Goal: Task Accomplishment & Management: Use online tool/utility

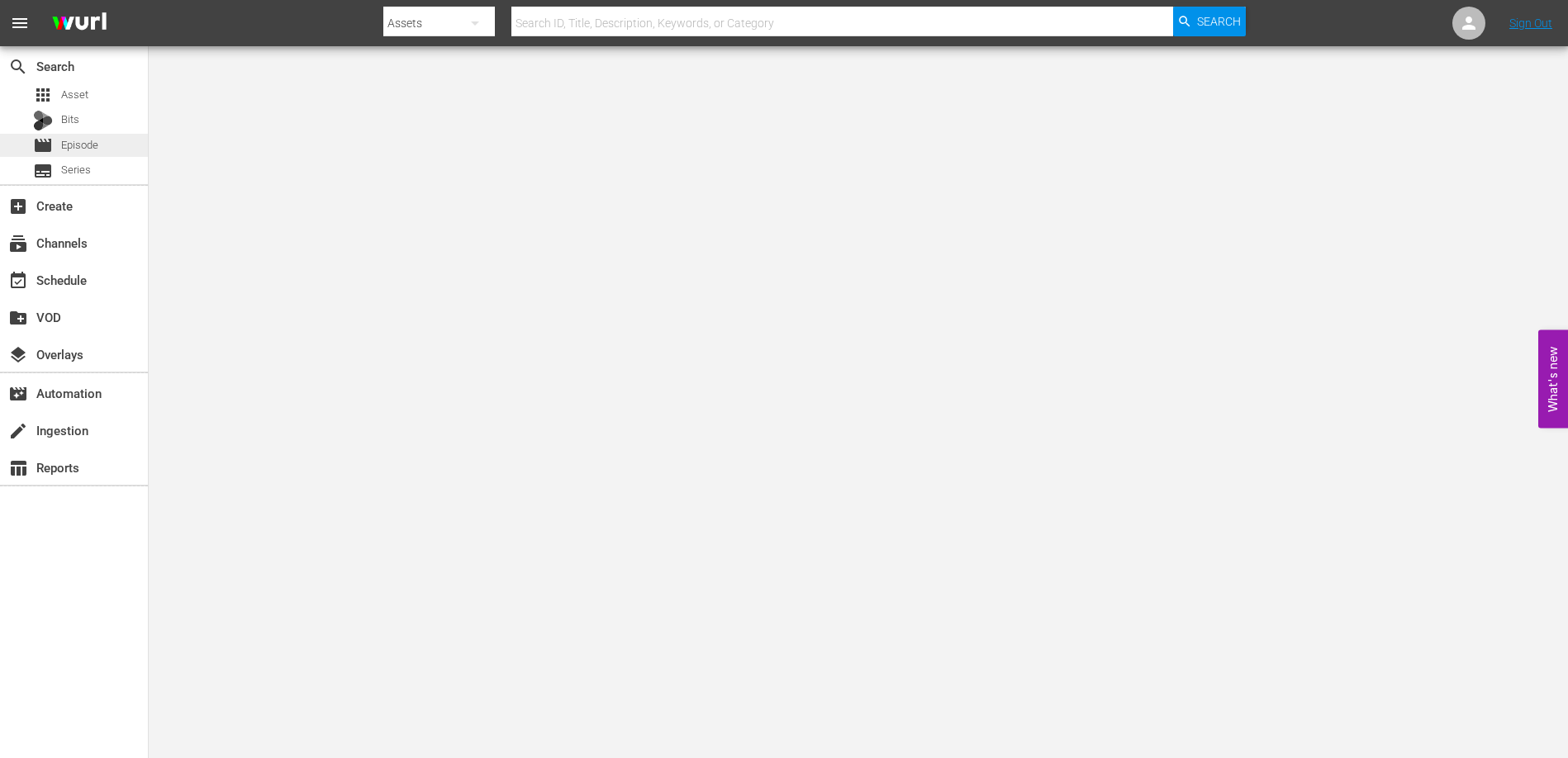
click at [67, 149] on span "Episode" at bounding box center [79, 145] width 37 height 16
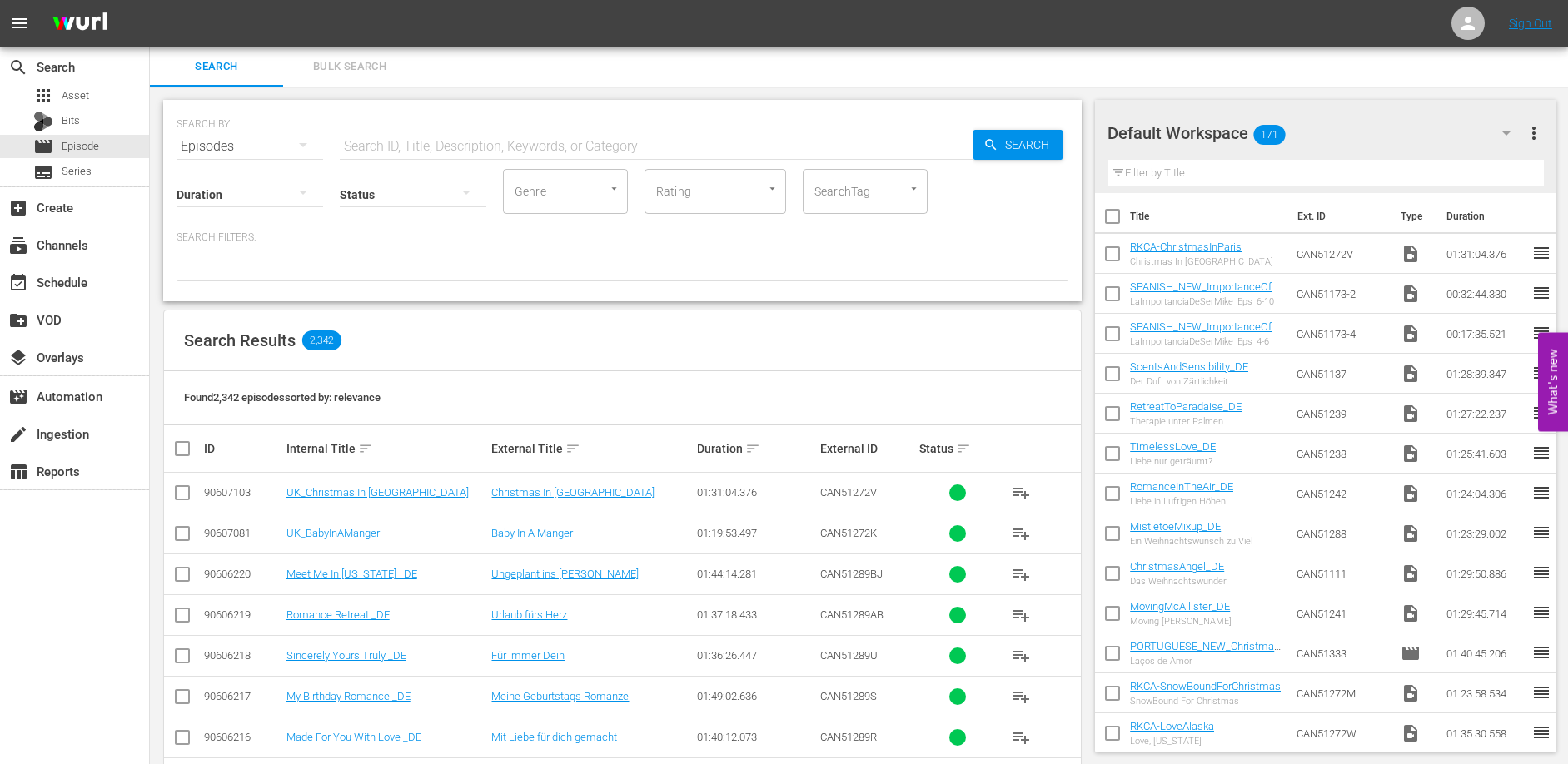
click at [449, 150] on input "text" at bounding box center [656, 146] width 634 height 40
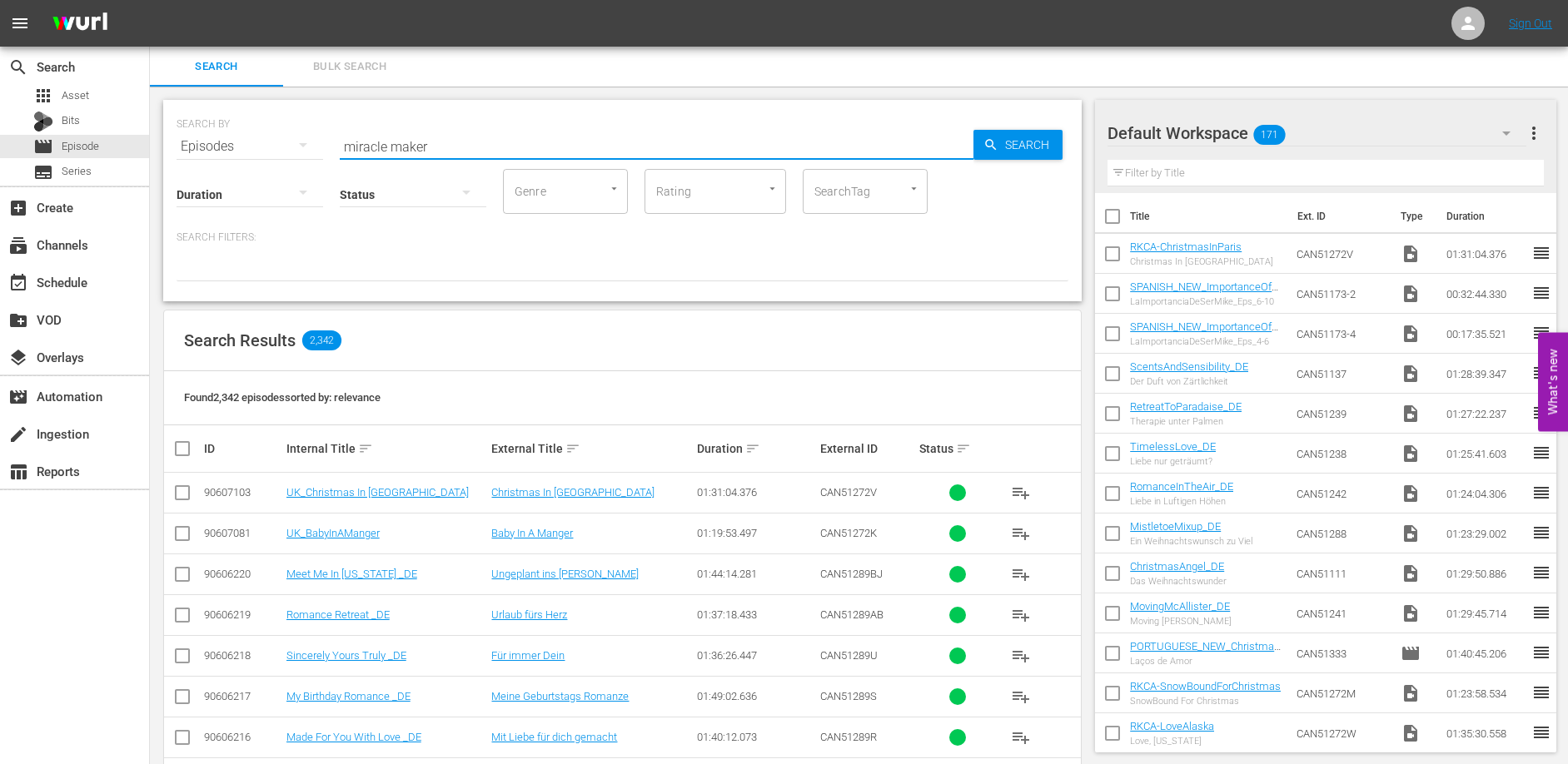
type input "miracle maker"
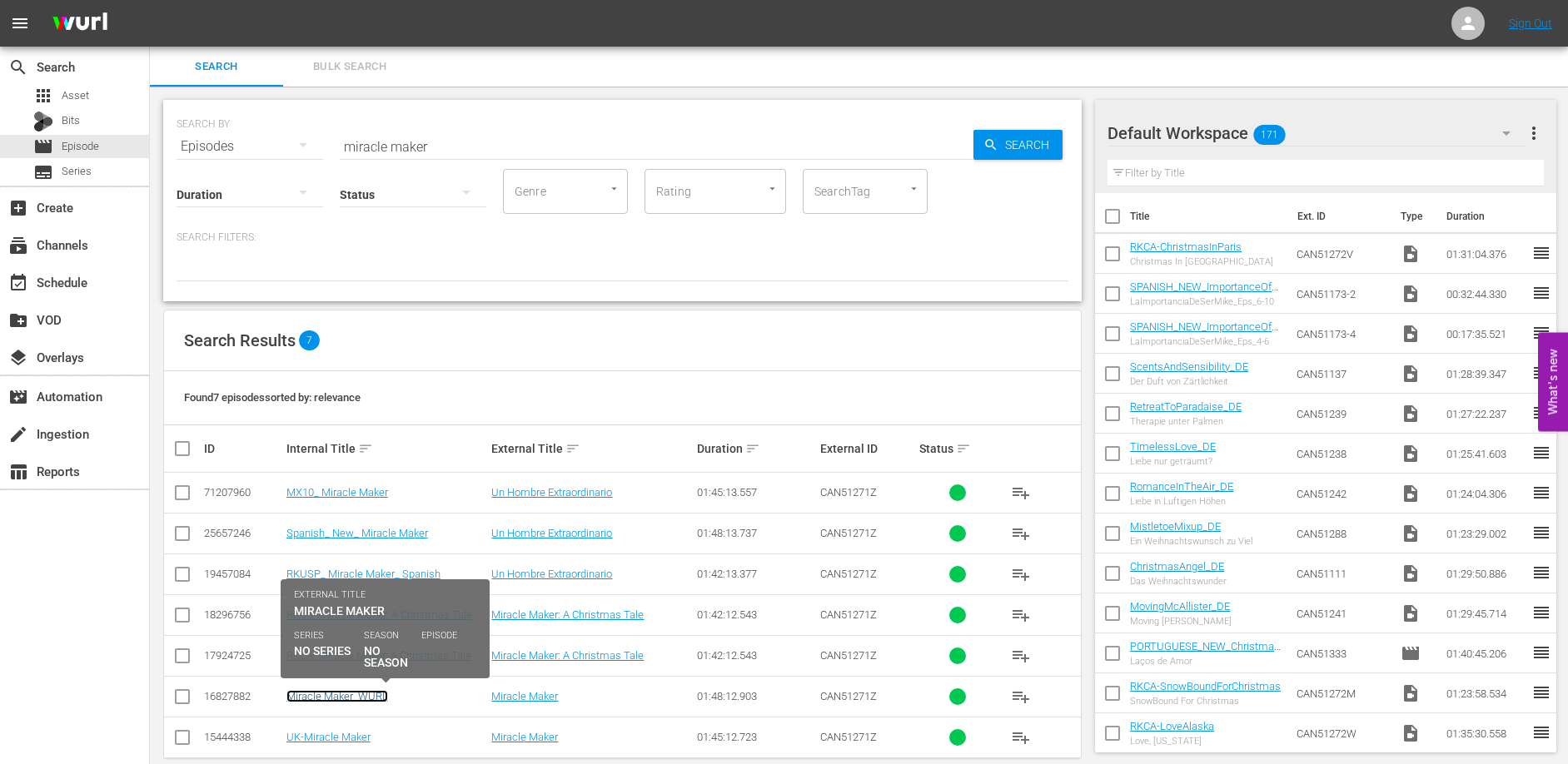
click at [358, 694] on link "Miracle Maker_WURL" at bounding box center [337, 696] width 102 height 13
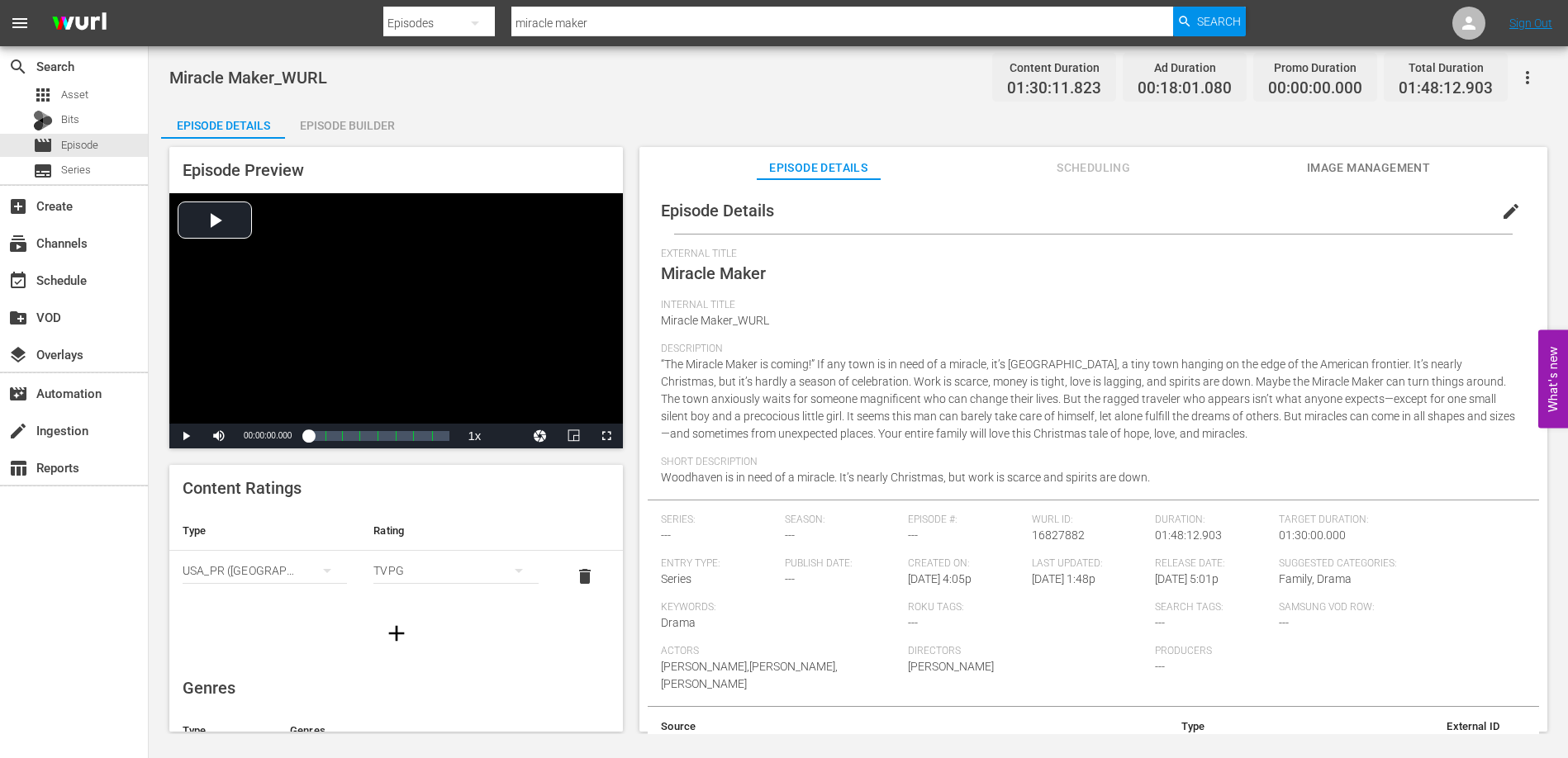
click at [362, 128] on div "Episode Builder" at bounding box center [347, 125] width 124 height 40
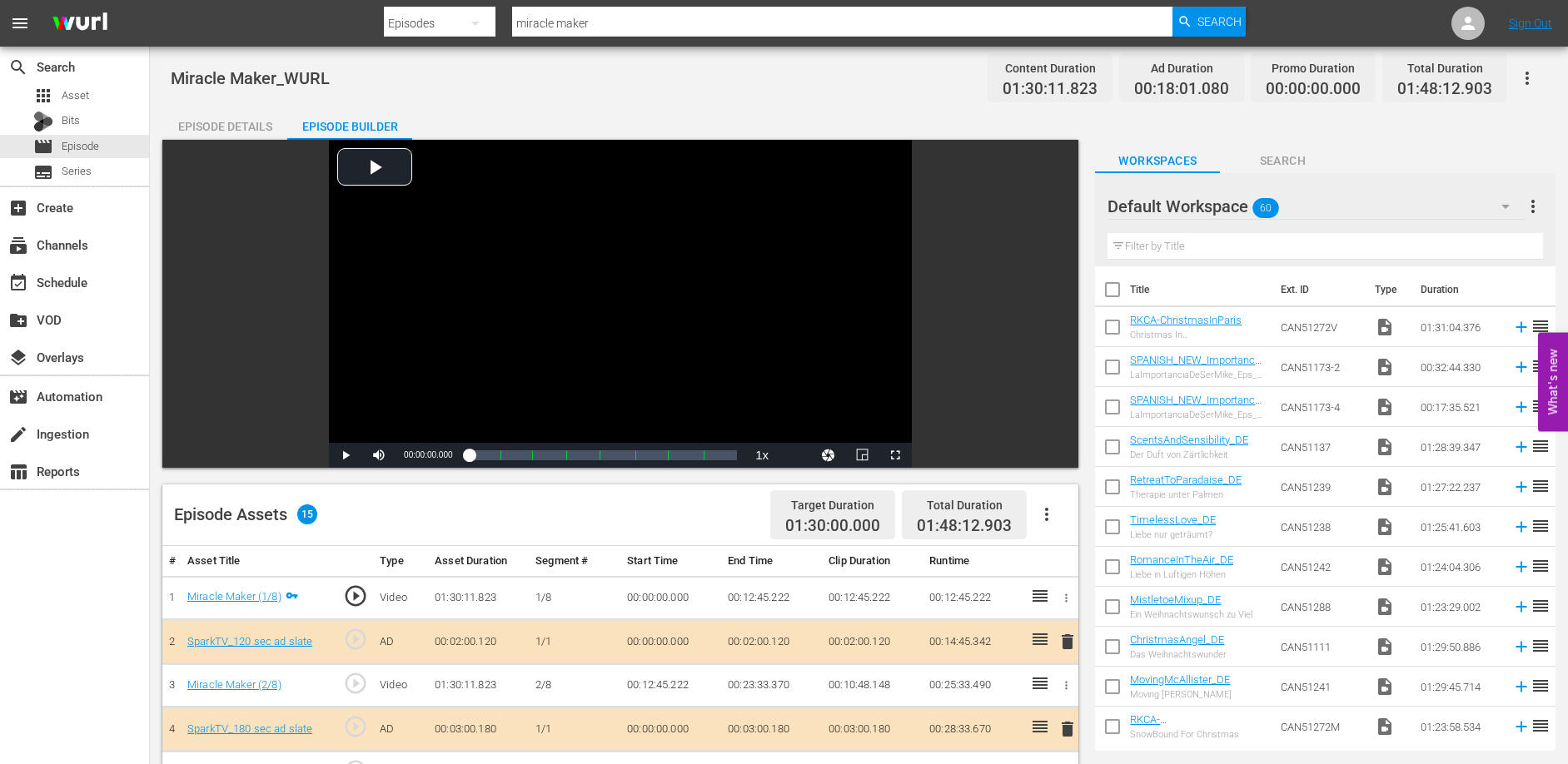
click at [728, 596] on td "00:12:45.222" at bounding box center [771, 597] width 101 height 44
drag, startPoint x: 728, startPoint y: 596, endPoint x: 767, endPoint y: 594, distance: 39.1
click at [767, 594] on td "00:12:45.222" at bounding box center [771, 597] width 101 height 44
copy td "00:12:45"
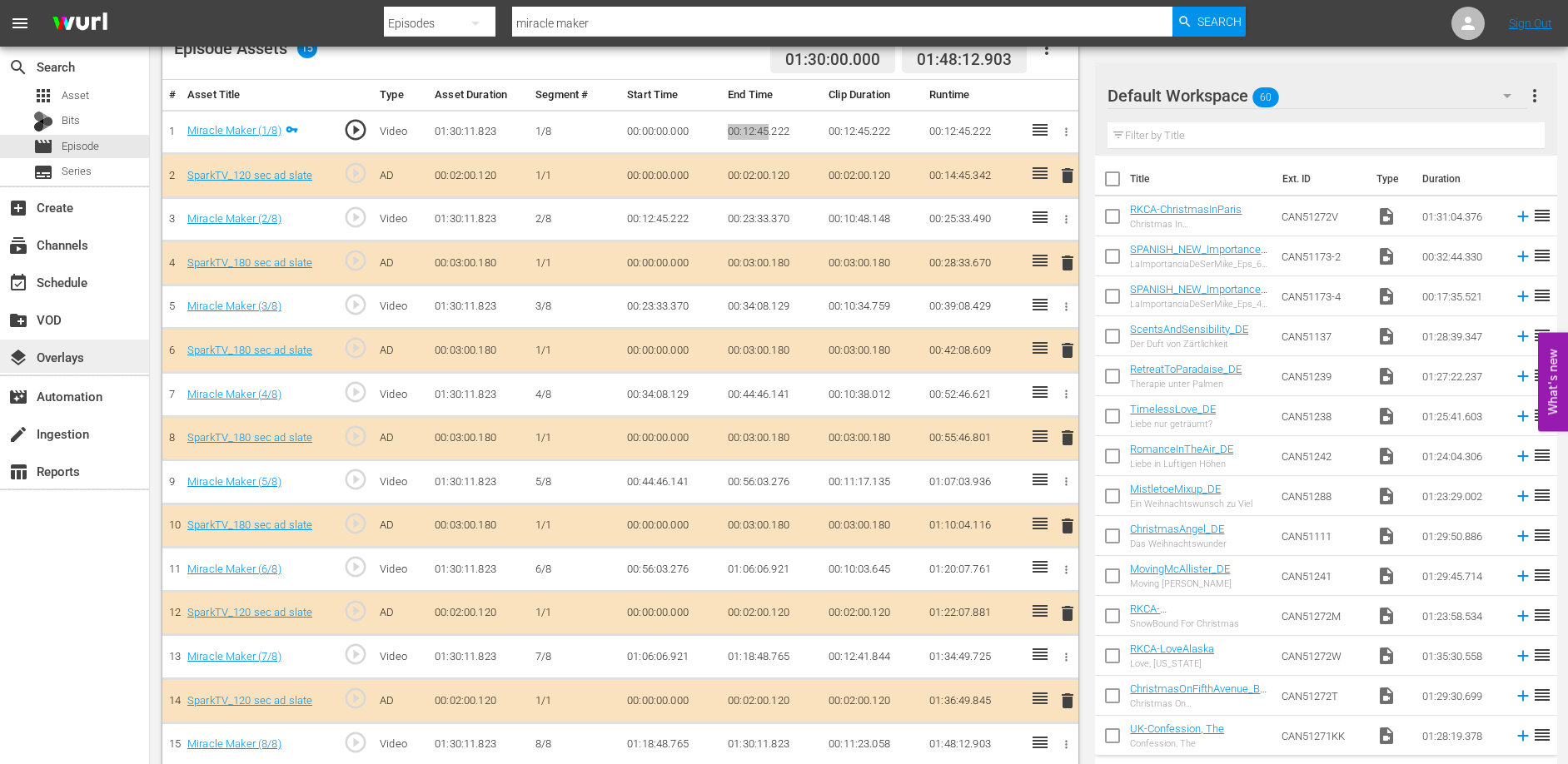
scroll to position [481, 0]
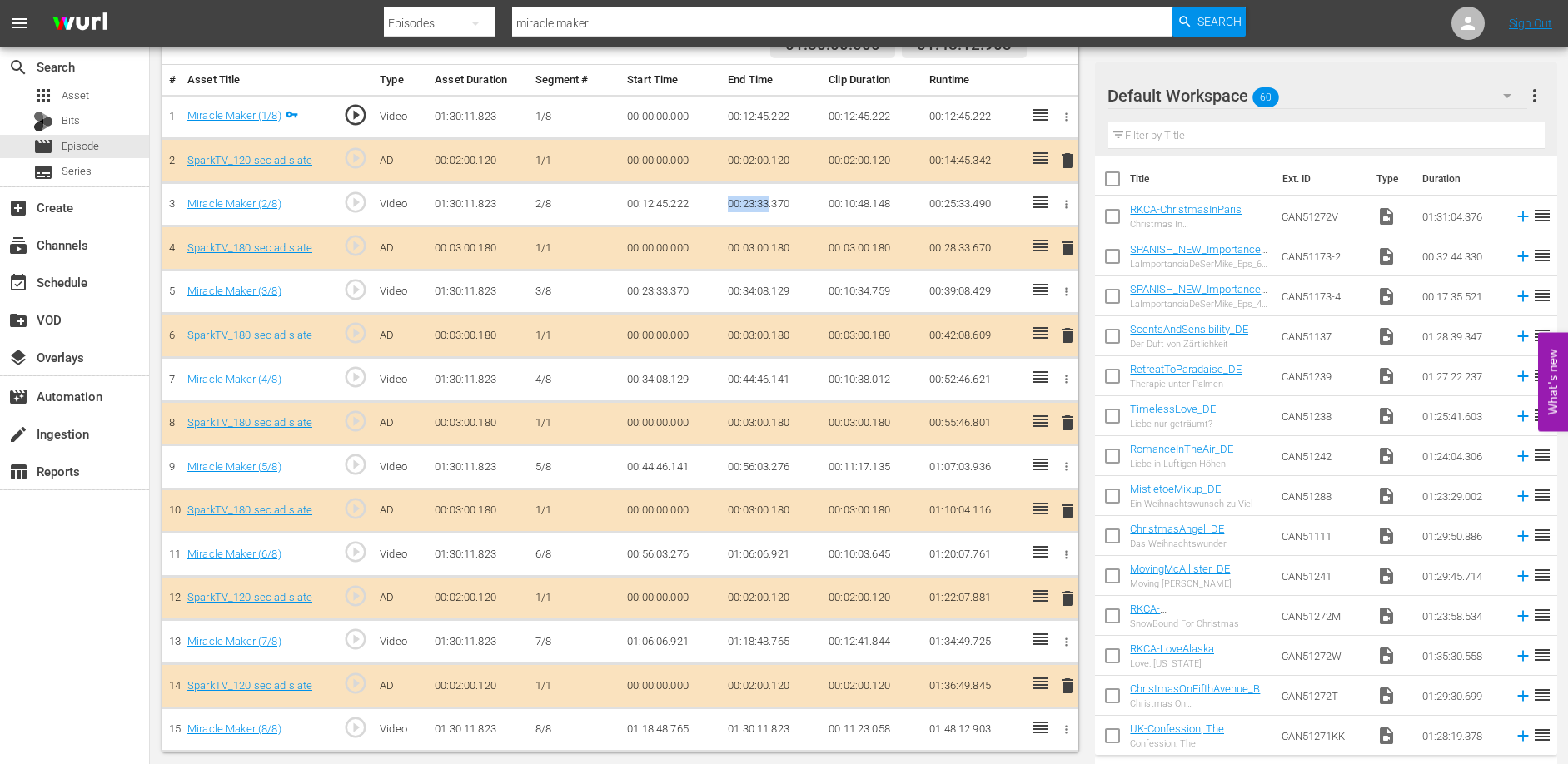
drag, startPoint x: 729, startPoint y: 204, endPoint x: 768, endPoint y: 205, distance: 39.0
click at [768, 205] on td "00:23:33.370" at bounding box center [771, 204] width 101 height 44
copy td "00:23:33"
drag, startPoint x: 727, startPoint y: 378, endPoint x: 773, endPoint y: 376, distance: 46.0
click at [769, 379] on td "00:44:46.141" at bounding box center [771, 380] width 101 height 44
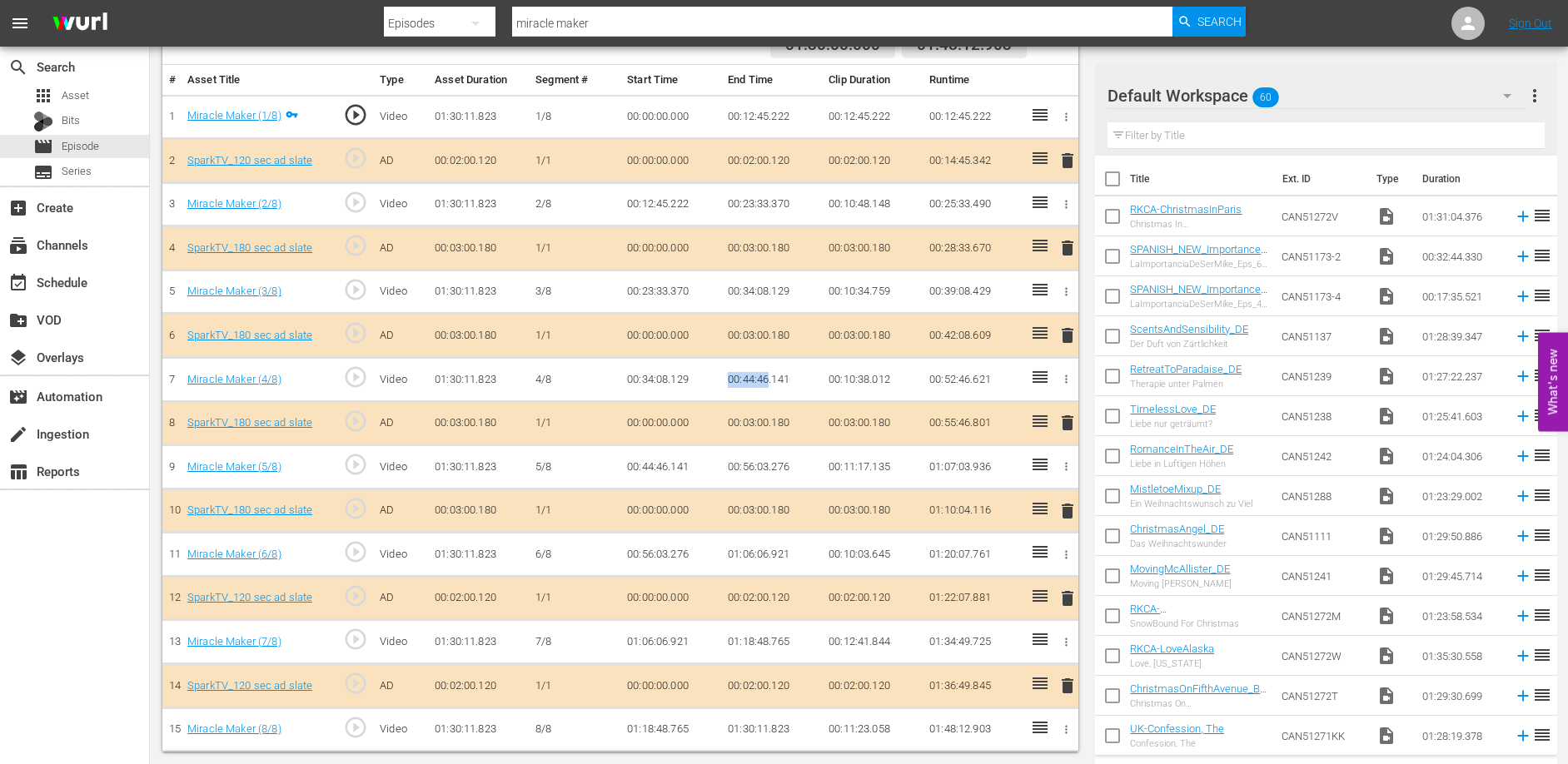
copy td "00:44:46"
drag, startPoint x: 728, startPoint y: 466, endPoint x: 769, endPoint y: 466, distance: 41.0
click at [768, 466] on td "00:56:03.276" at bounding box center [771, 466] width 101 height 44
copy td "00:56:03"
drag, startPoint x: 727, startPoint y: 551, endPoint x: 769, endPoint y: 553, distance: 42.0
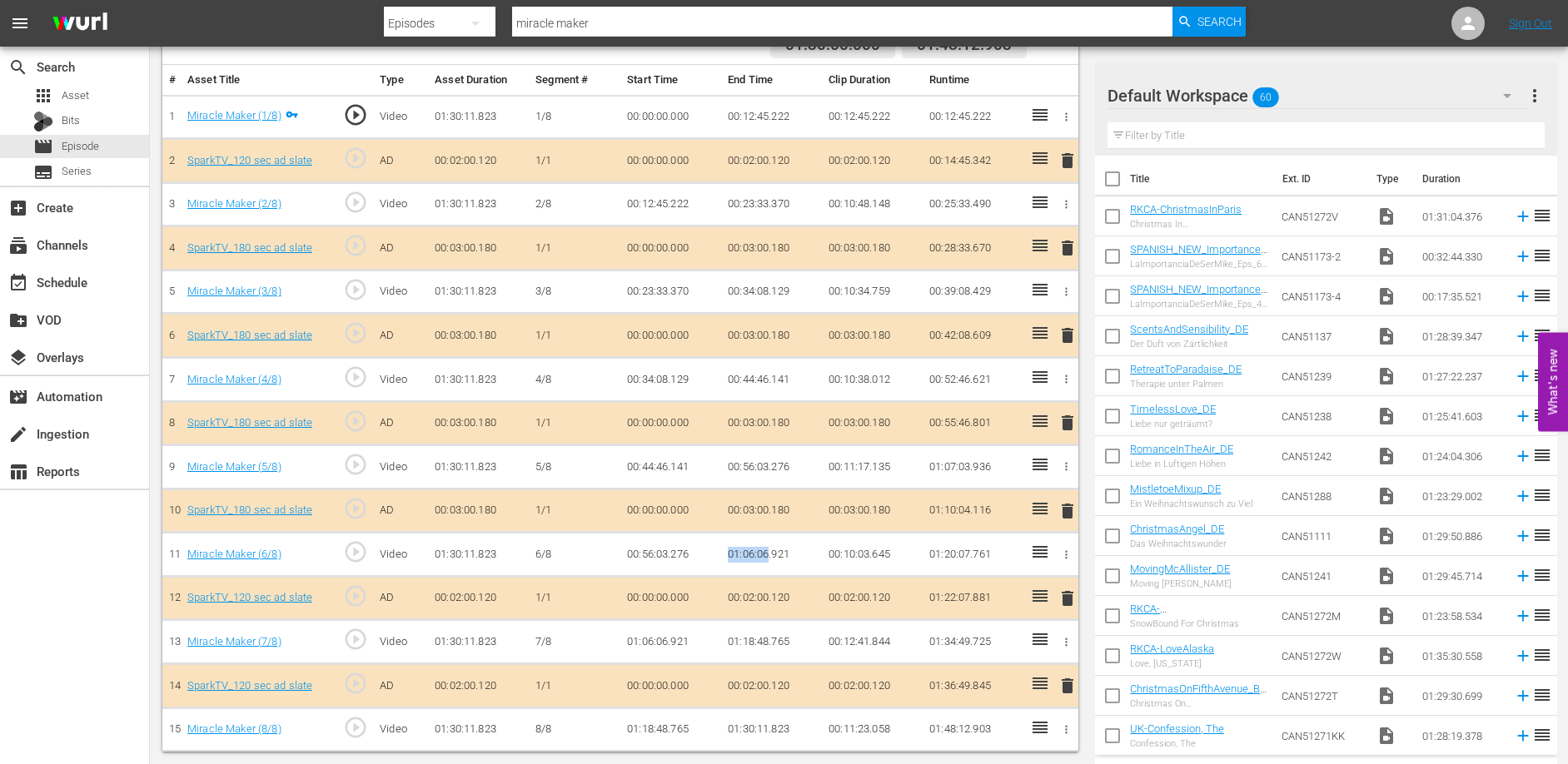
click at [769, 553] on td "01:06:06.921" at bounding box center [771, 554] width 101 height 44
copy td "01:06:06"
drag, startPoint x: 727, startPoint y: 640, endPoint x: 767, endPoint y: 640, distance: 40.0
click at [767, 640] on td "01:18:48.765" at bounding box center [771, 641] width 101 height 44
copy td "01:18:48"
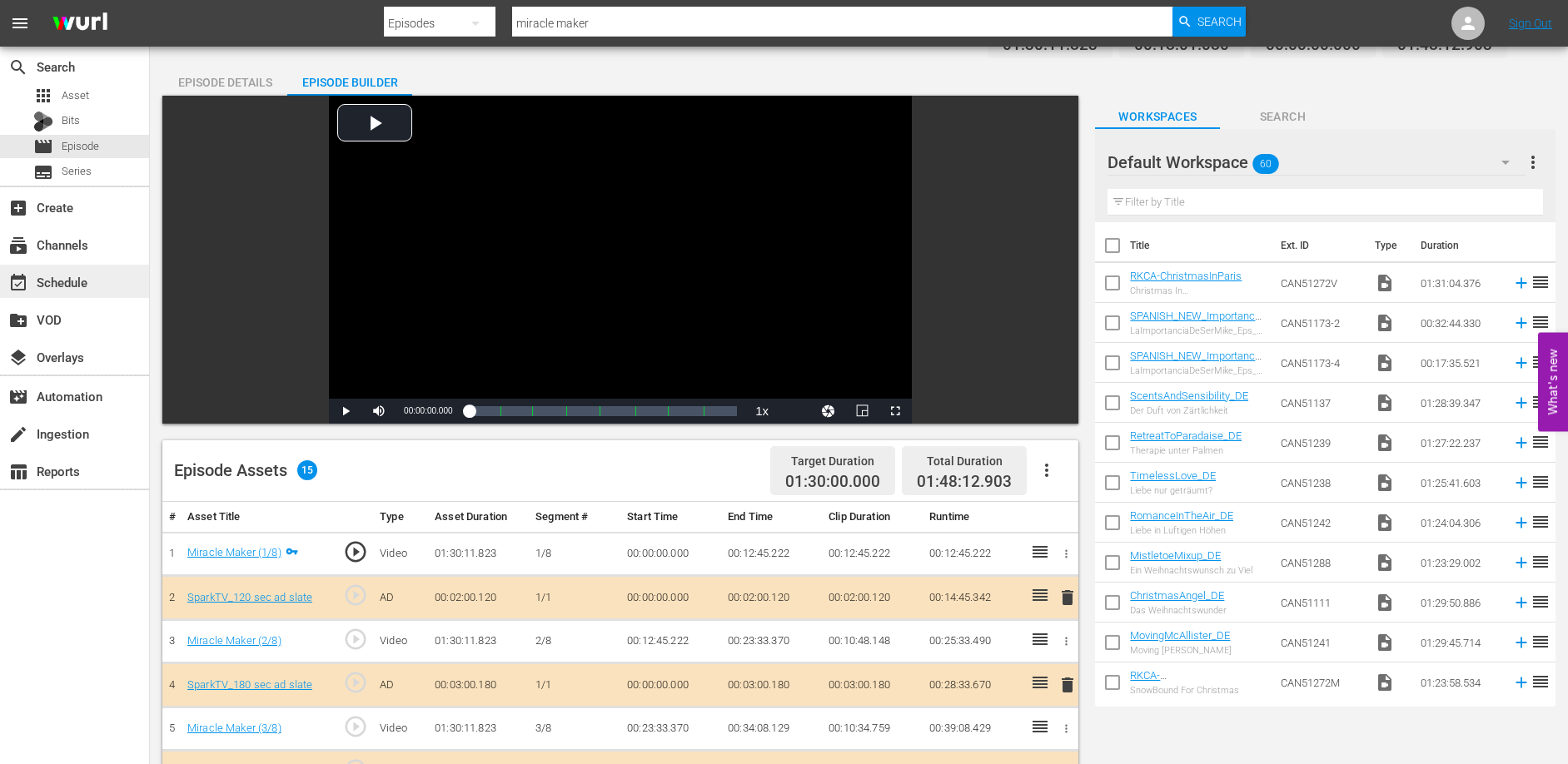
scroll to position [0, 0]
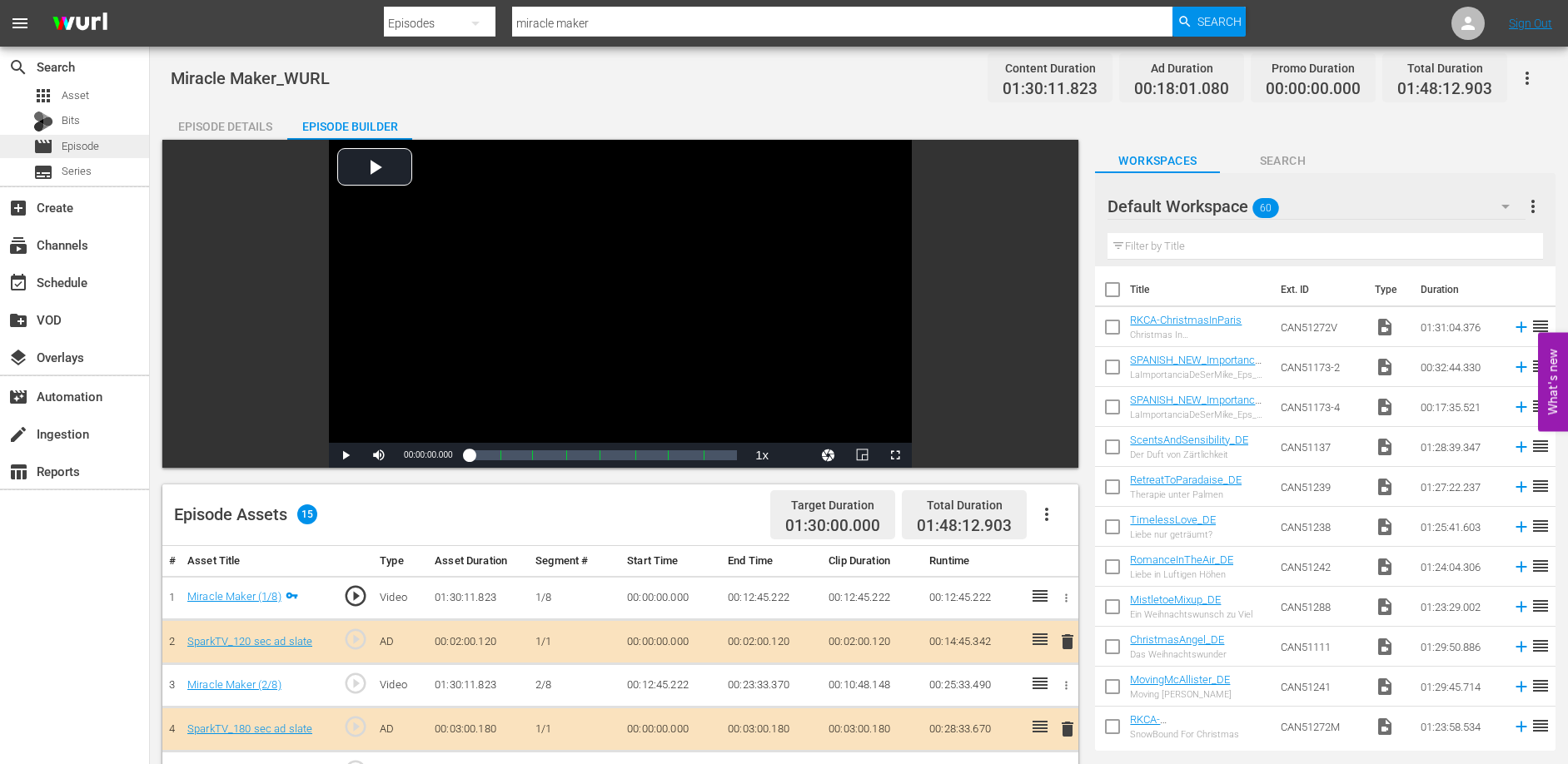
click at [79, 143] on span "Episode" at bounding box center [80, 146] width 37 height 17
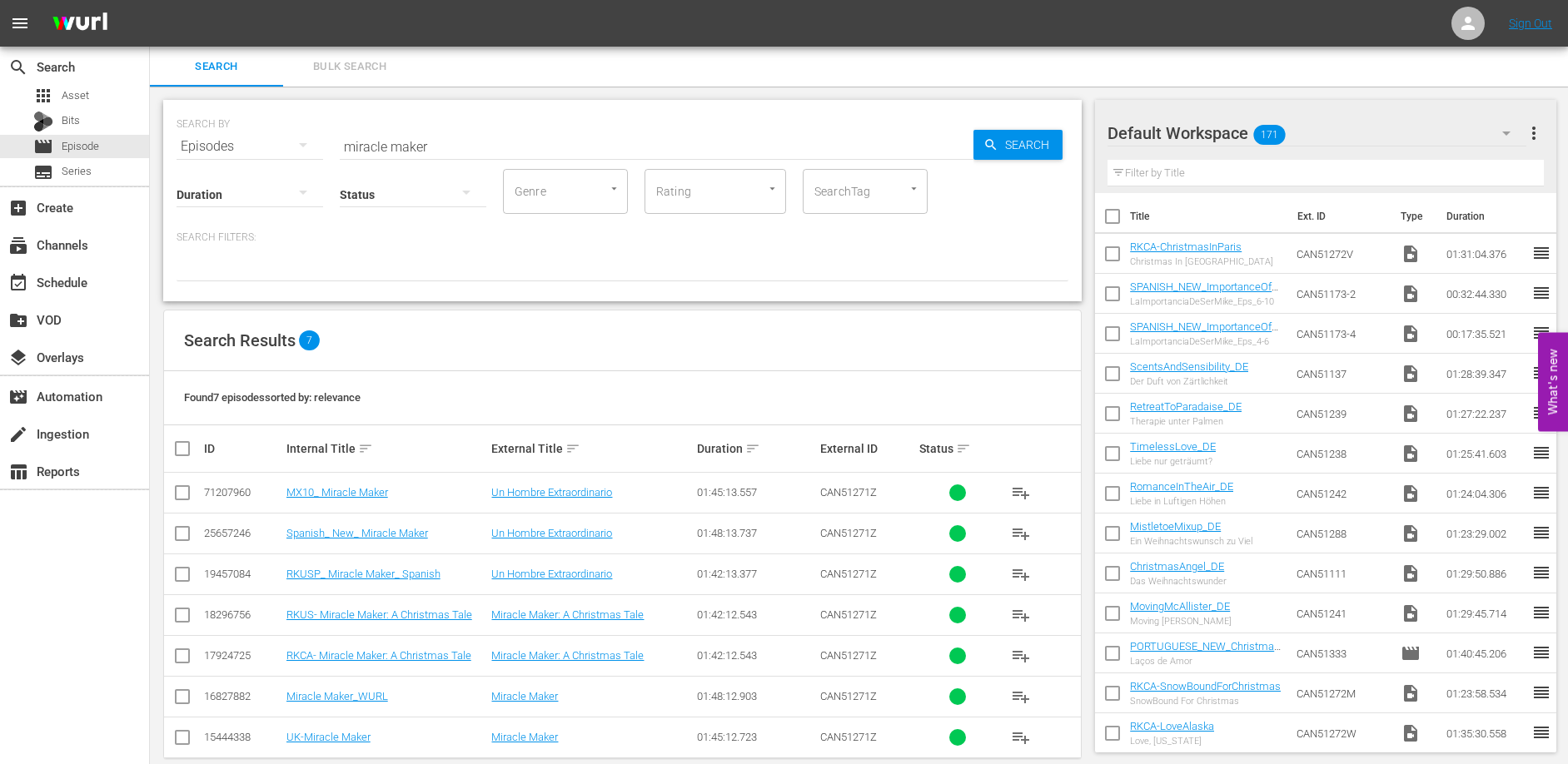
click at [489, 141] on input "miracle maker" at bounding box center [656, 146] width 634 height 40
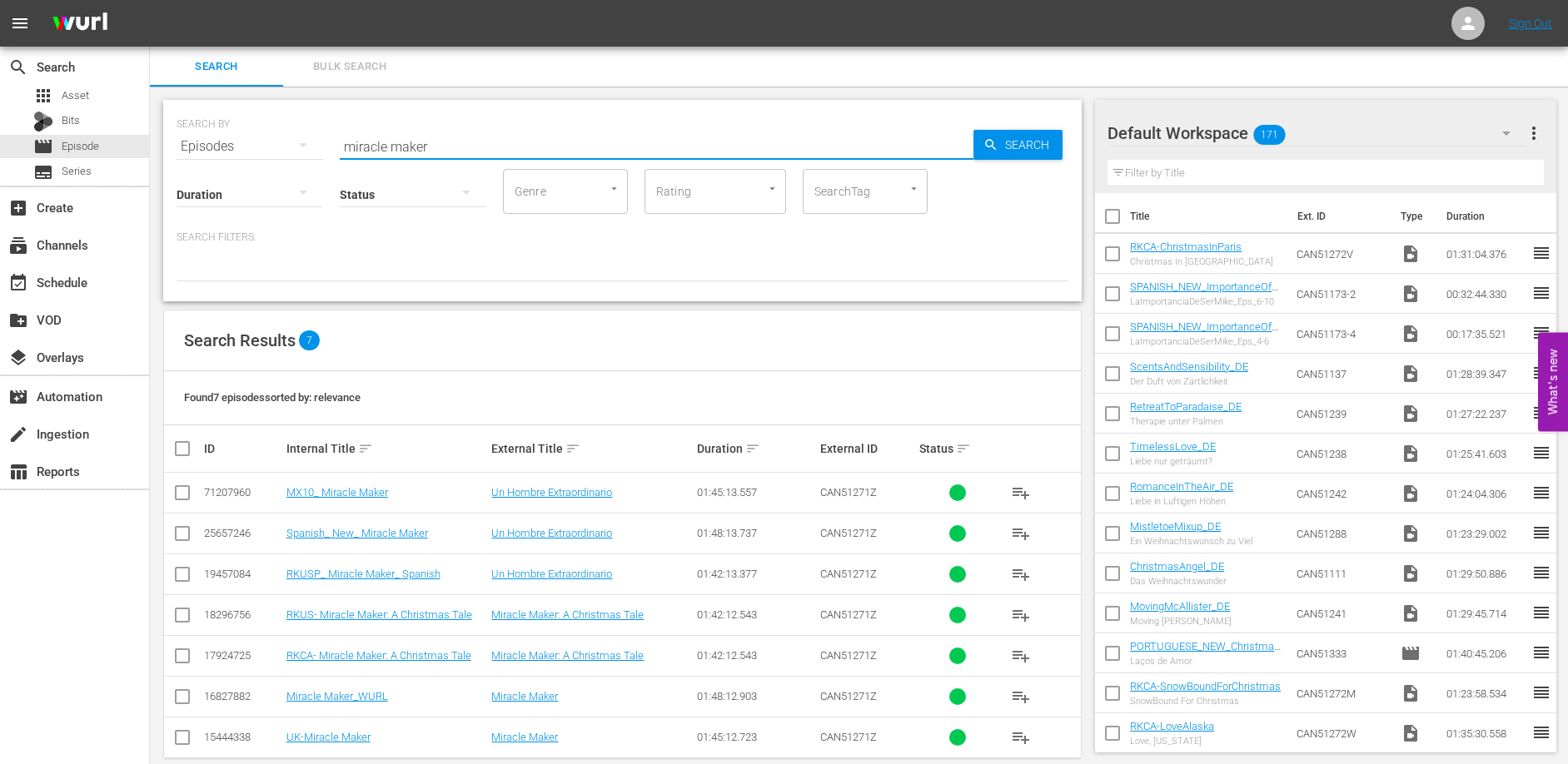
click at [489, 141] on input "miracle maker" at bounding box center [656, 146] width 634 height 40
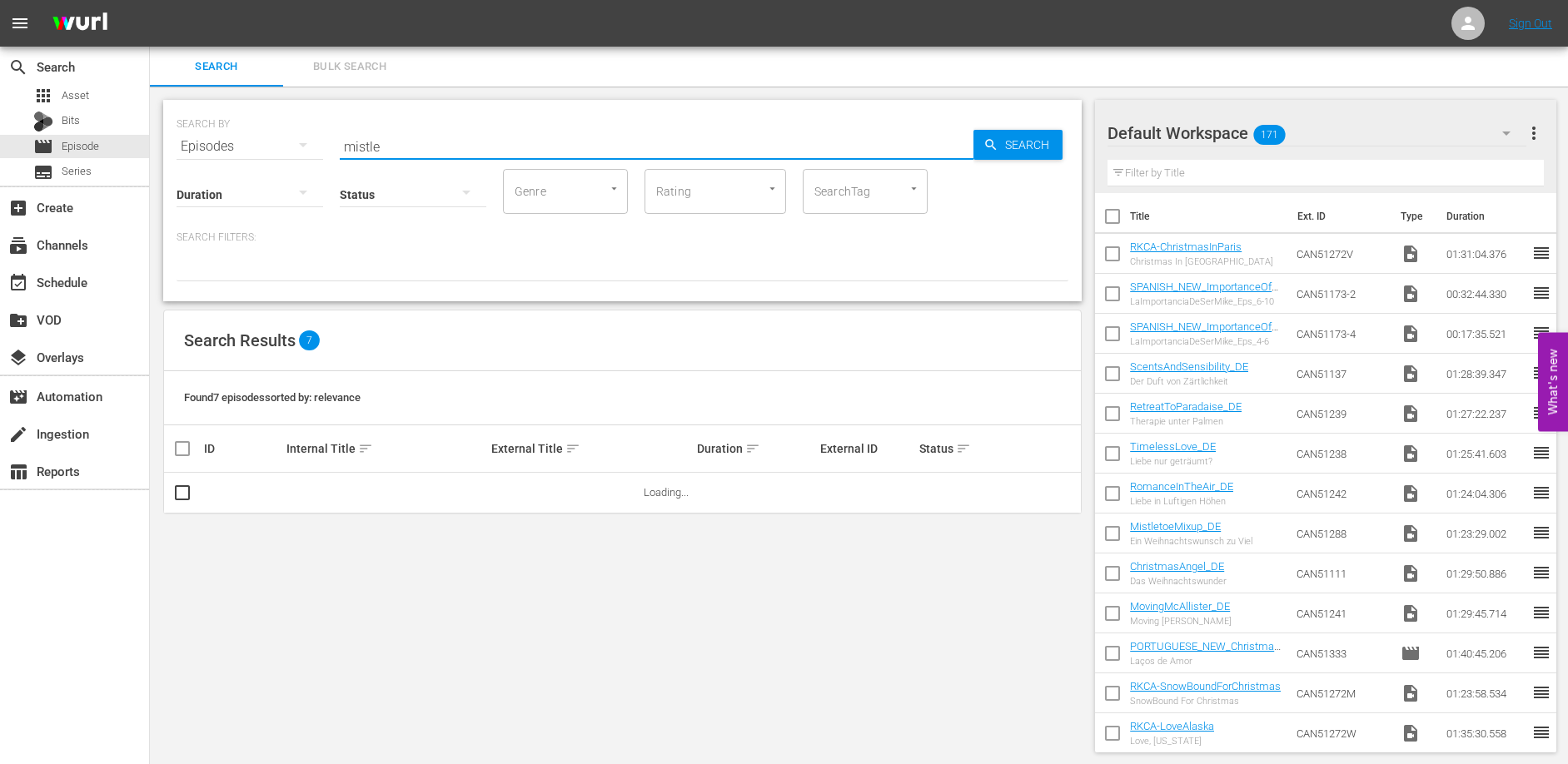
type input "mistletoe"
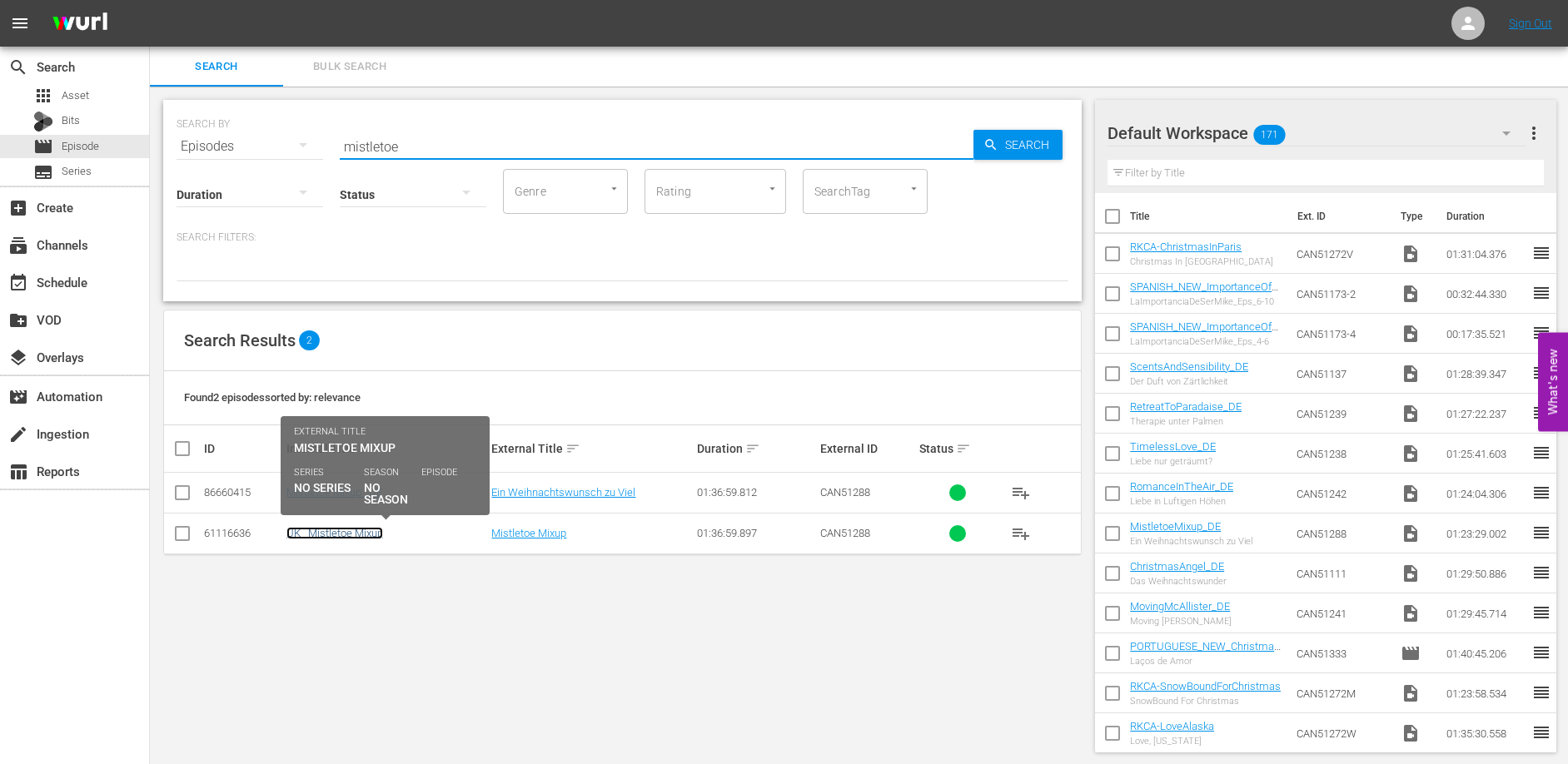
click at [331, 535] on link "UK_ Mistletoe Mixup" at bounding box center [334, 533] width 97 height 13
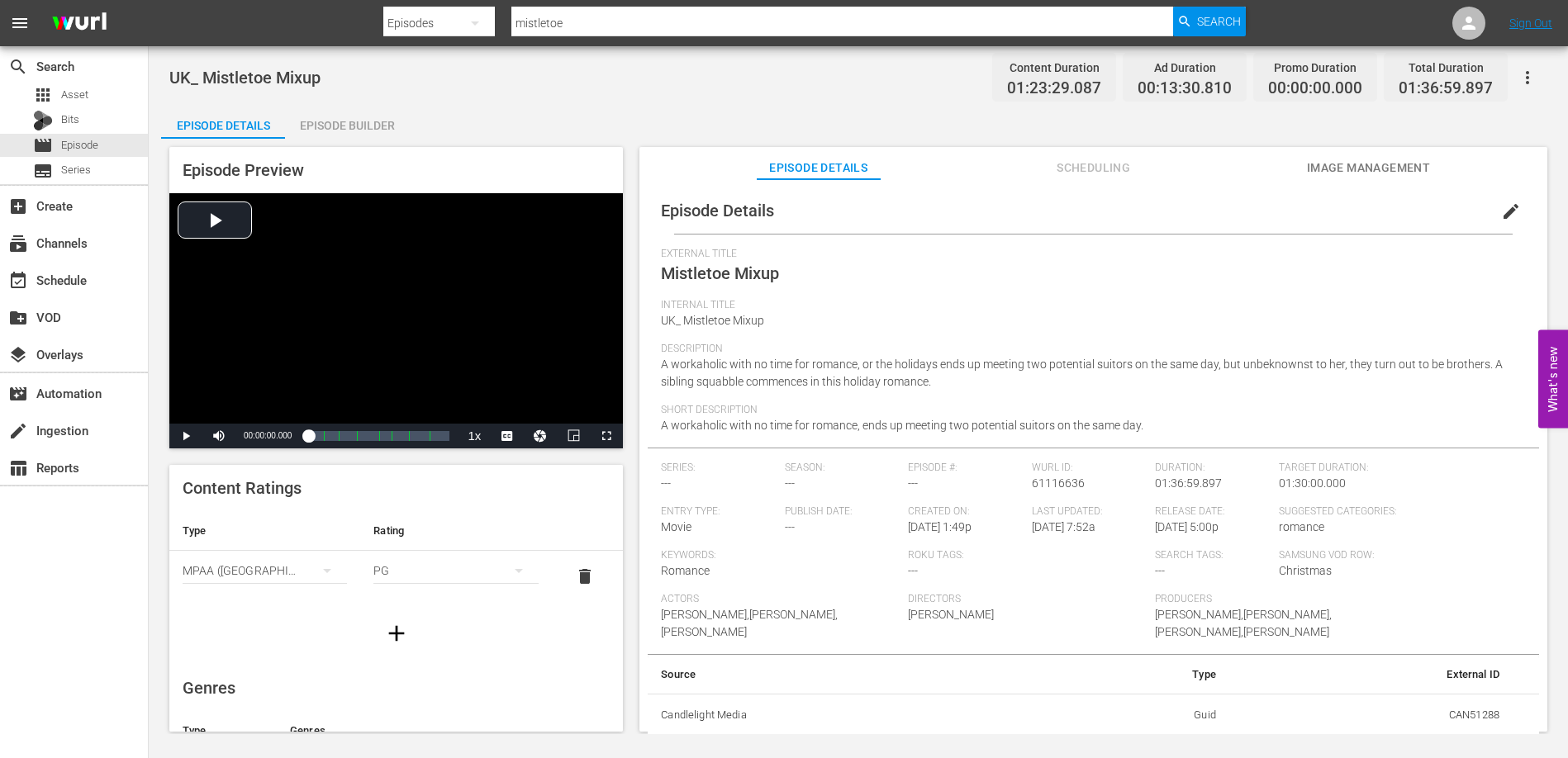
click at [331, 137] on div "Episode Details Episode Builder Episode Preview Video Player is loading. Play V…" at bounding box center [858, 425] width 1395 height 639
click at [334, 130] on div "Episode Builder" at bounding box center [347, 125] width 124 height 40
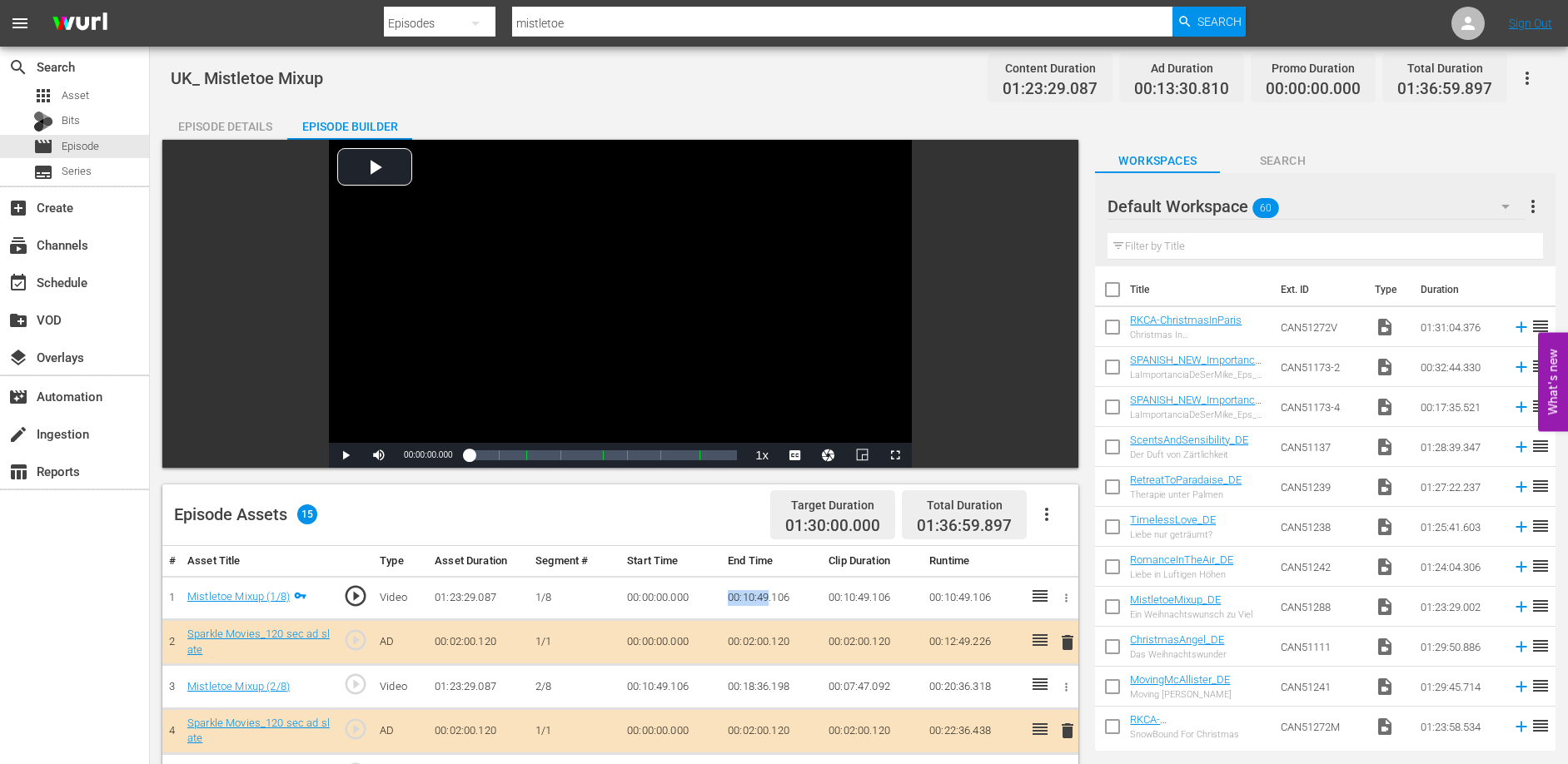
drag, startPoint x: 726, startPoint y: 596, endPoint x: 767, endPoint y: 598, distance: 41.0
click at [767, 598] on td "00:10:49.106" at bounding box center [771, 597] width 101 height 44
copy td "00:10:49"
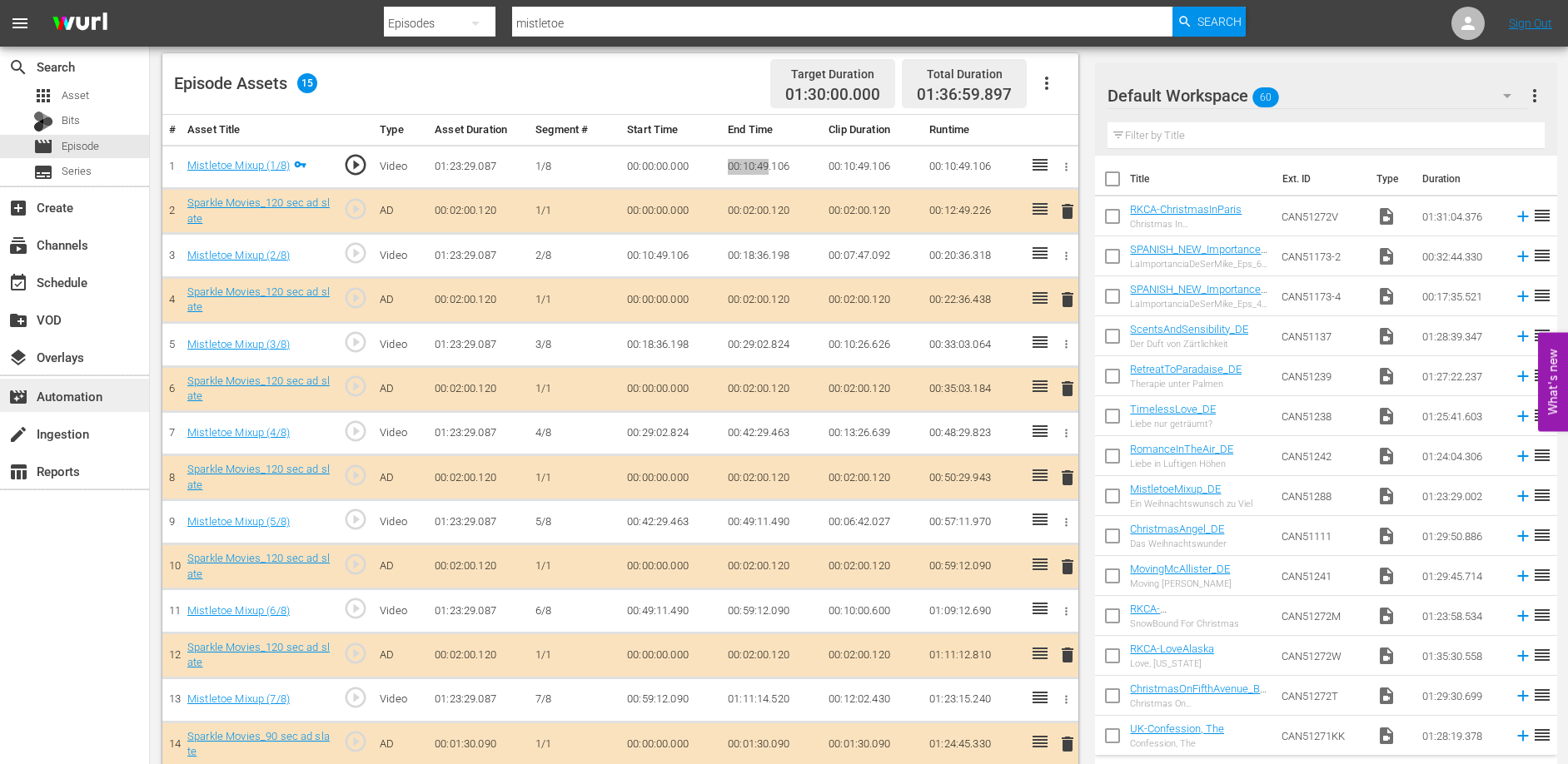
scroll to position [453, 0]
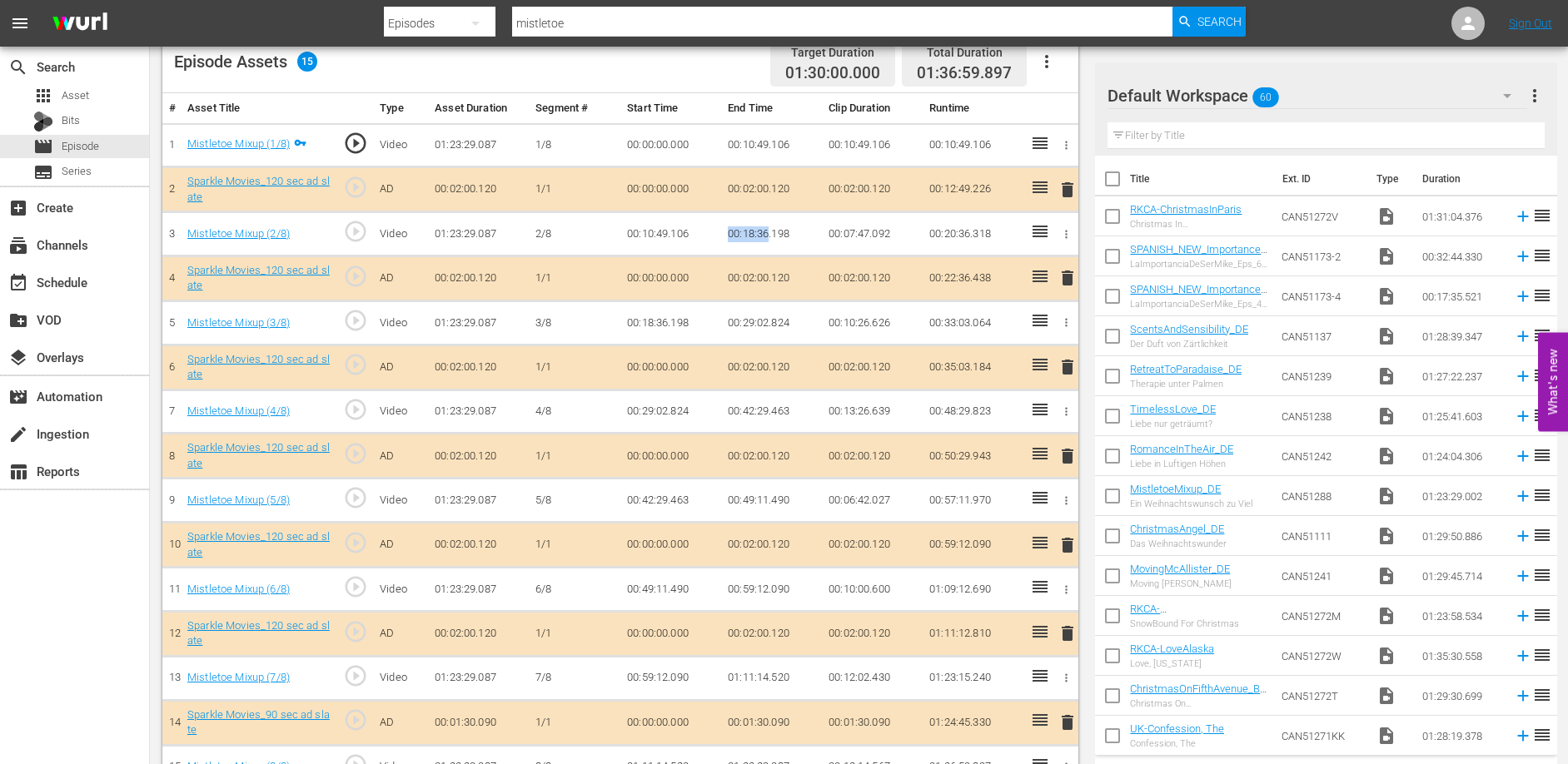
drag, startPoint x: 727, startPoint y: 232, endPoint x: 768, endPoint y: 233, distance: 41.0
click at [768, 233] on td "00:18:36.198" at bounding box center [771, 233] width 101 height 44
click at [722, 315] on td "00:29:02.824" at bounding box center [771, 323] width 101 height 44
drag, startPoint x: 727, startPoint y: 320, endPoint x: 767, endPoint y: 317, distance: 40.1
click at [767, 317] on td "00:29:02.824" at bounding box center [771, 323] width 101 height 44
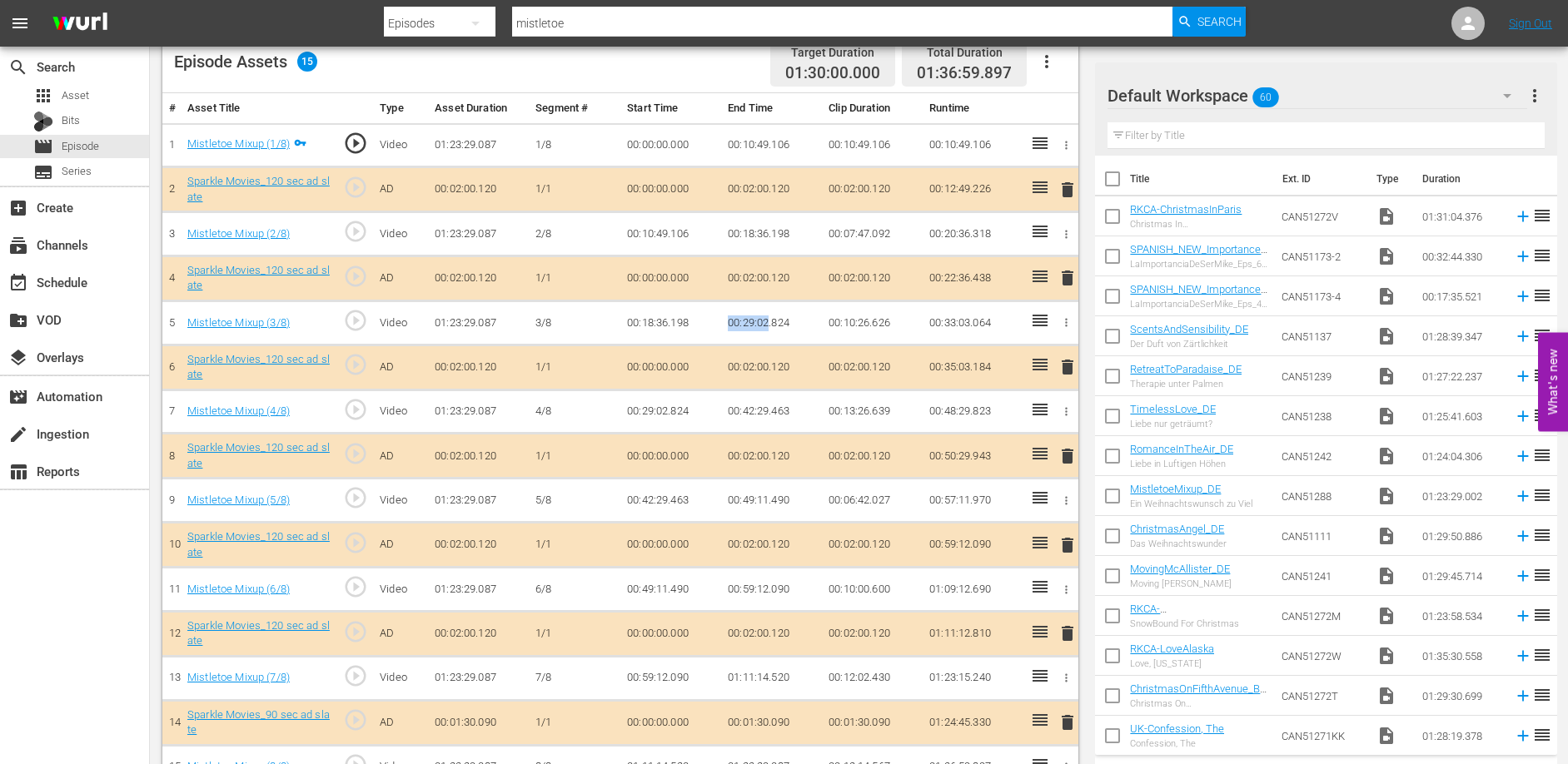
copy td "00:29:02"
drag, startPoint x: 728, startPoint y: 411, endPoint x: 768, endPoint y: 410, distance: 40.0
click at [768, 410] on td "00:42:29.463" at bounding box center [771, 411] width 101 height 44
copy td "00:42:29"
drag, startPoint x: 729, startPoint y: 587, endPoint x: 769, endPoint y: 591, distance: 40.2
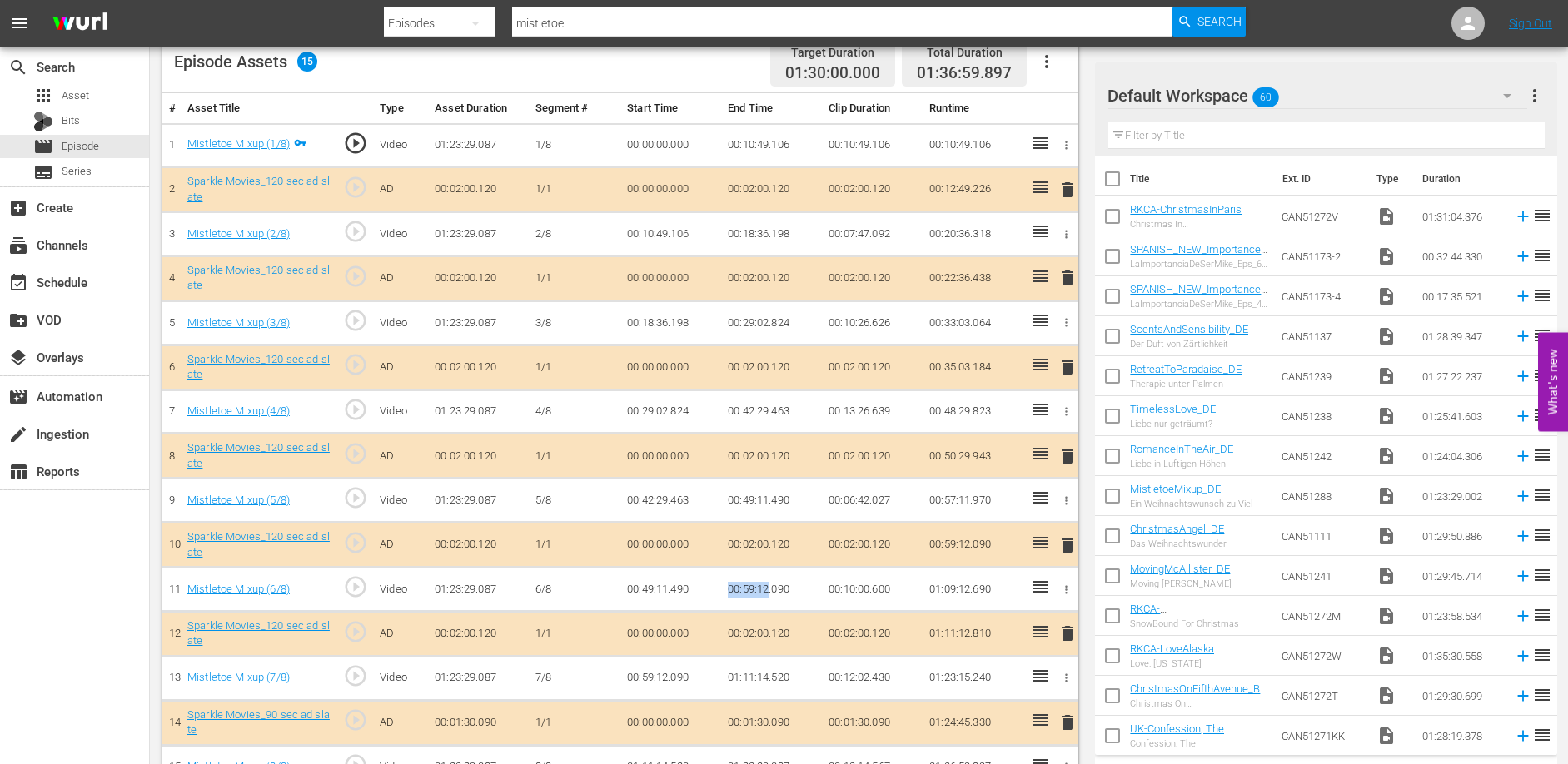
click at [769, 591] on td "00:59:12.090" at bounding box center [771, 589] width 101 height 44
copy td "00:59:12"
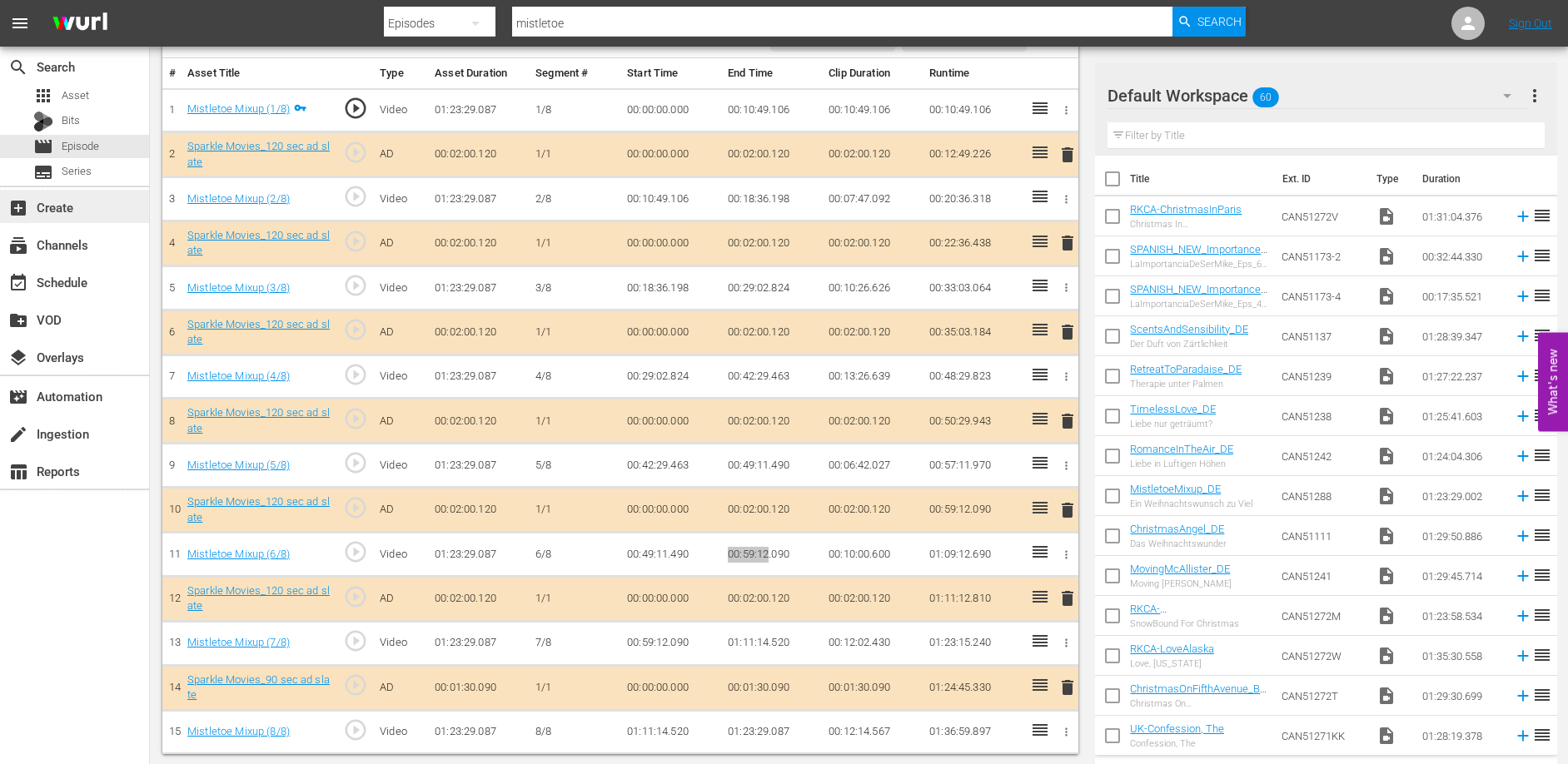
scroll to position [490, 0]
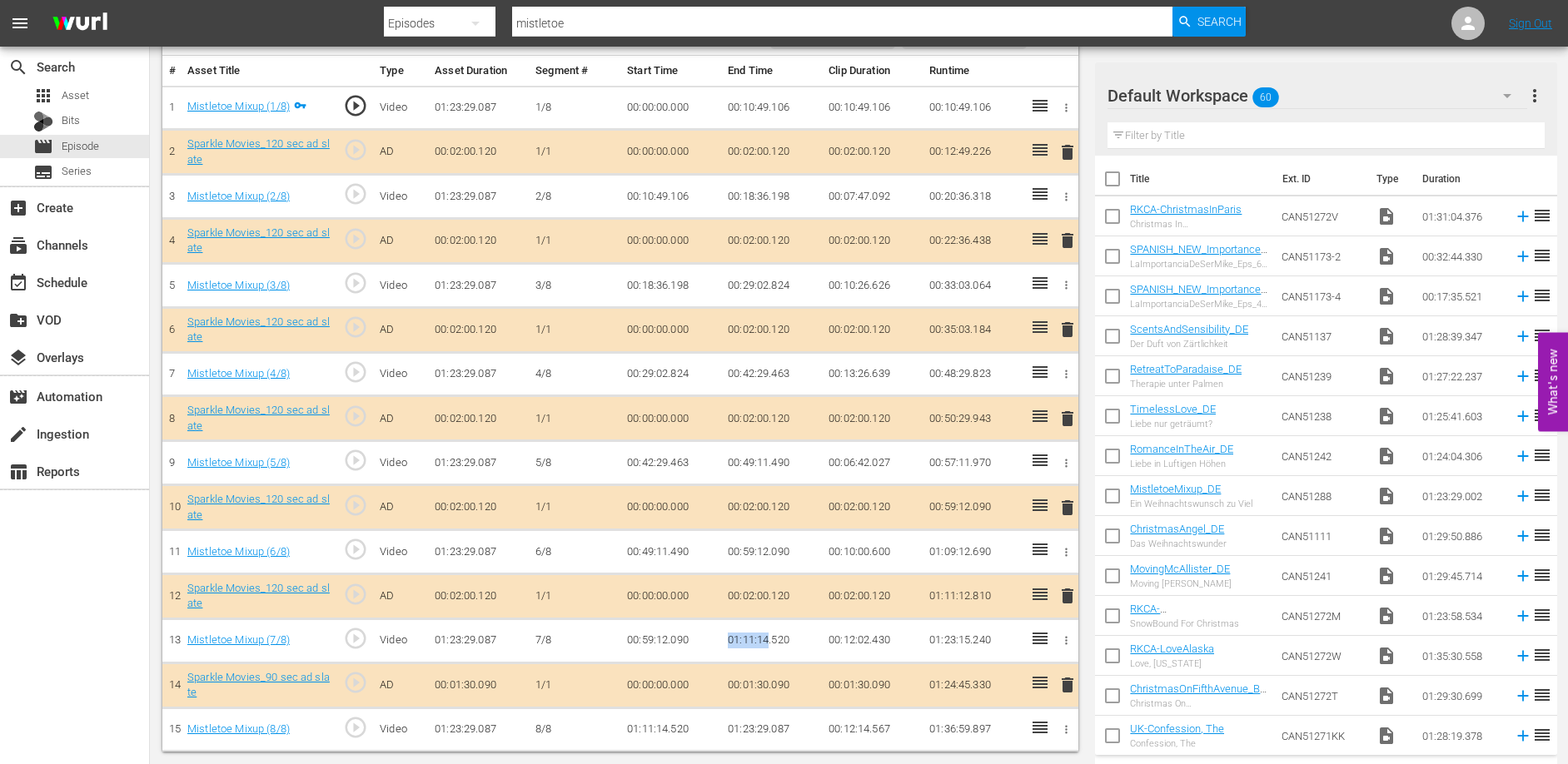
drag, startPoint x: 729, startPoint y: 639, endPoint x: 772, endPoint y: 640, distance: 43.0
click at [767, 642] on td "01:11:14.520" at bounding box center [771, 640] width 101 height 44
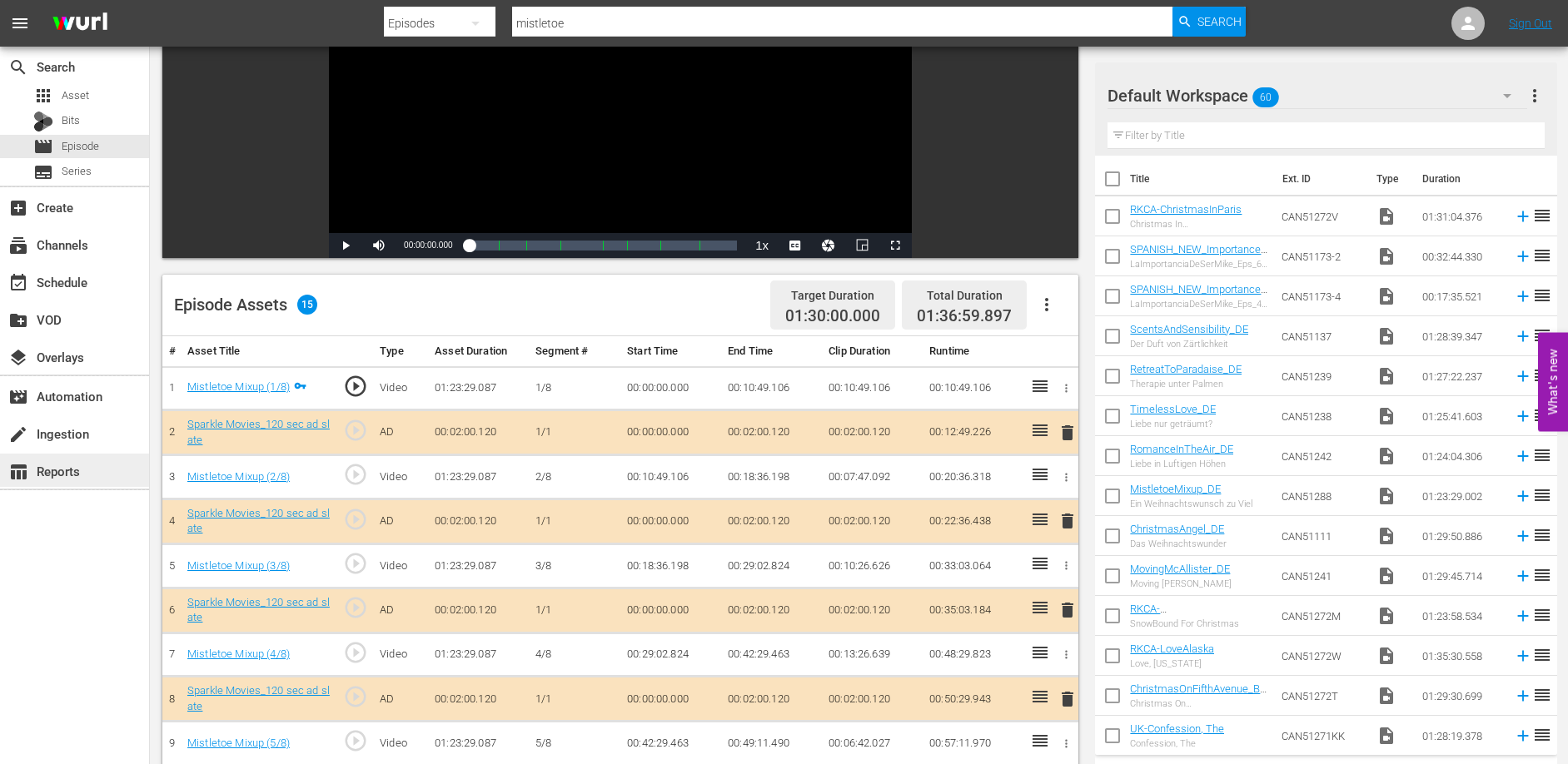
scroll to position [0, 0]
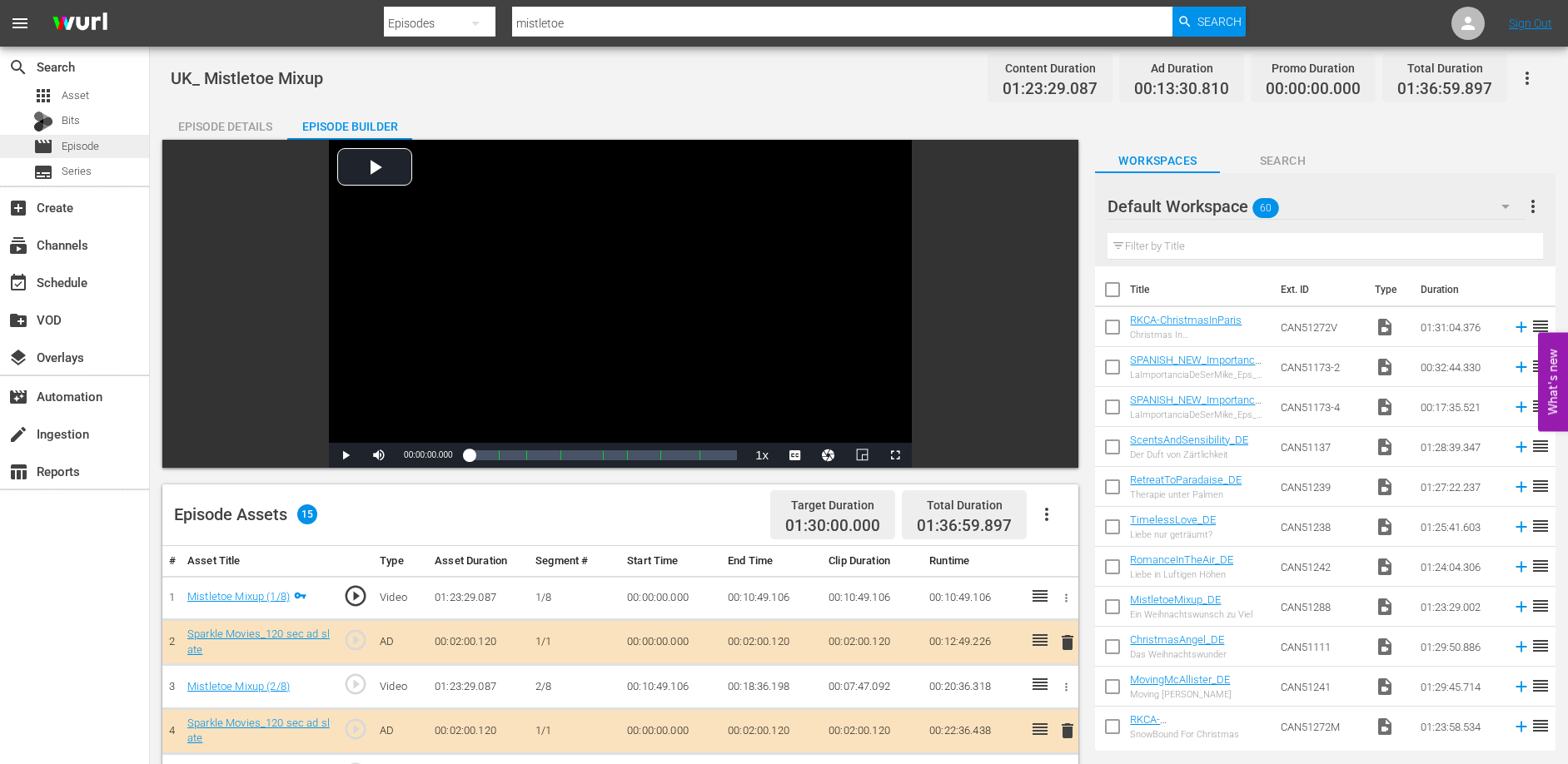
click at [90, 149] on span "Episode" at bounding box center [80, 146] width 37 height 17
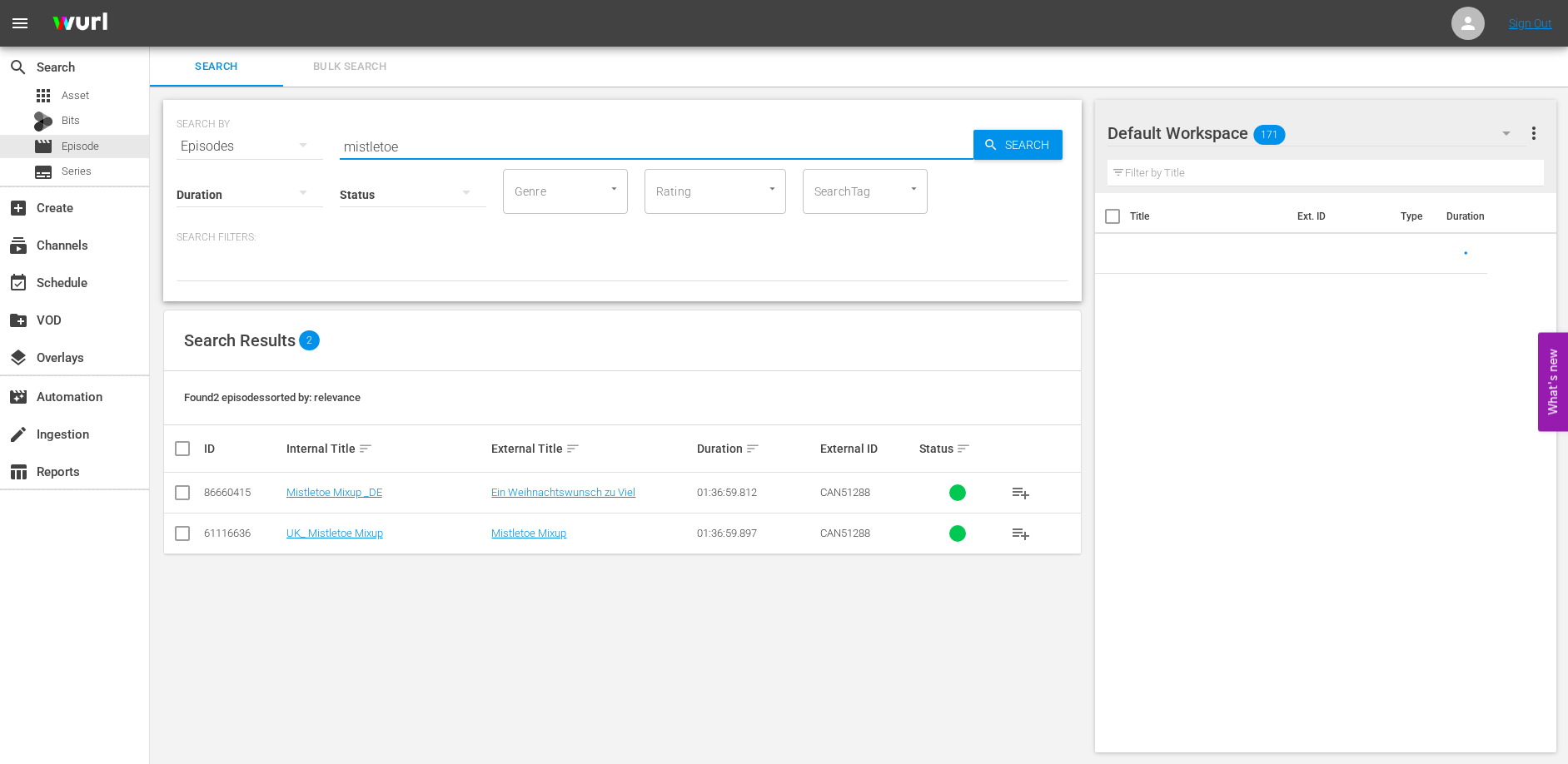
click at [422, 146] on input "mistletoe" at bounding box center [656, 146] width 634 height 40
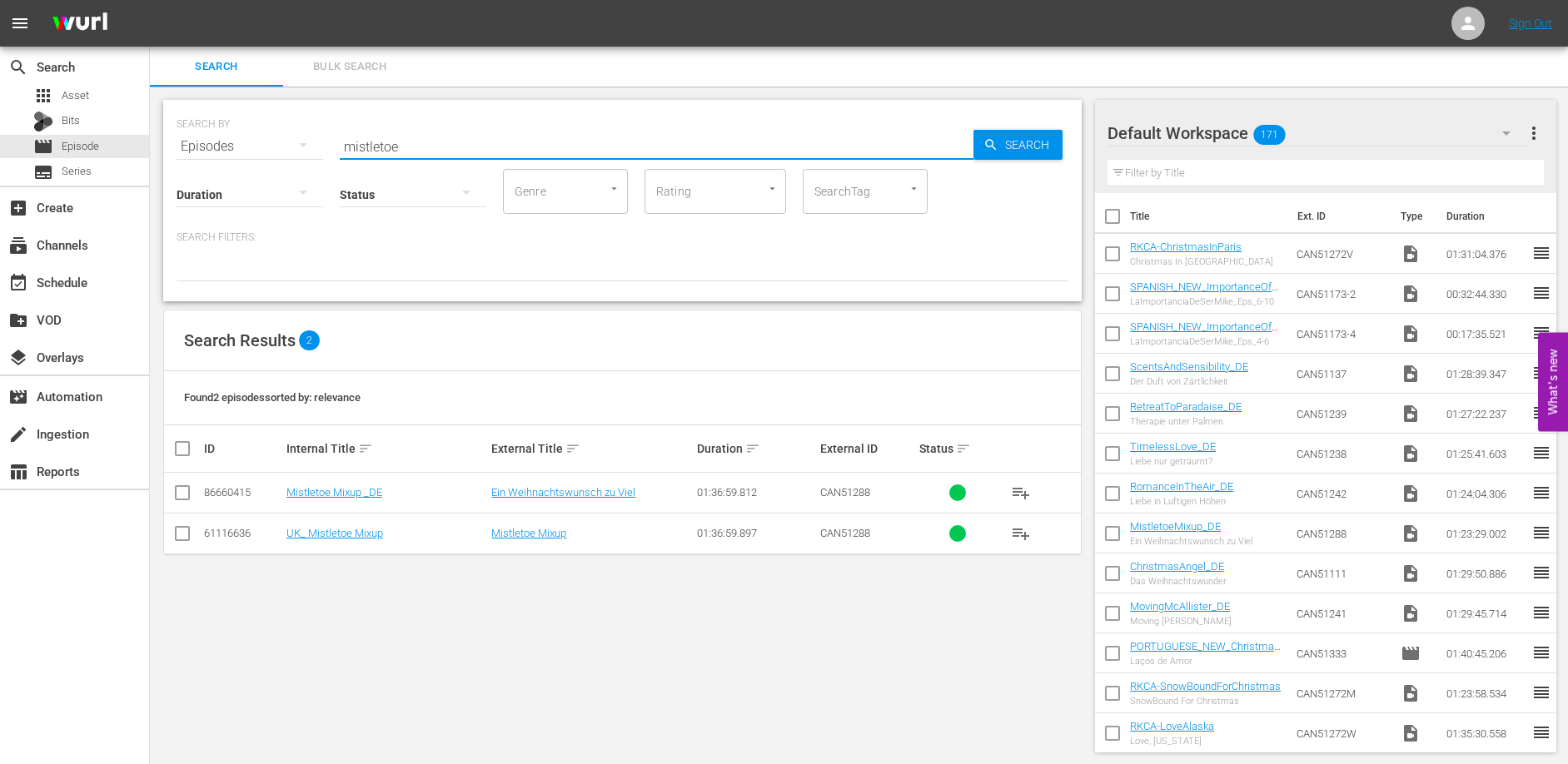
click at [422, 146] on input "mistletoe" at bounding box center [656, 146] width 634 height 40
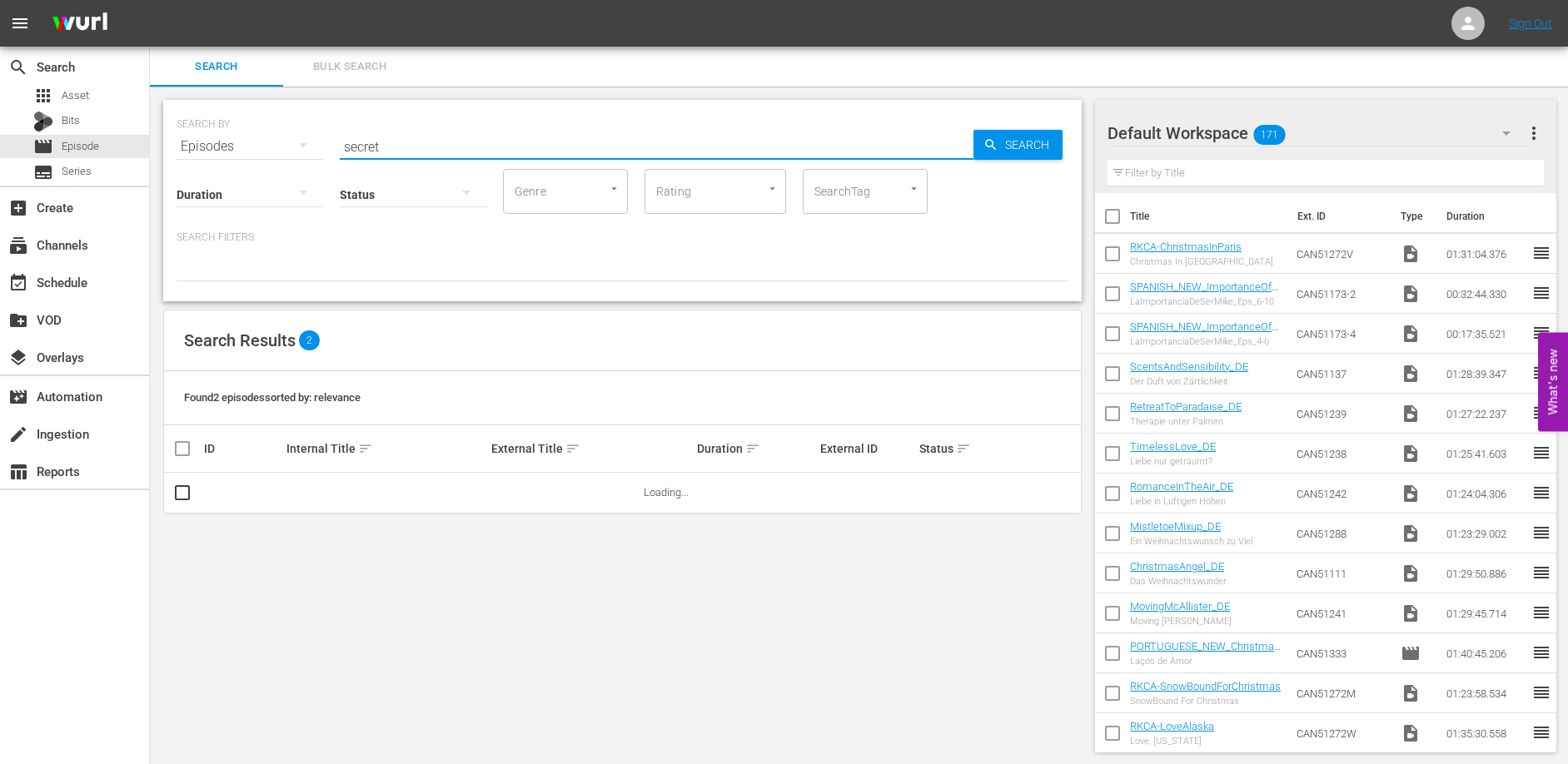
type input "secret Santa"
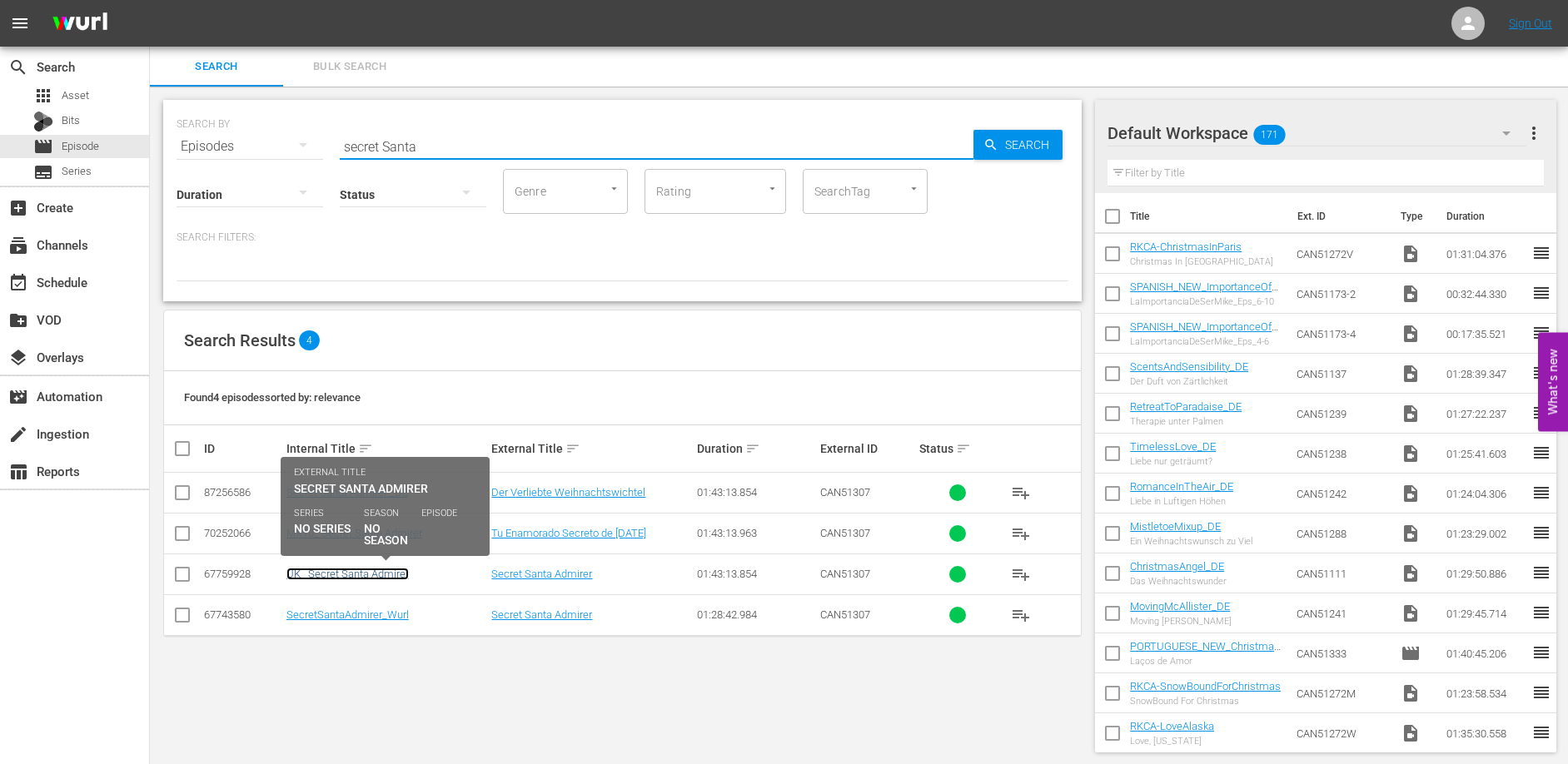
click at [372, 574] on link "UK_ Secret Santa Admirer" at bounding box center [347, 574] width 122 height 13
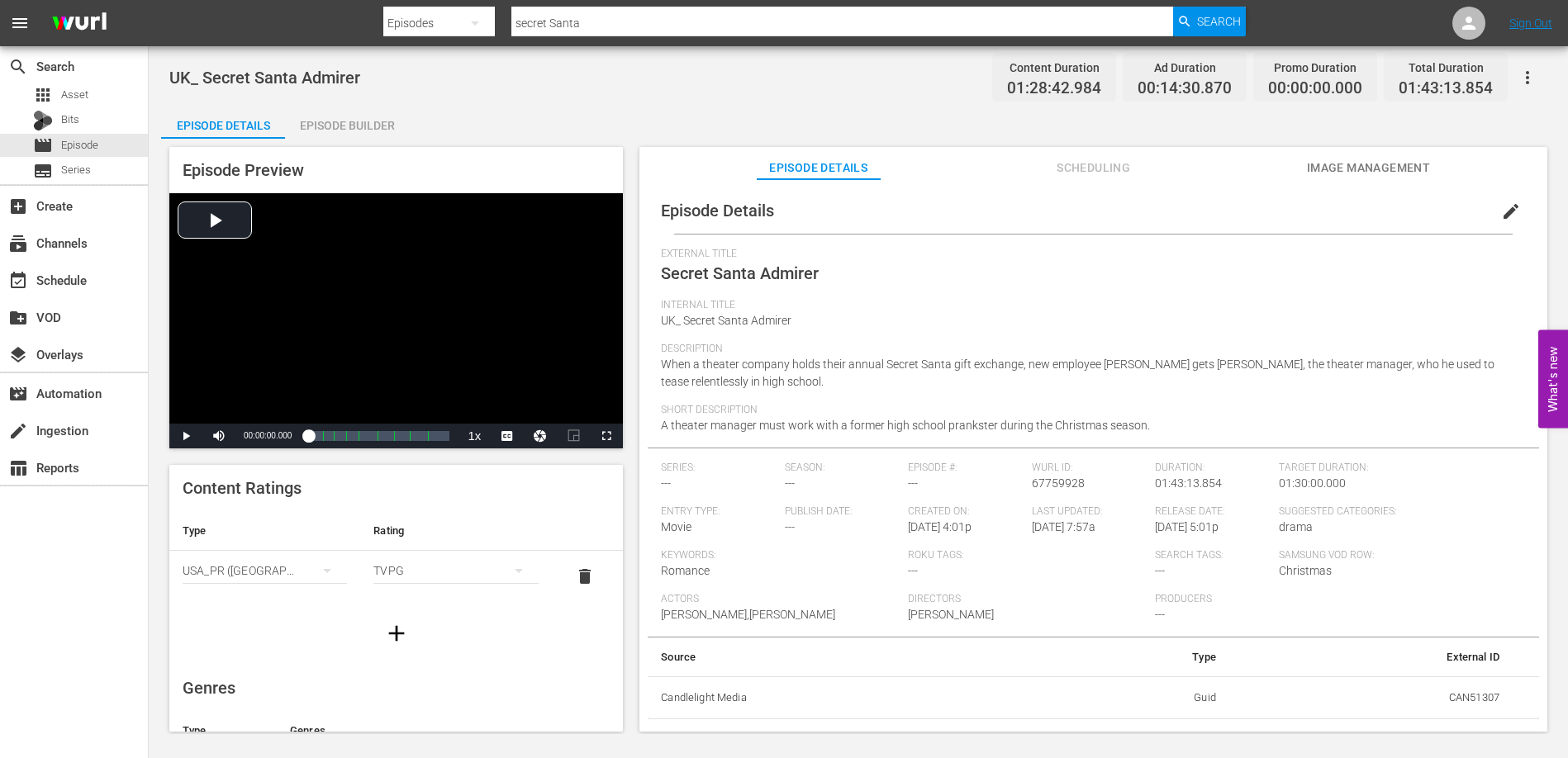
click at [340, 131] on div "Episode Builder" at bounding box center [347, 125] width 124 height 40
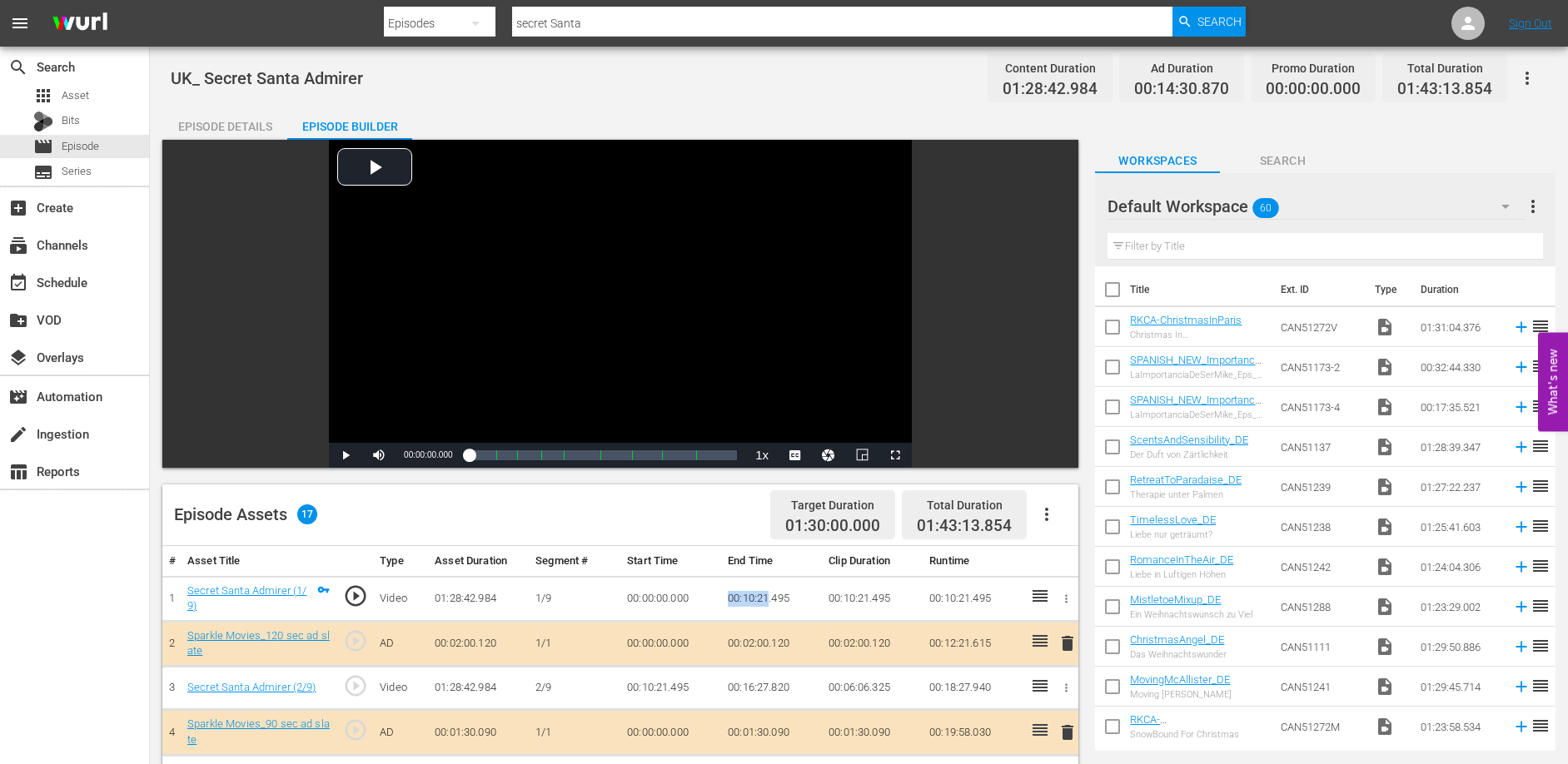
drag, startPoint x: 728, startPoint y: 597, endPoint x: 789, endPoint y: 597, distance: 61.0
click at [766, 597] on td "00:10:21.495" at bounding box center [771, 598] width 101 height 45
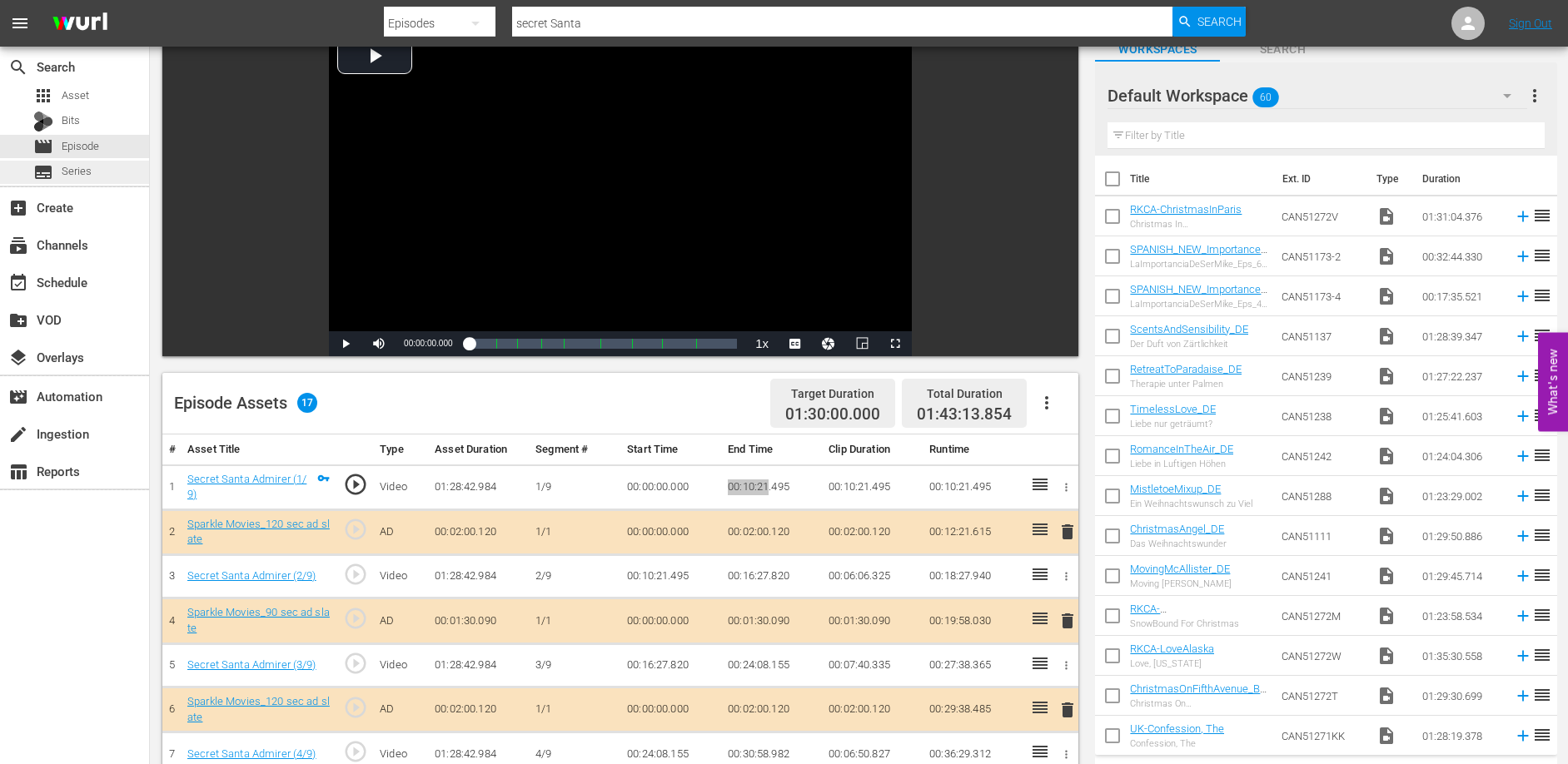
scroll to position [299, 0]
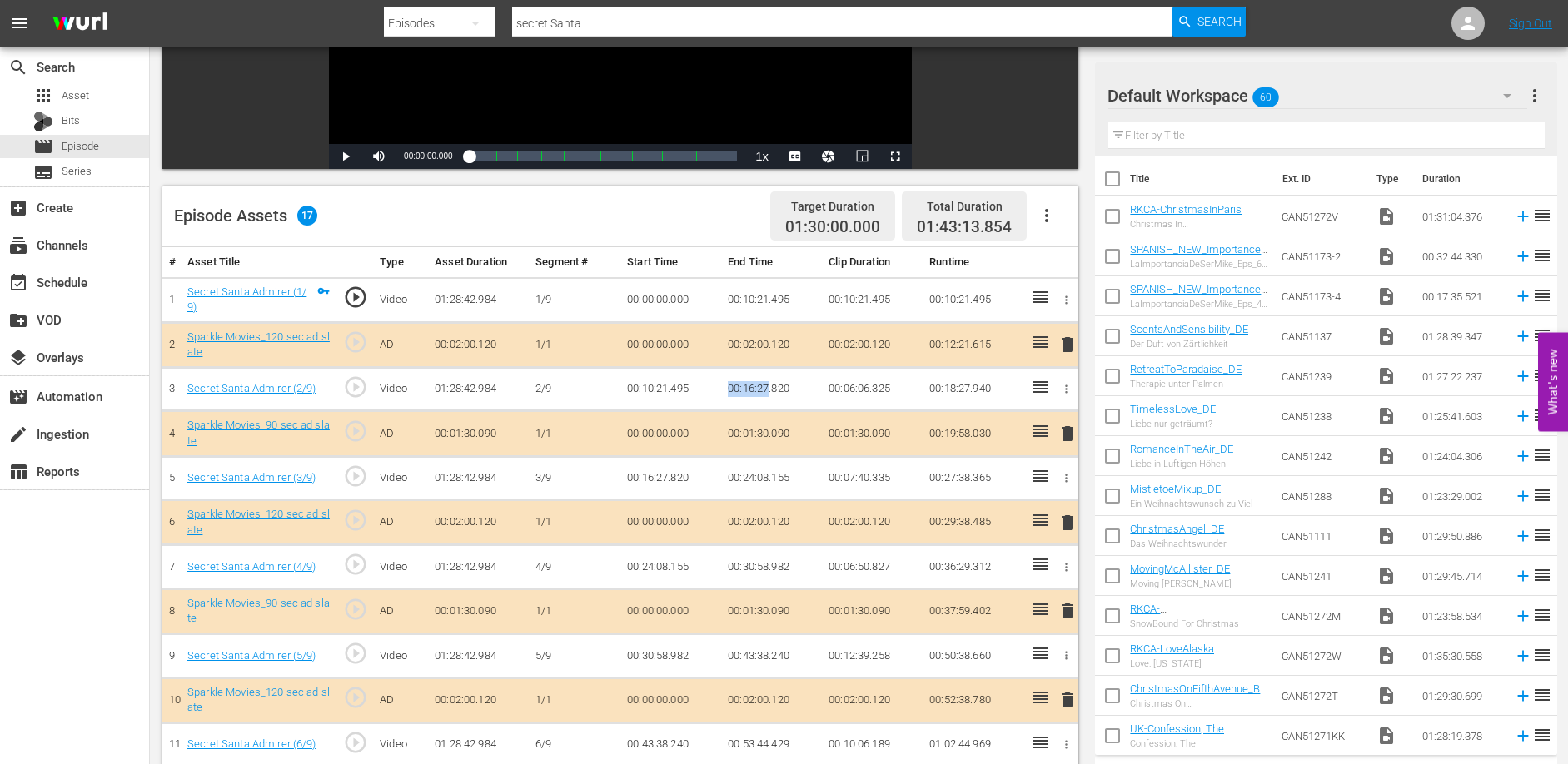
drag, startPoint x: 728, startPoint y: 387, endPoint x: 767, endPoint y: 387, distance: 39.0
click at [767, 387] on td "00:16:27.820" at bounding box center [771, 388] width 101 height 44
drag, startPoint x: 725, startPoint y: 476, endPoint x: 766, endPoint y: 476, distance: 41.0
click at [766, 476] on td "00:24:08.155" at bounding box center [771, 477] width 101 height 44
drag, startPoint x: 727, startPoint y: 567, endPoint x: 766, endPoint y: 565, distance: 39.1
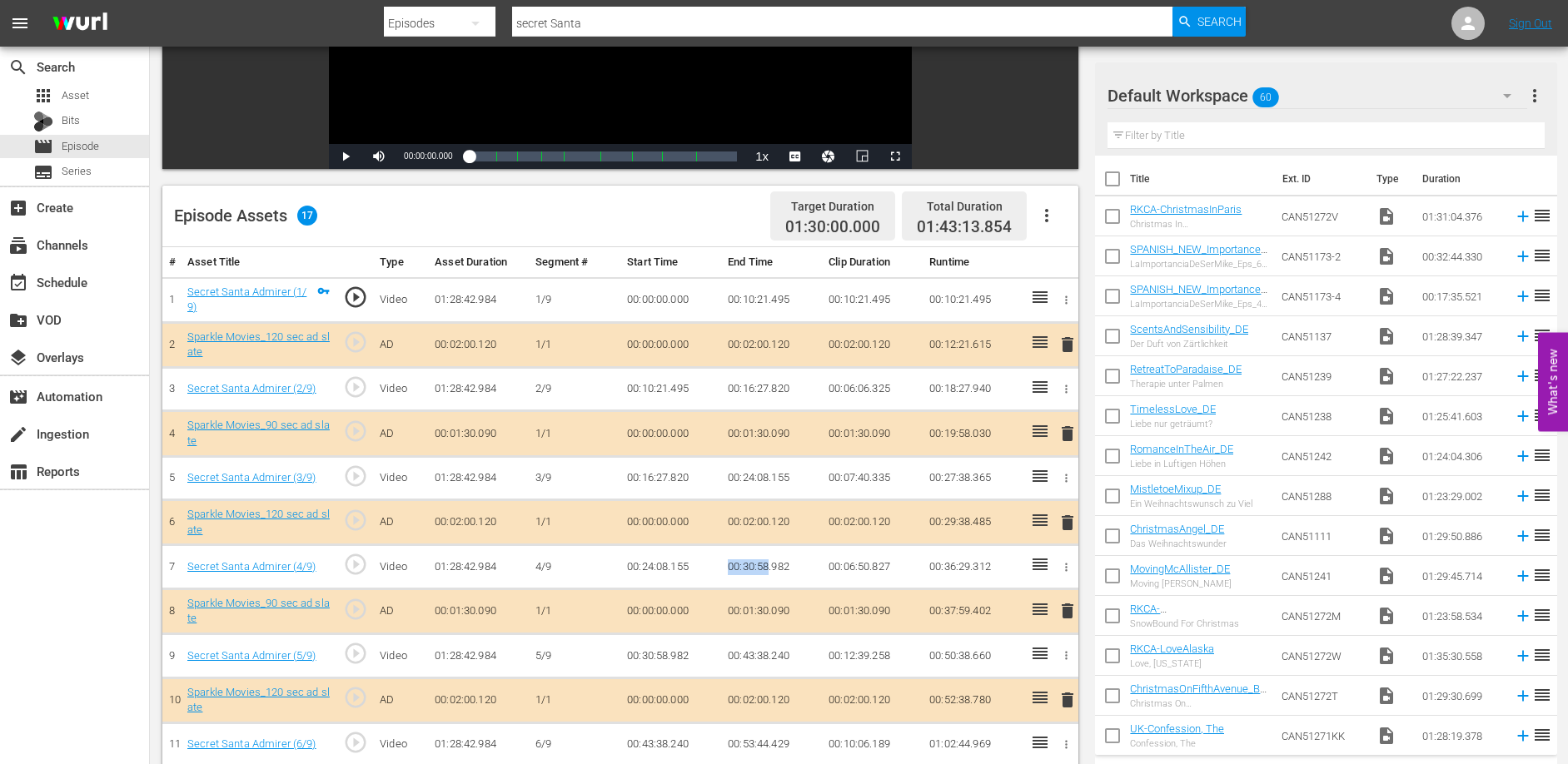
click at [766, 565] on td "00:30:58.982" at bounding box center [771, 567] width 101 height 44
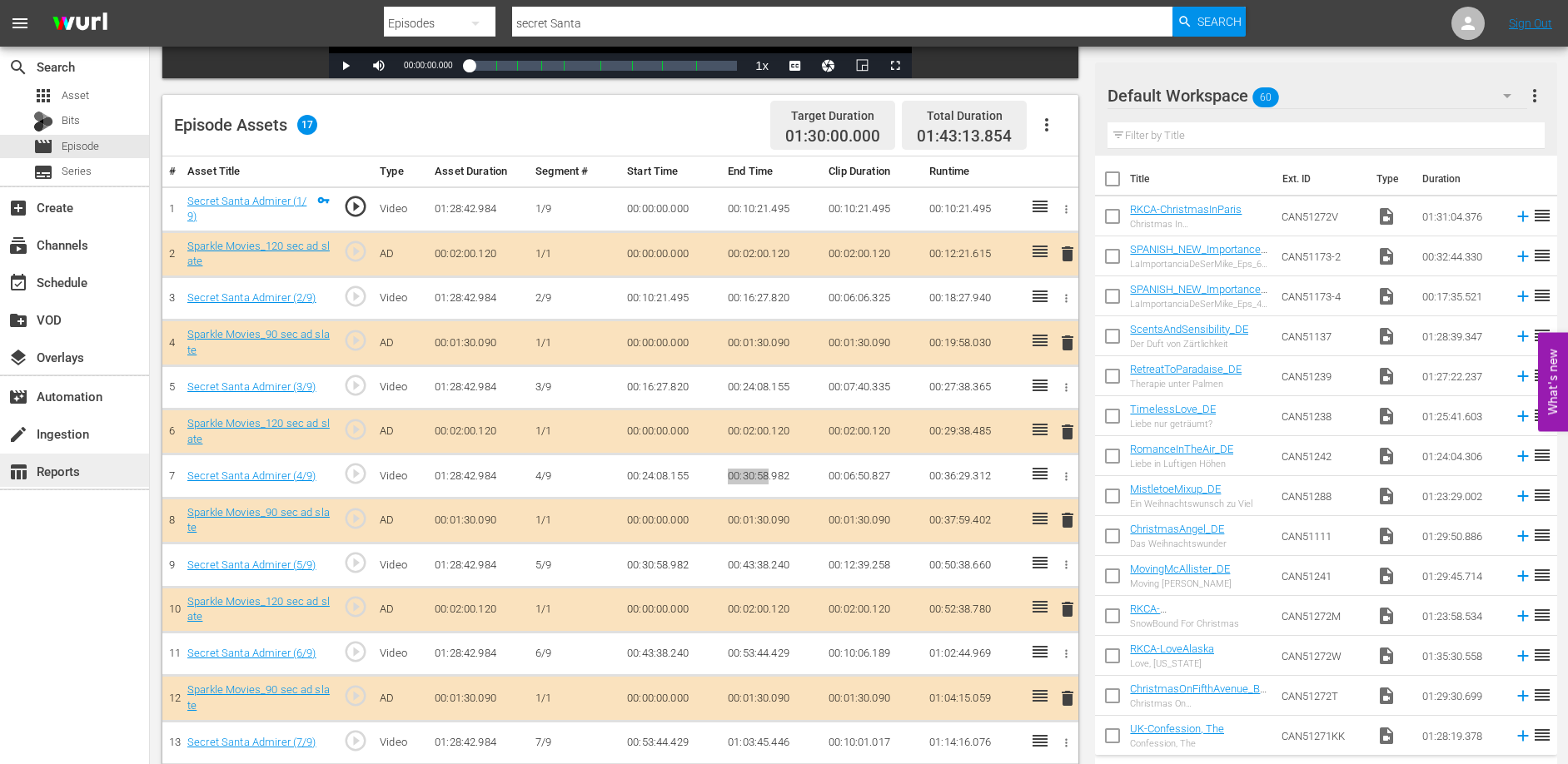
scroll to position [392, 0]
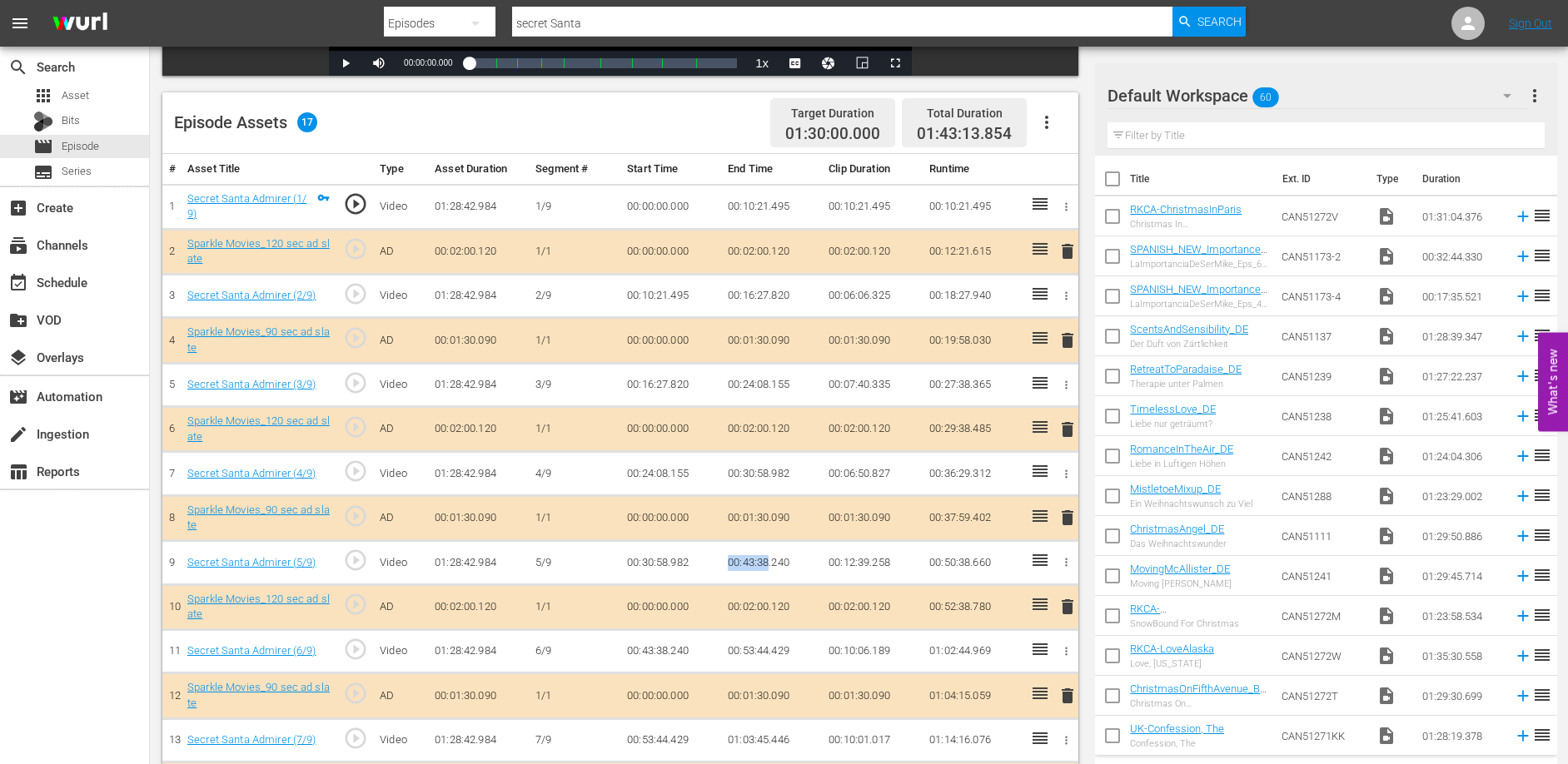
drag, startPoint x: 728, startPoint y: 561, endPoint x: 767, endPoint y: 562, distance: 39.0
click at [767, 562] on td "00:43:38.240" at bounding box center [771, 562] width 101 height 44
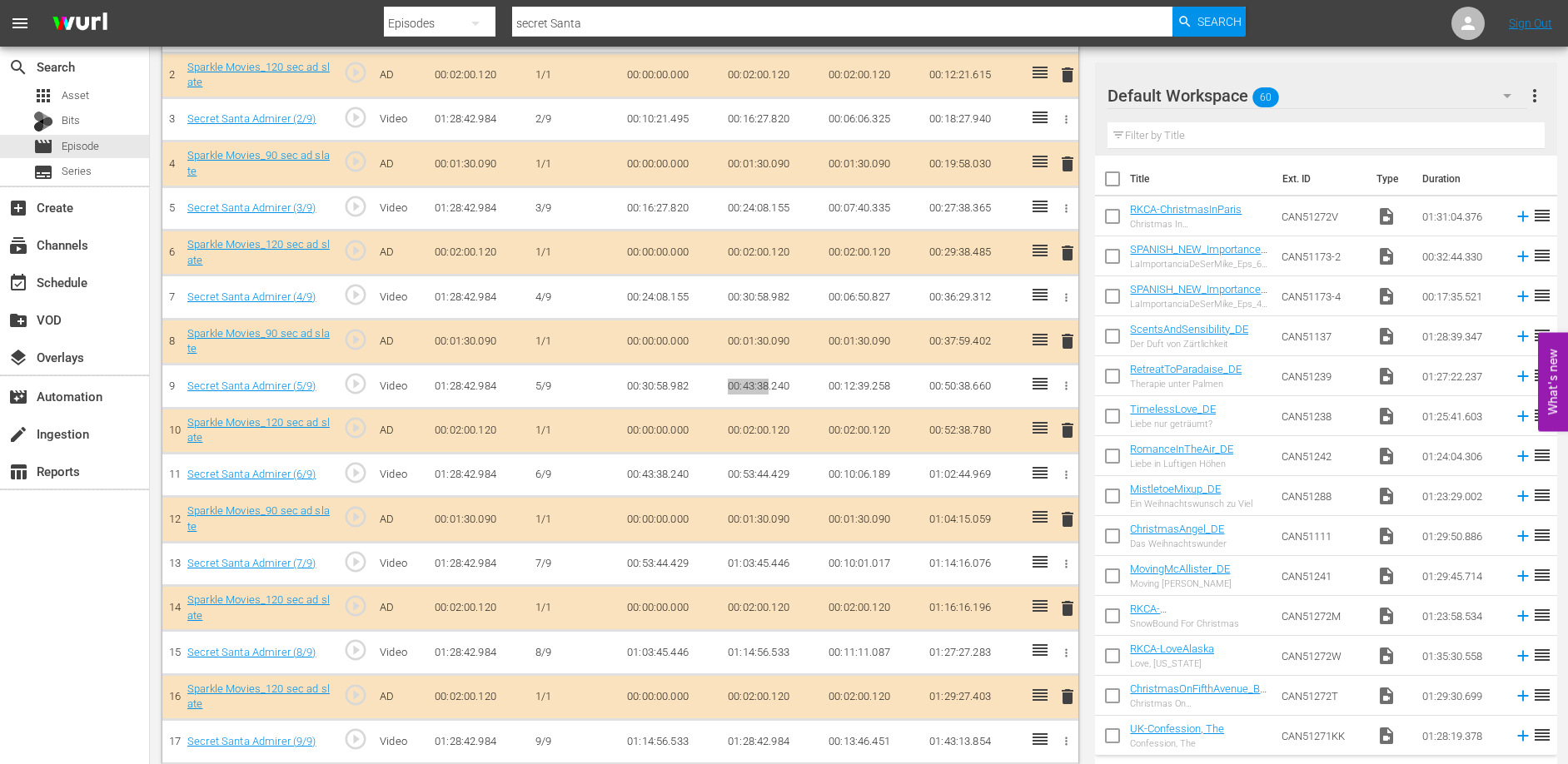
scroll to position [581, 0]
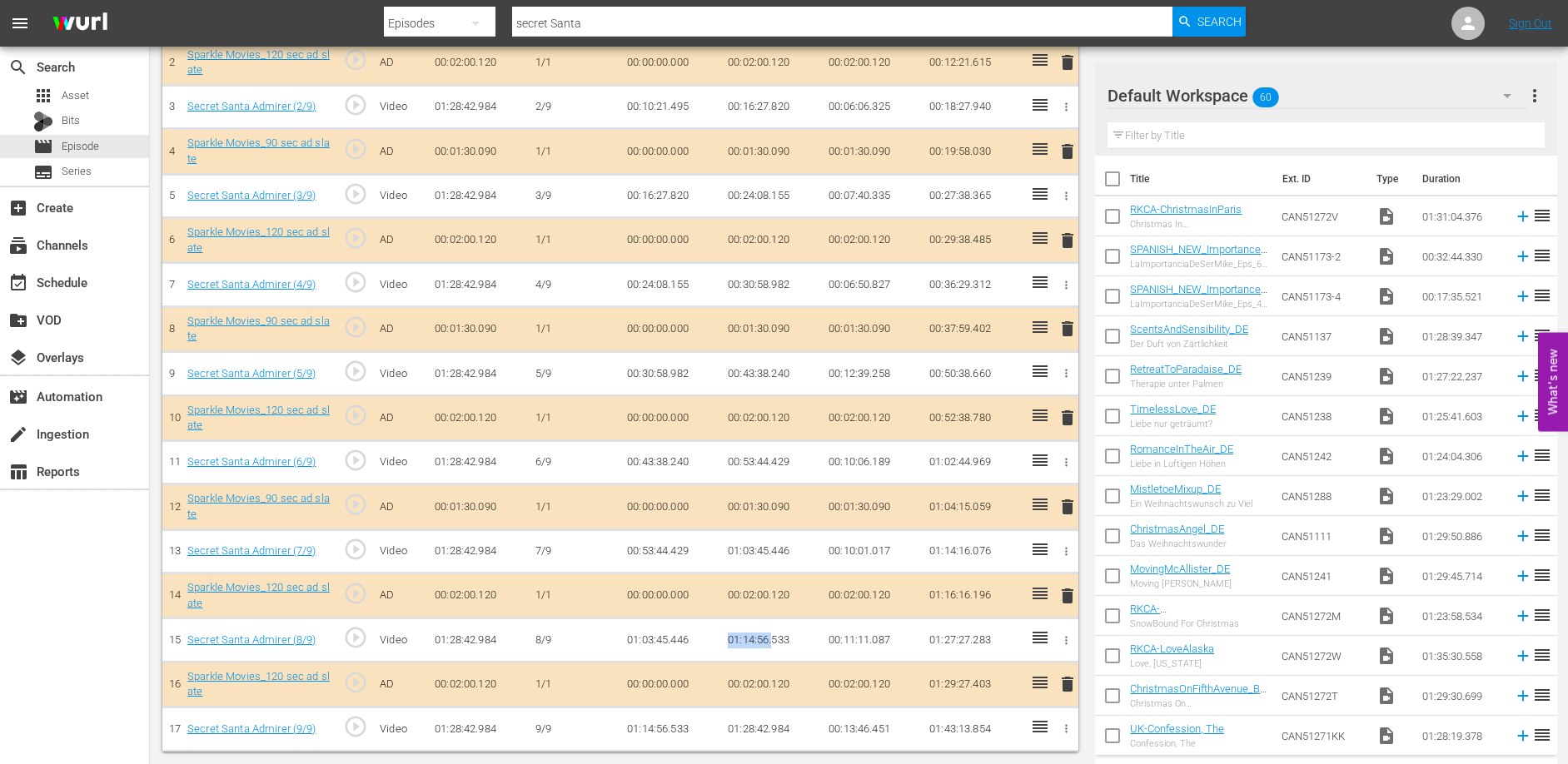
drag, startPoint x: 728, startPoint y: 636, endPoint x: 800, endPoint y: 626, distance: 72.7
click at [772, 636] on td "01:14:56.533" at bounding box center [771, 640] width 101 height 44
drag, startPoint x: 727, startPoint y: 549, endPoint x: 768, endPoint y: 546, distance: 41.1
click at [768, 546] on td "01:03:45.446" at bounding box center [771, 550] width 101 height 44
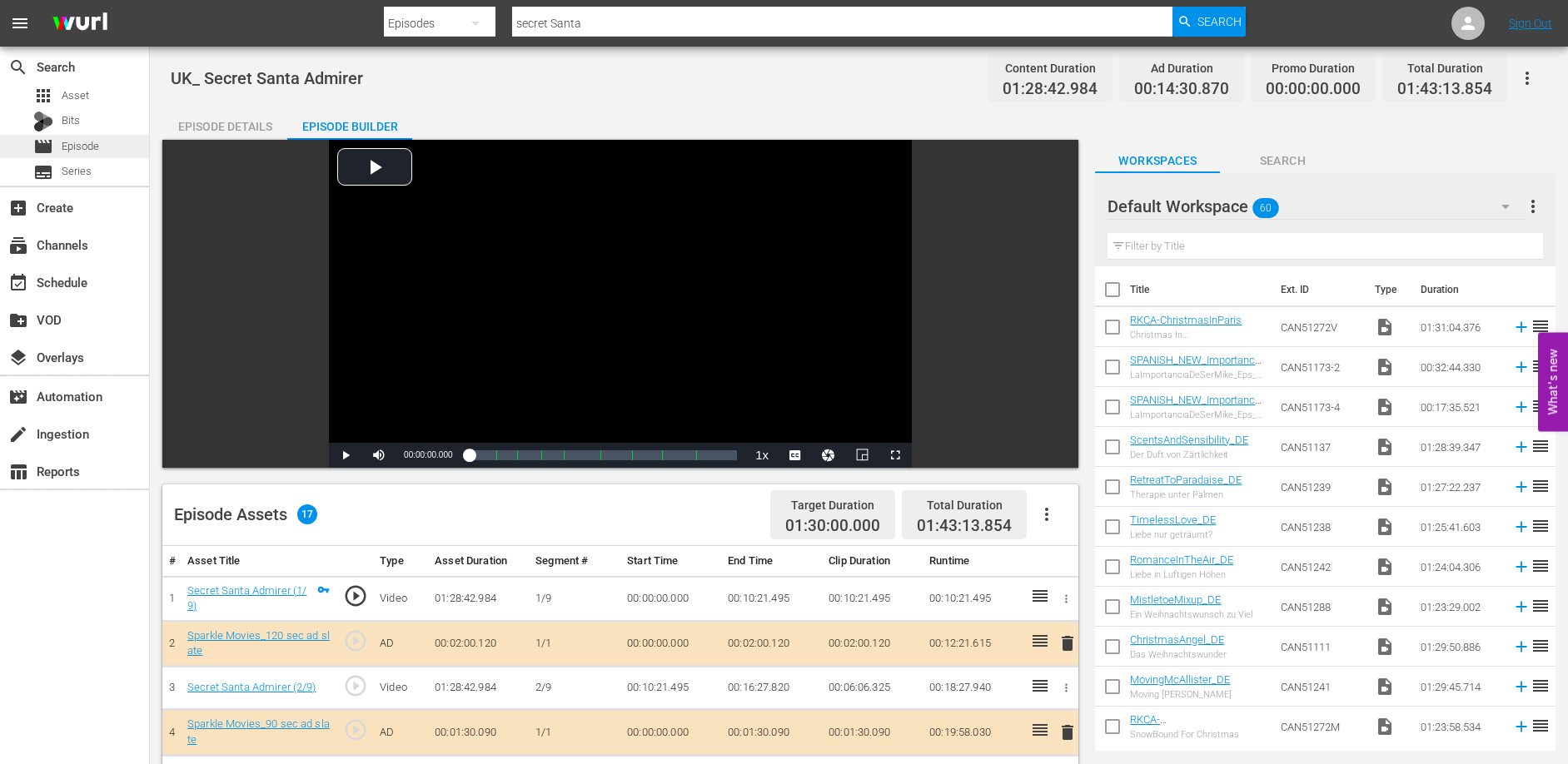
click at [81, 148] on span "Episode" at bounding box center [80, 146] width 37 height 17
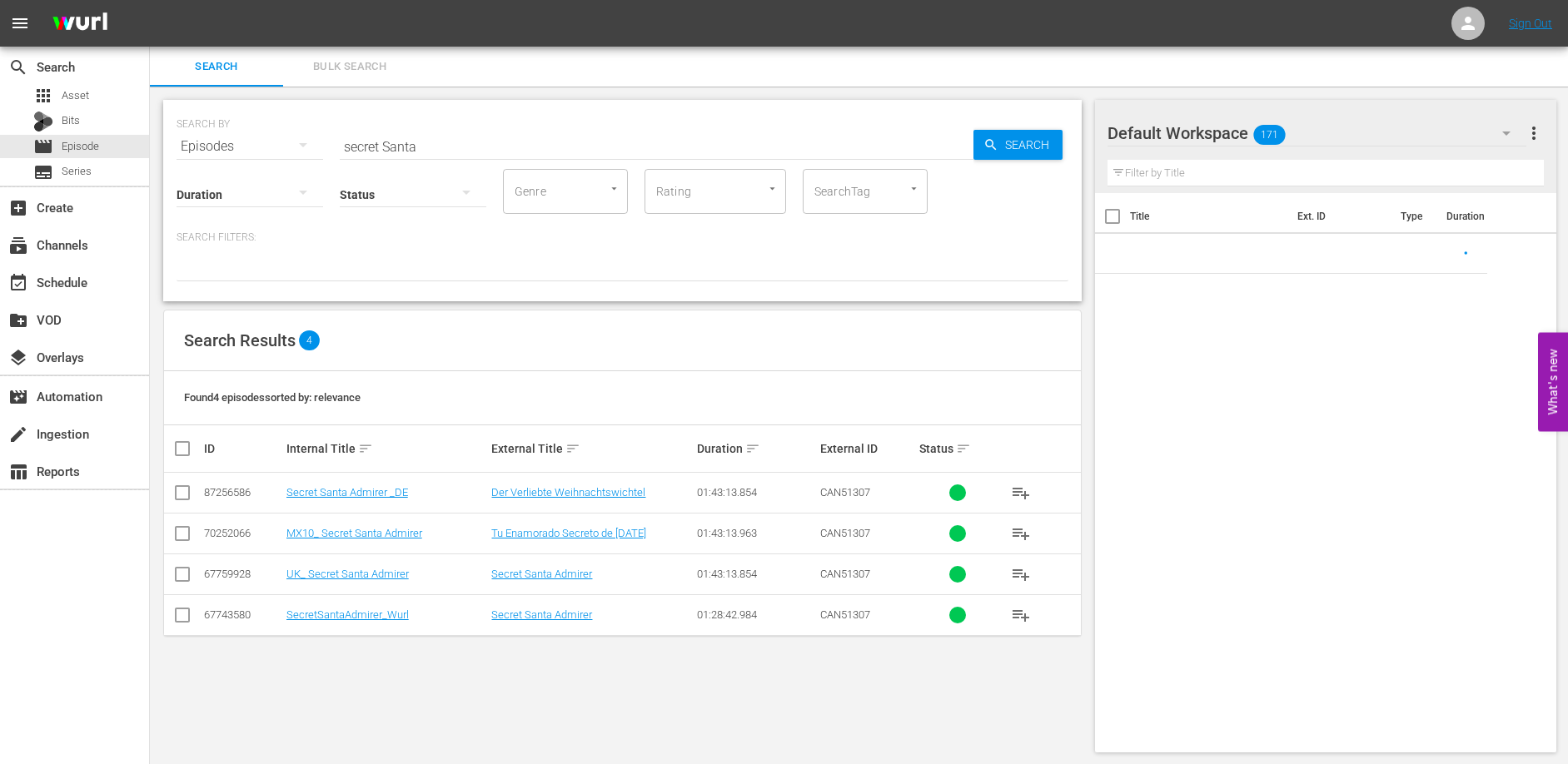
click at [420, 145] on input "secret Santa" at bounding box center [656, 146] width 634 height 40
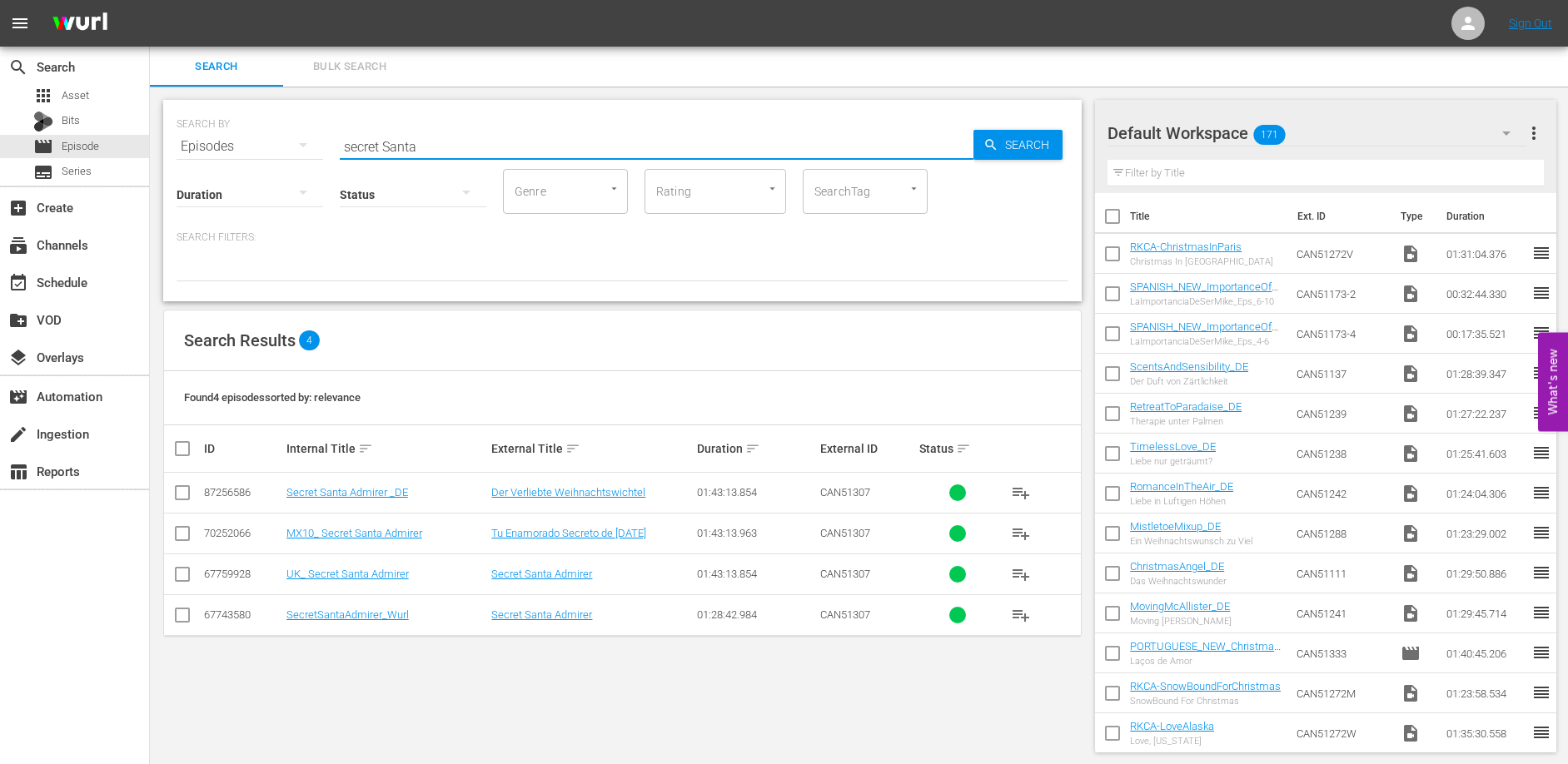
click at [420, 145] on input "secret Santa" at bounding box center [656, 146] width 634 height 40
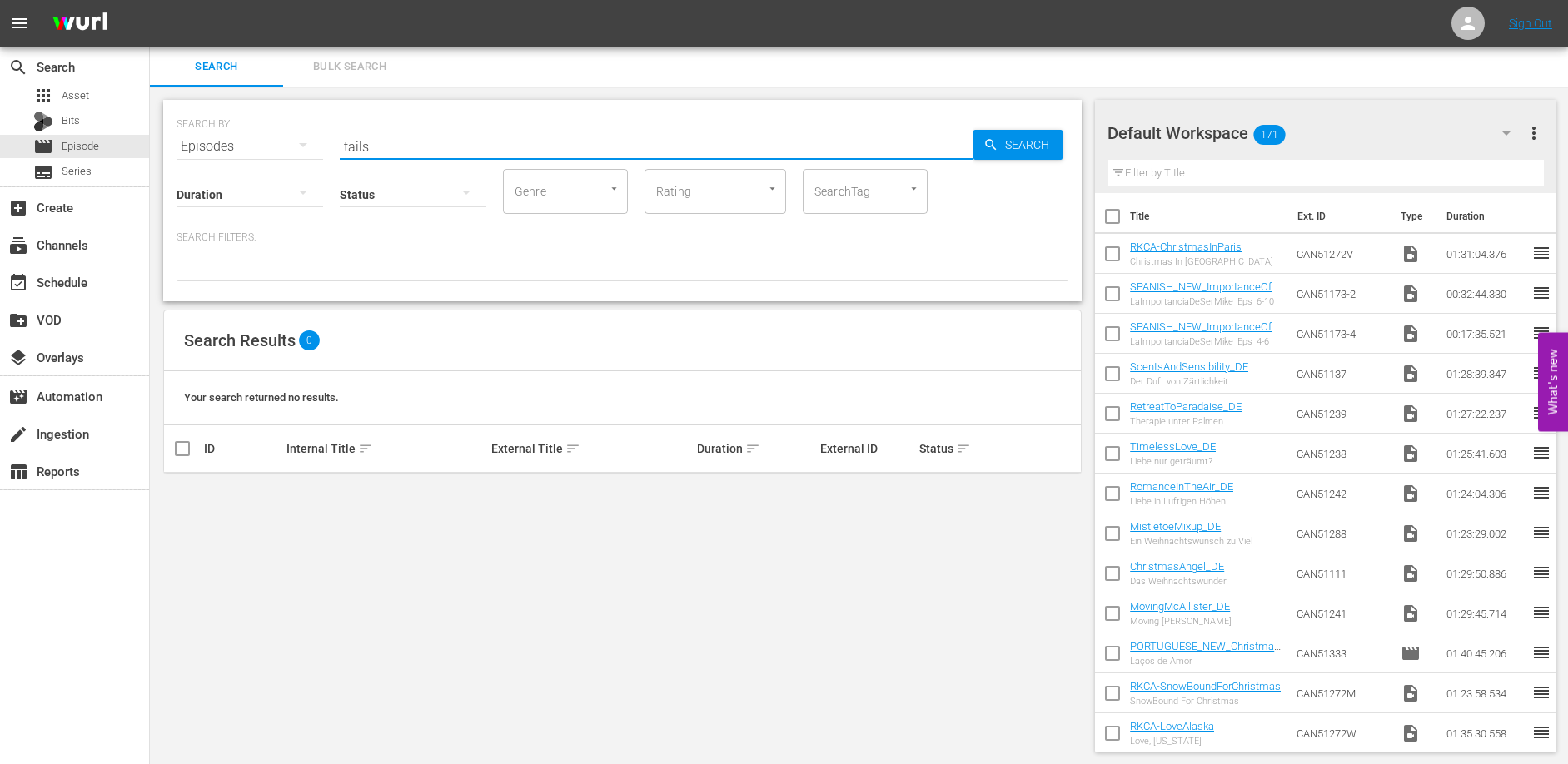
type input "tails"
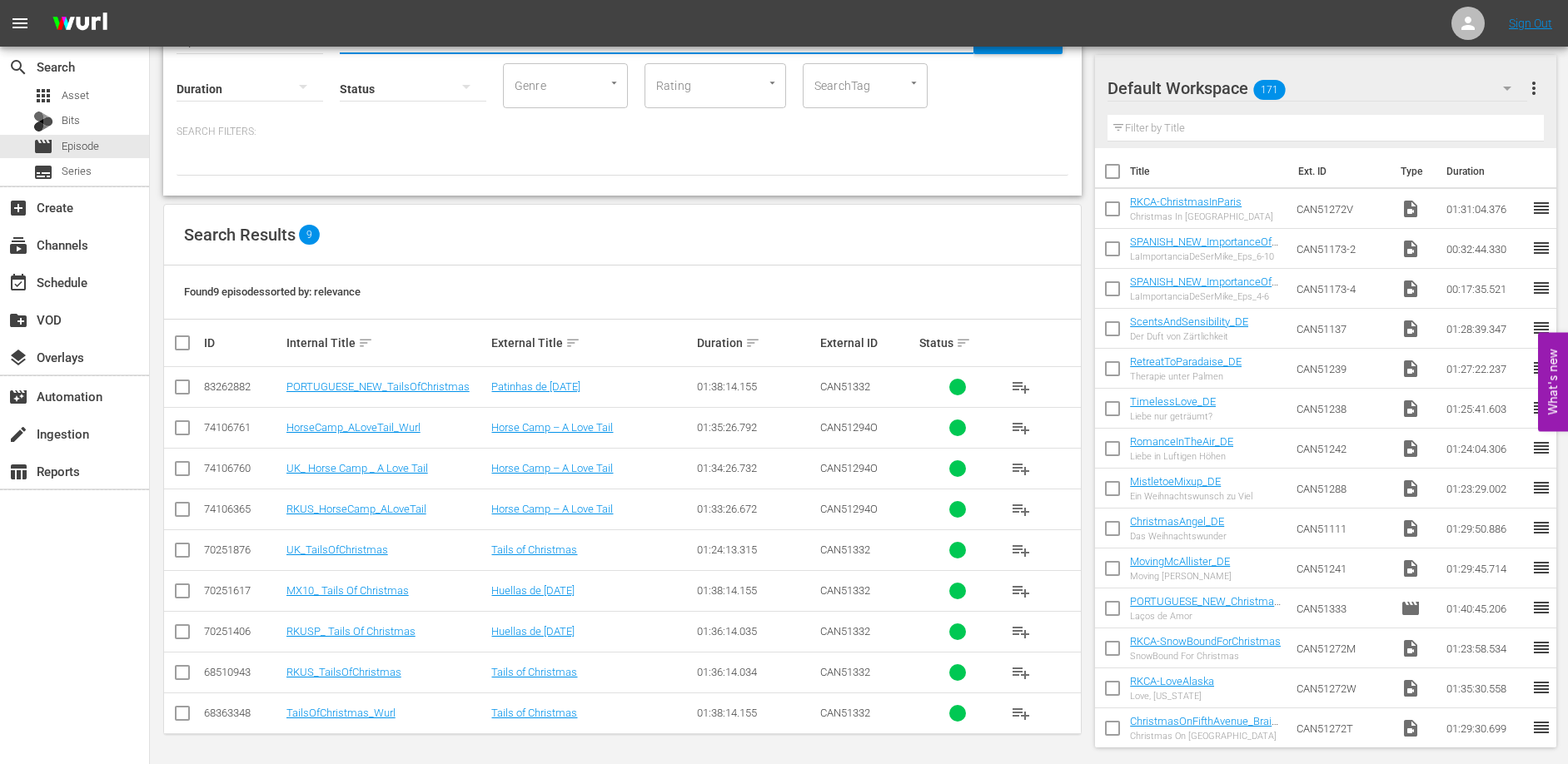
scroll to position [106, 0]
click at [363, 718] on td "TailsOfChristmas_Wurl" at bounding box center [387, 712] width 206 height 41
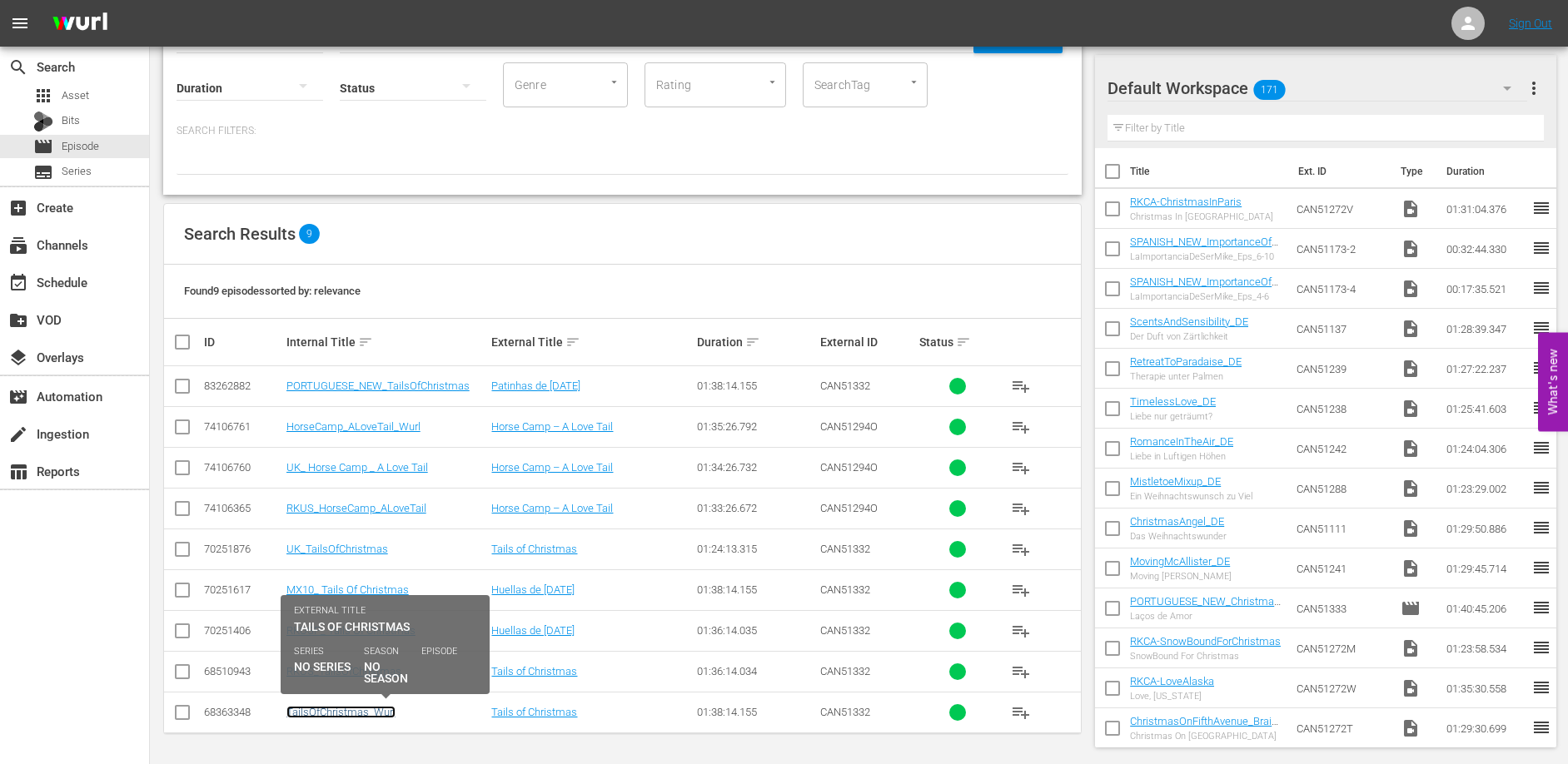
click at [363, 715] on link "TailsOfChristmas_Wurl" at bounding box center [341, 711] width 109 height 13
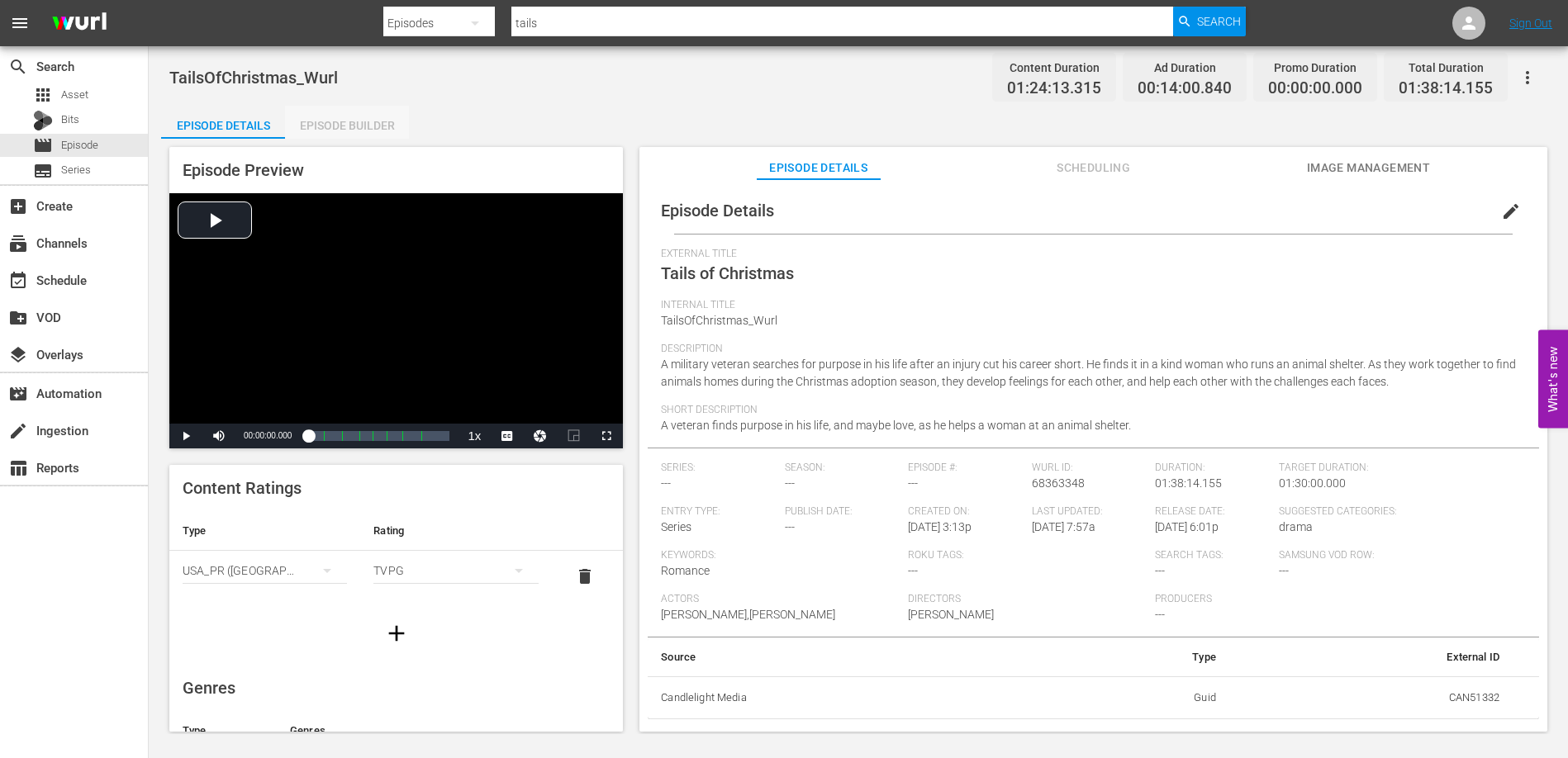
click at [323, 118] on div "Episode Builder" at bounding box center [347, 125] width 124 height 40
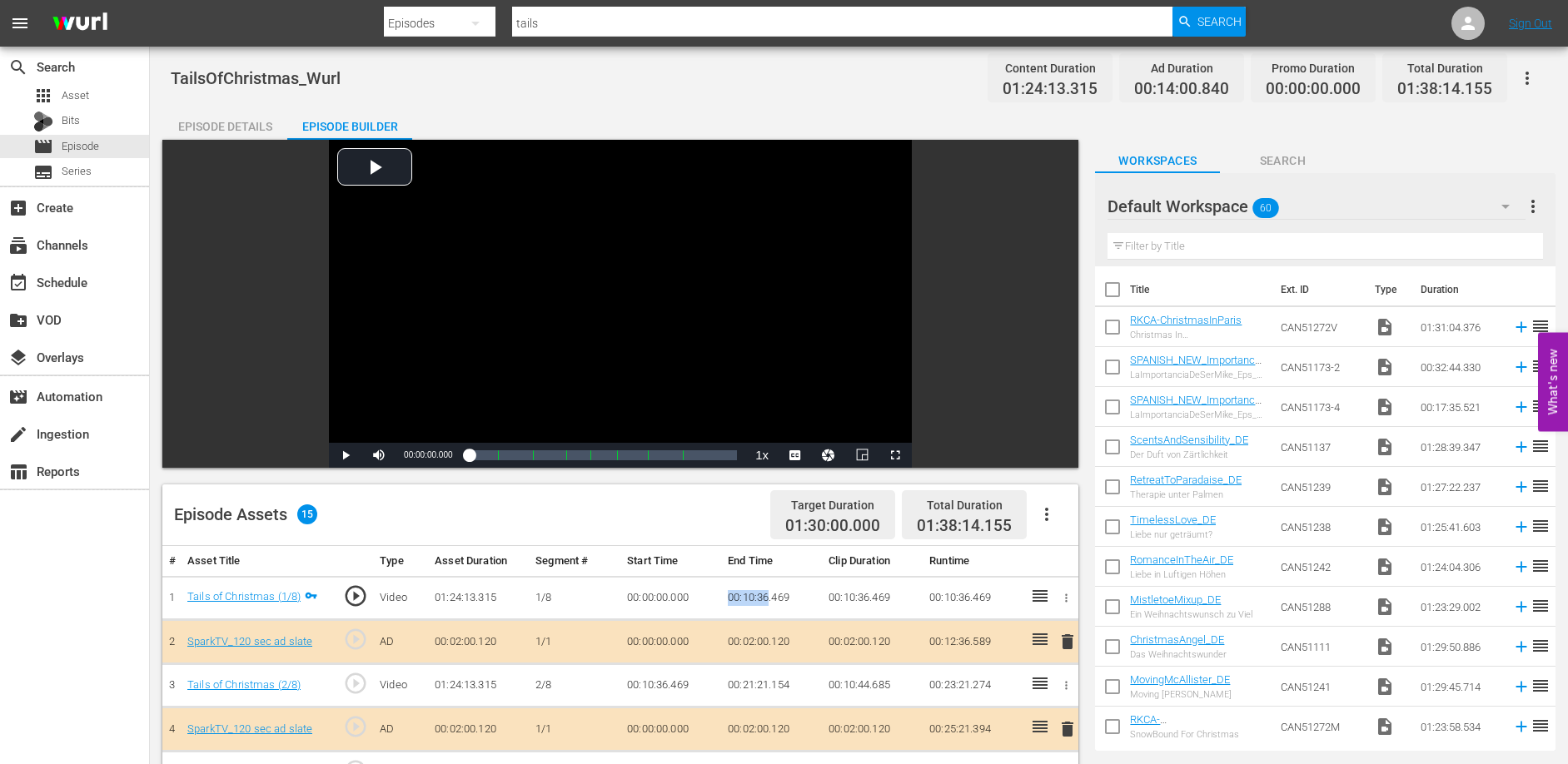
drag, startPoint x: 730, startPoint y: 595, endPoint x: 768, endPoint y: 593, distance: 38.1
click at [768, 593] on td "00:10:36.469" at bounding box center [771, 597] width 101 height 44
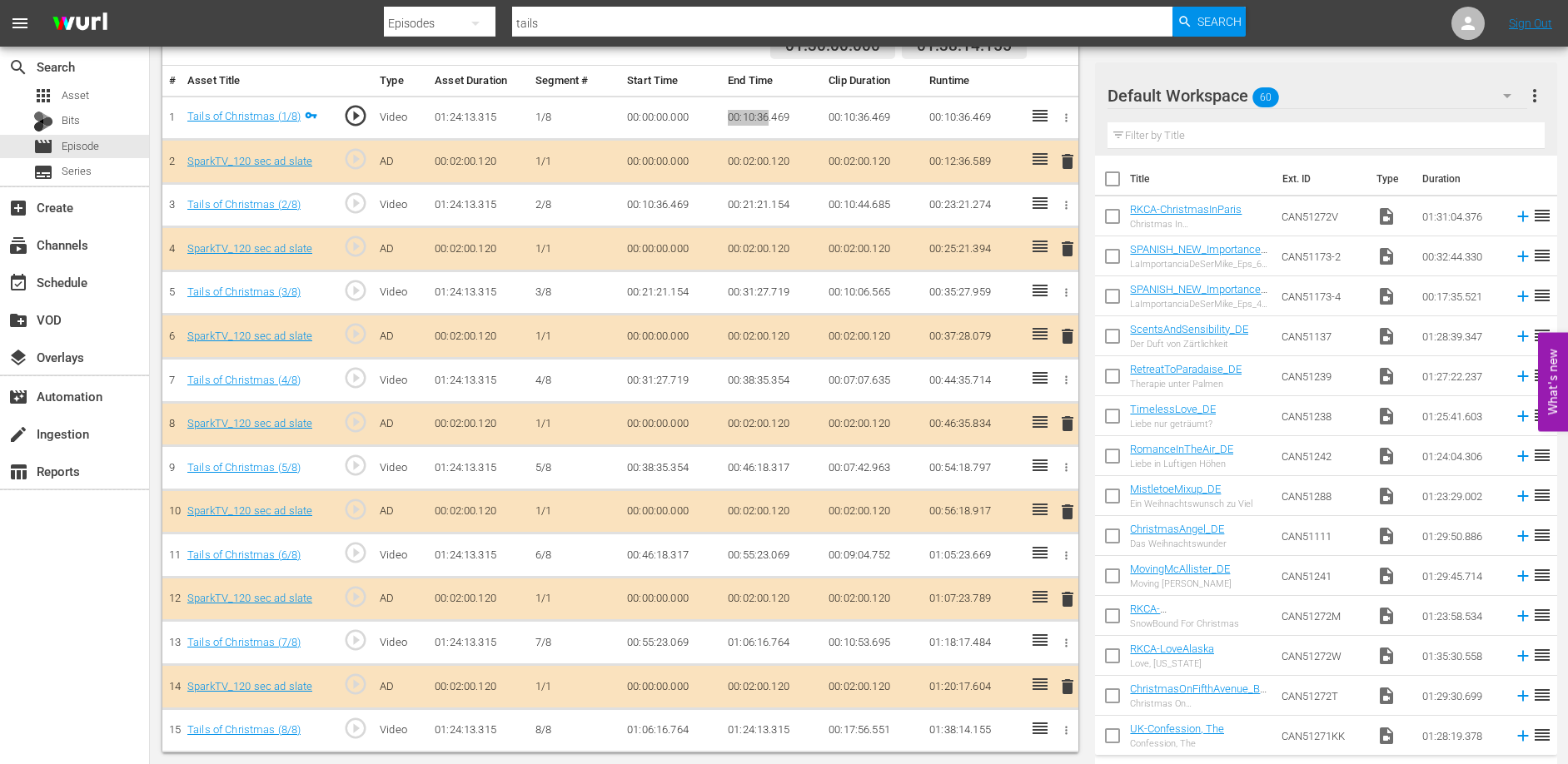
scroll to position [481, 0]
click at [728, 202] on td "00:21:21.154" at bounding box center [771, 204] width 101 height 44
drag, startPoint x: 730, startPoint y: 202, endPoint x: 773, endPoint y: 202, distance: 43.0
click at [773, 202] on td "00:21:21.154" at bounding box center [771, 204] width 101 height 44
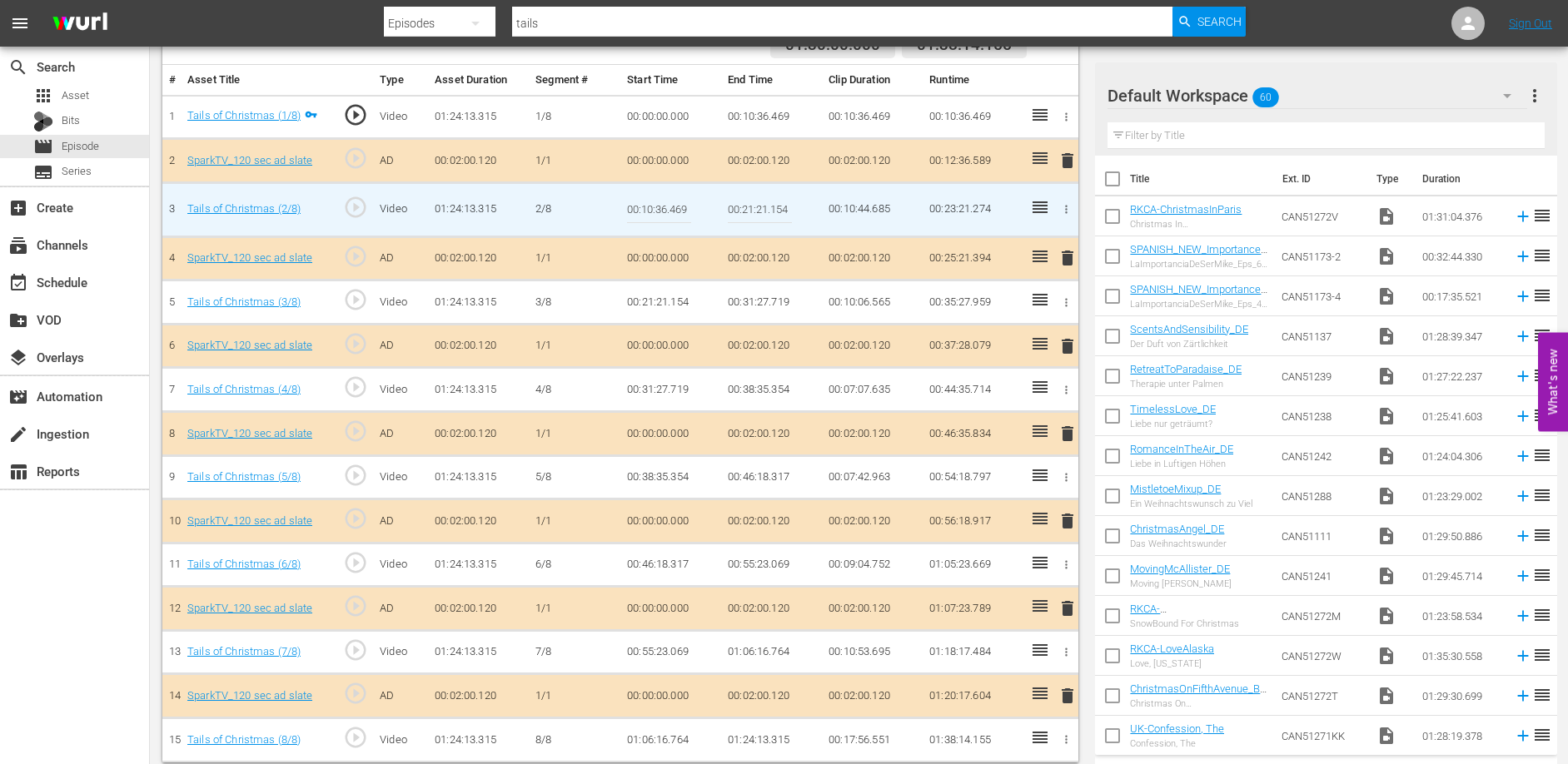
click at [773, 202] on input "00:21:21.154" at bounding box center [760, 209] width 64 height 40
drag, startPoint x: 727, startPoint y: 207, endPoint x: 767, endPoint y: 207, distance: 40.0
click at [767, 207] on input "00:21:21.154" at bounding box center [760, 209] width 64 height 40
drag, startPoint x: 723, startPoint y: 301, endPoint x: 737, endPoint y: 302, distance: 14.0
click at [737, 302] on td "00:31:27.719" at bounding box center [771, 302] width 101 height 44
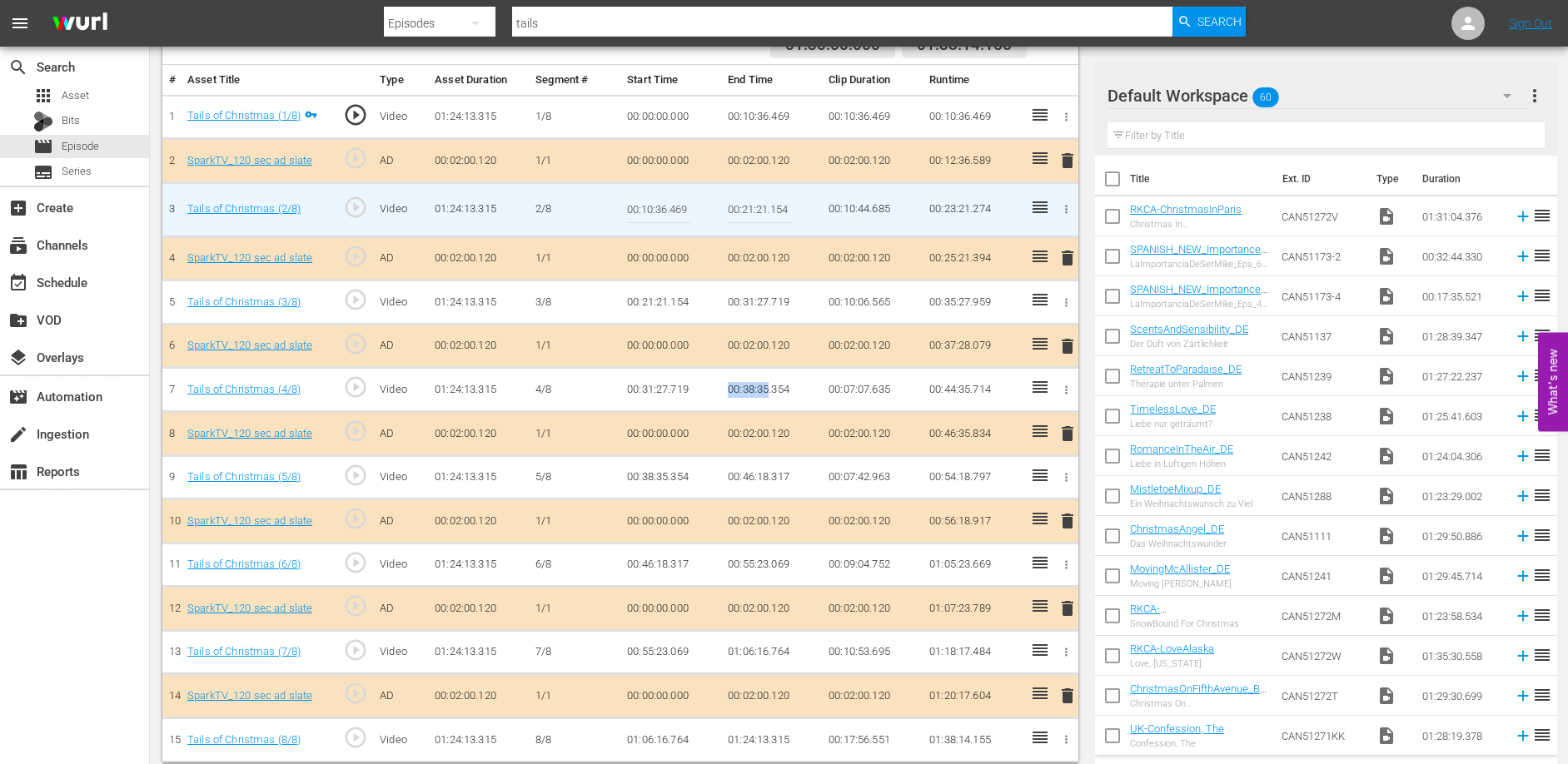
drag, startPoint x: 728, startPoint y: 387, endPoint x: 767, endPoint y: 388, distance: 39.0
click at [767, 388] on td "00:38:35.354" at bounding box center [771, 389] width 101 height 44
drag, startPoint x: 724, startPoint y: 560, endPoint x: 766, endPoint y: 564, distance: 42.2
click at [766, 564] on td "00:55:23.069" at bounding box center [771, 564] width 101 height 44
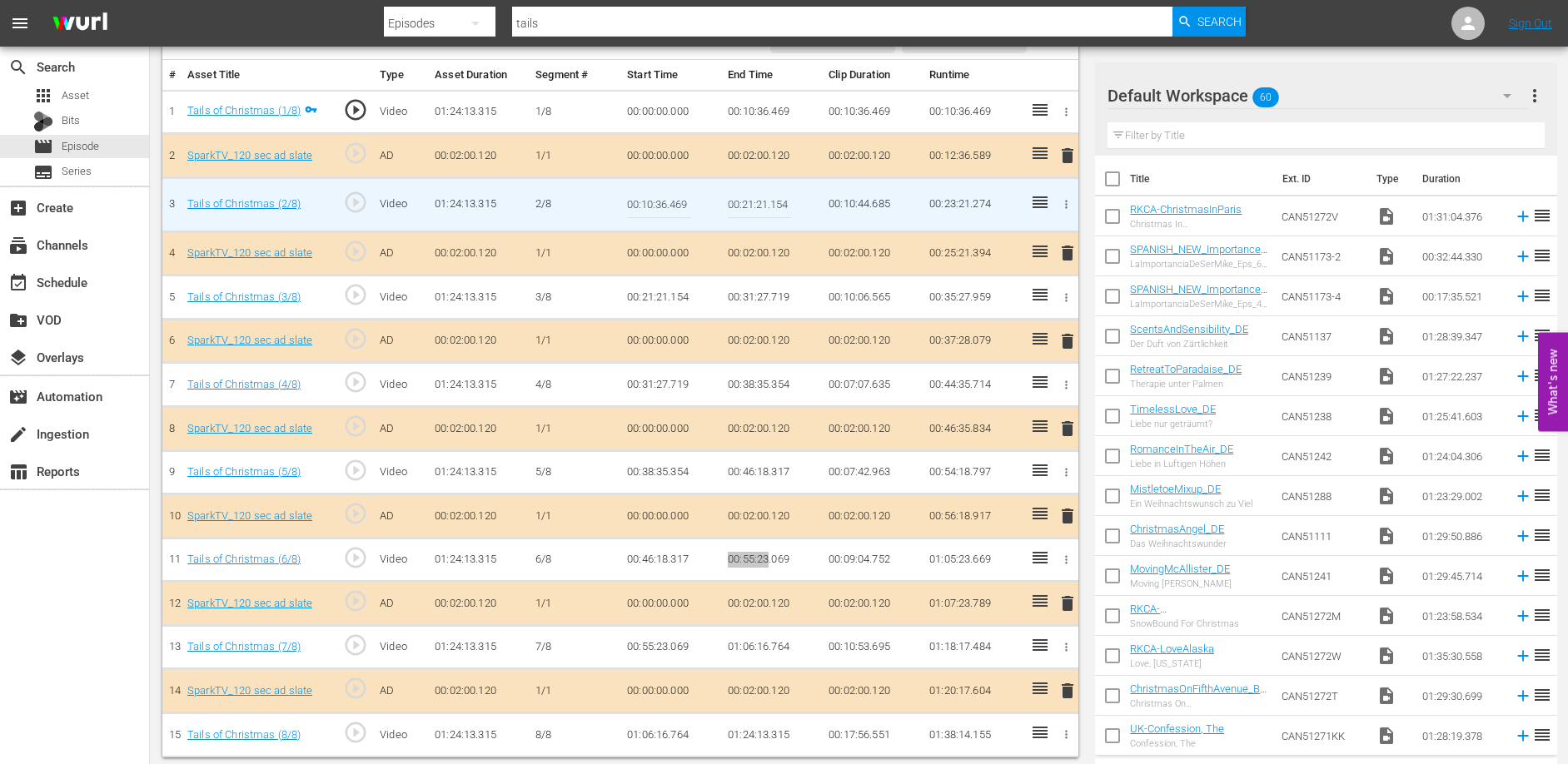
scroll to position [492, 0]
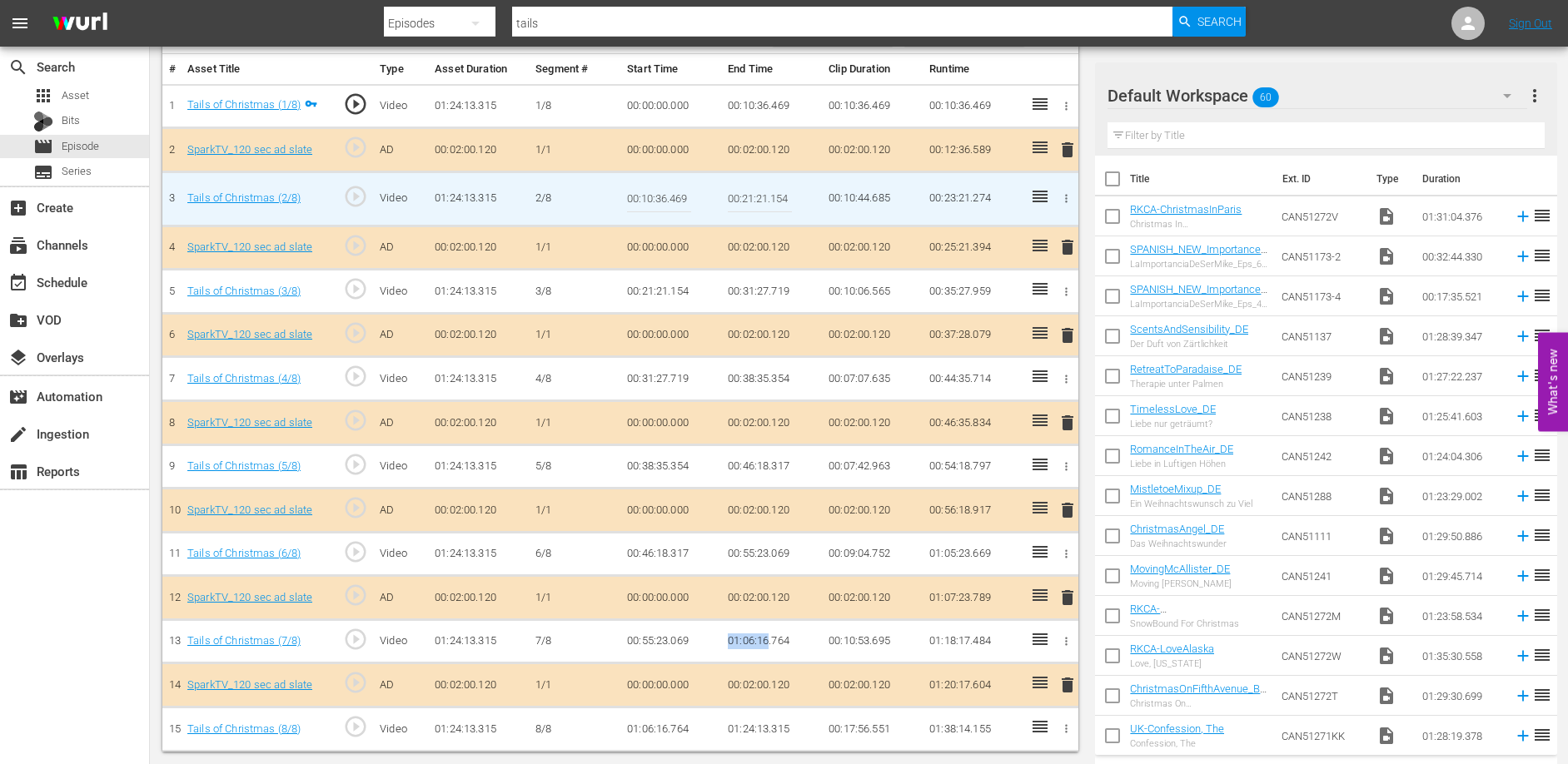
drag, startPoint x: 722, startPoint y: 638, endPoint x: 770, endPoint y: 639, distance: 48.0
click at [770, 639] on td "01:06:16.764" at bounding box center [771, 641] width 101 height 44
click at [76, 143] on span "Episode" at bounding box center [80, 146] width 37 height 17
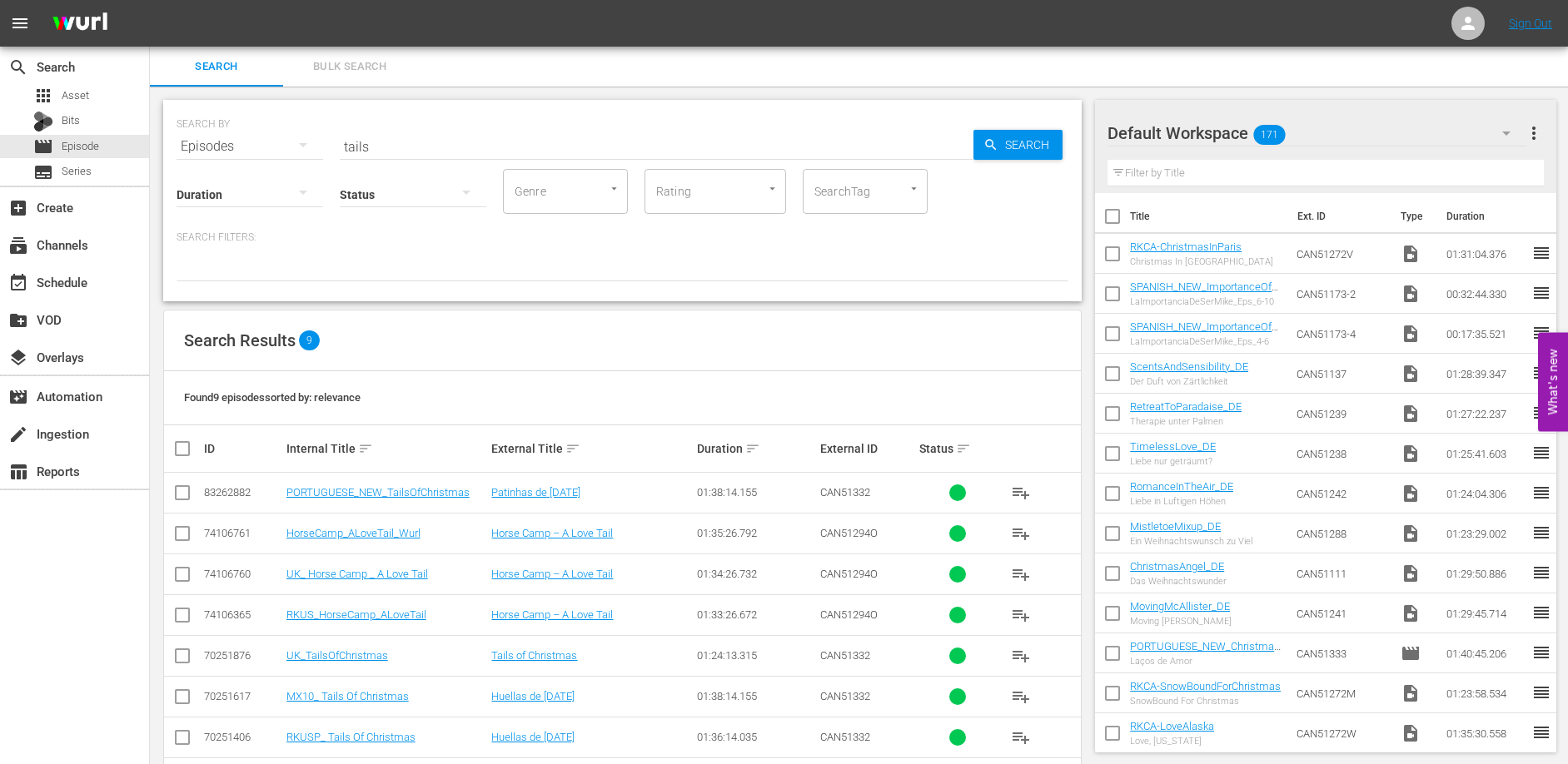
click at [383, 143] on input "tails" at bounding box center [656, 146] width 634 height 40
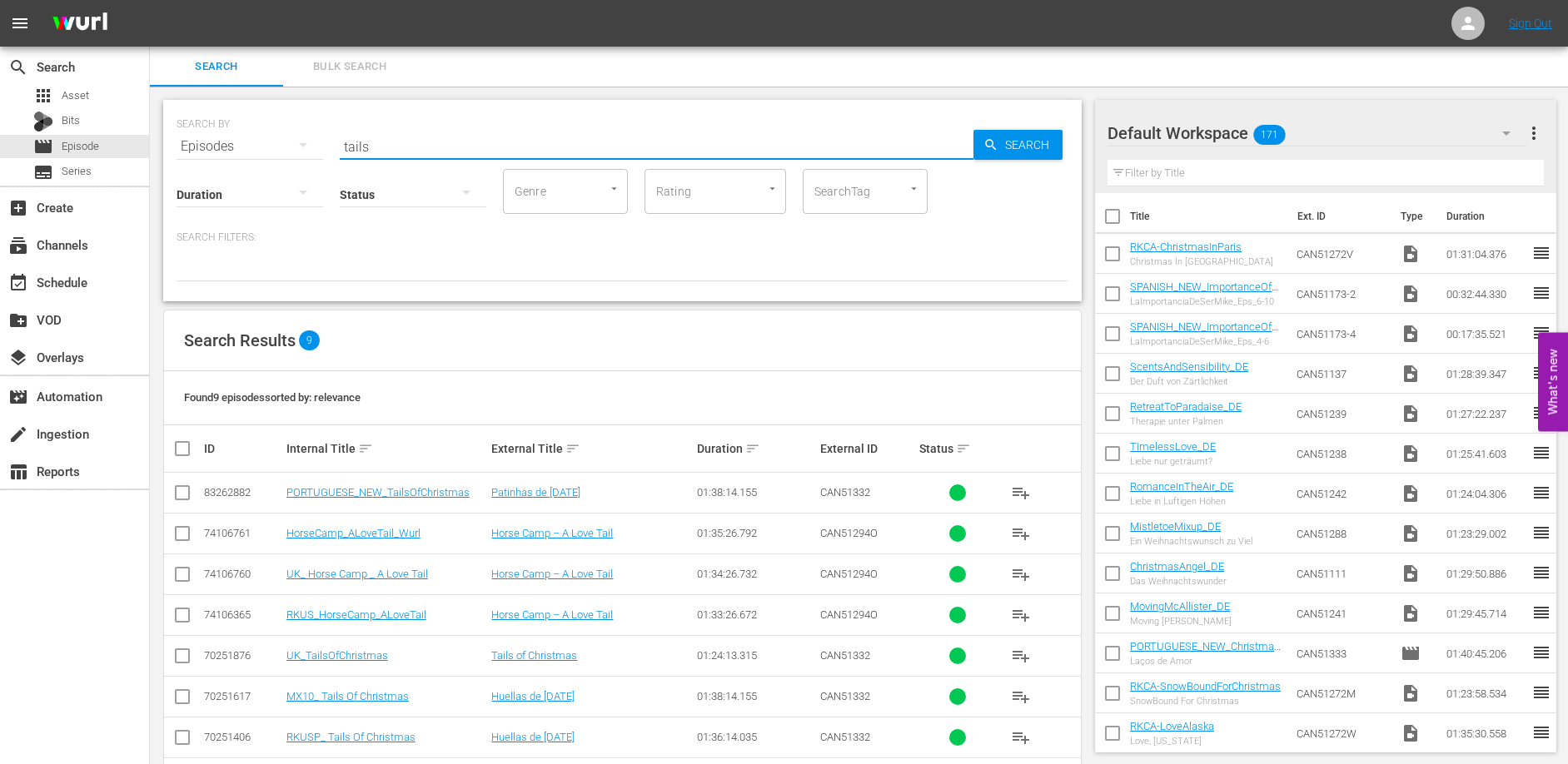
click at [383, 143] on input "tails" at bounding box center [656, 146] width 634 height 40
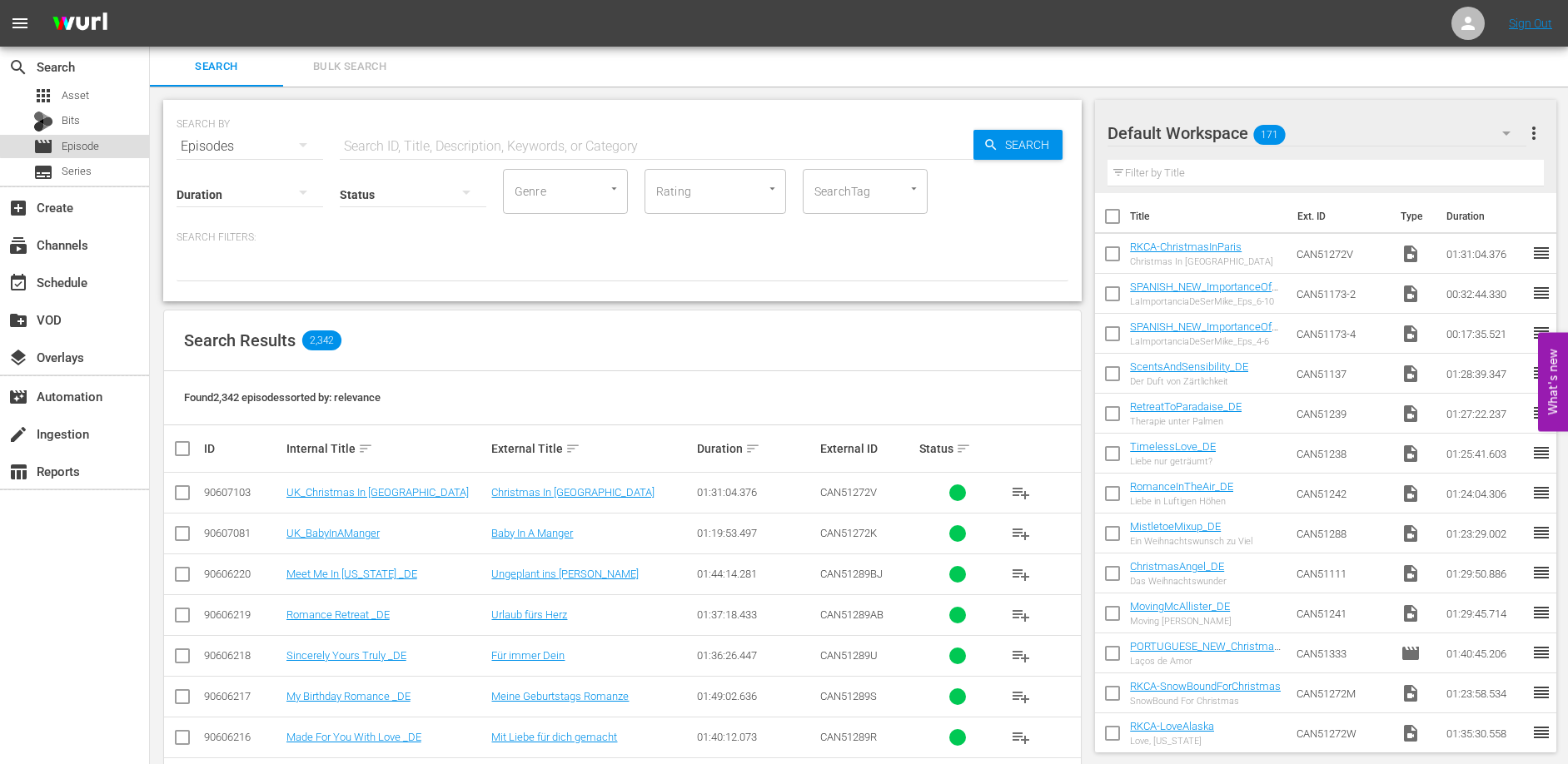
click at [88, 144] on span "Episode" at bounding box center [80, 146] width 37 height 17
click at [368, 138] on input "text" at bounding box center [656, 146] width 634 height 40
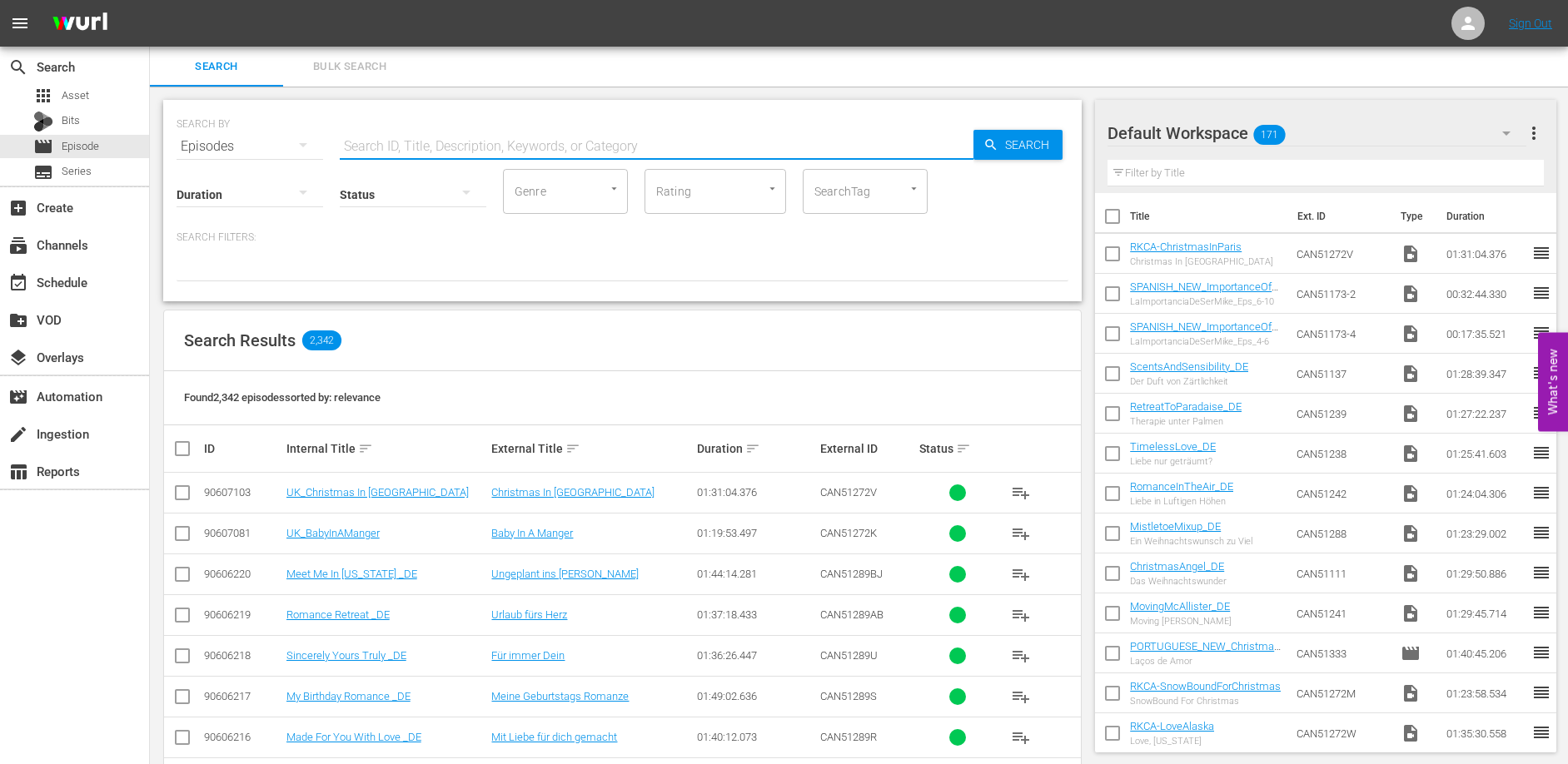
click at [369, 139] on input "text" at bounding box center [656, 146] width 634 height 40
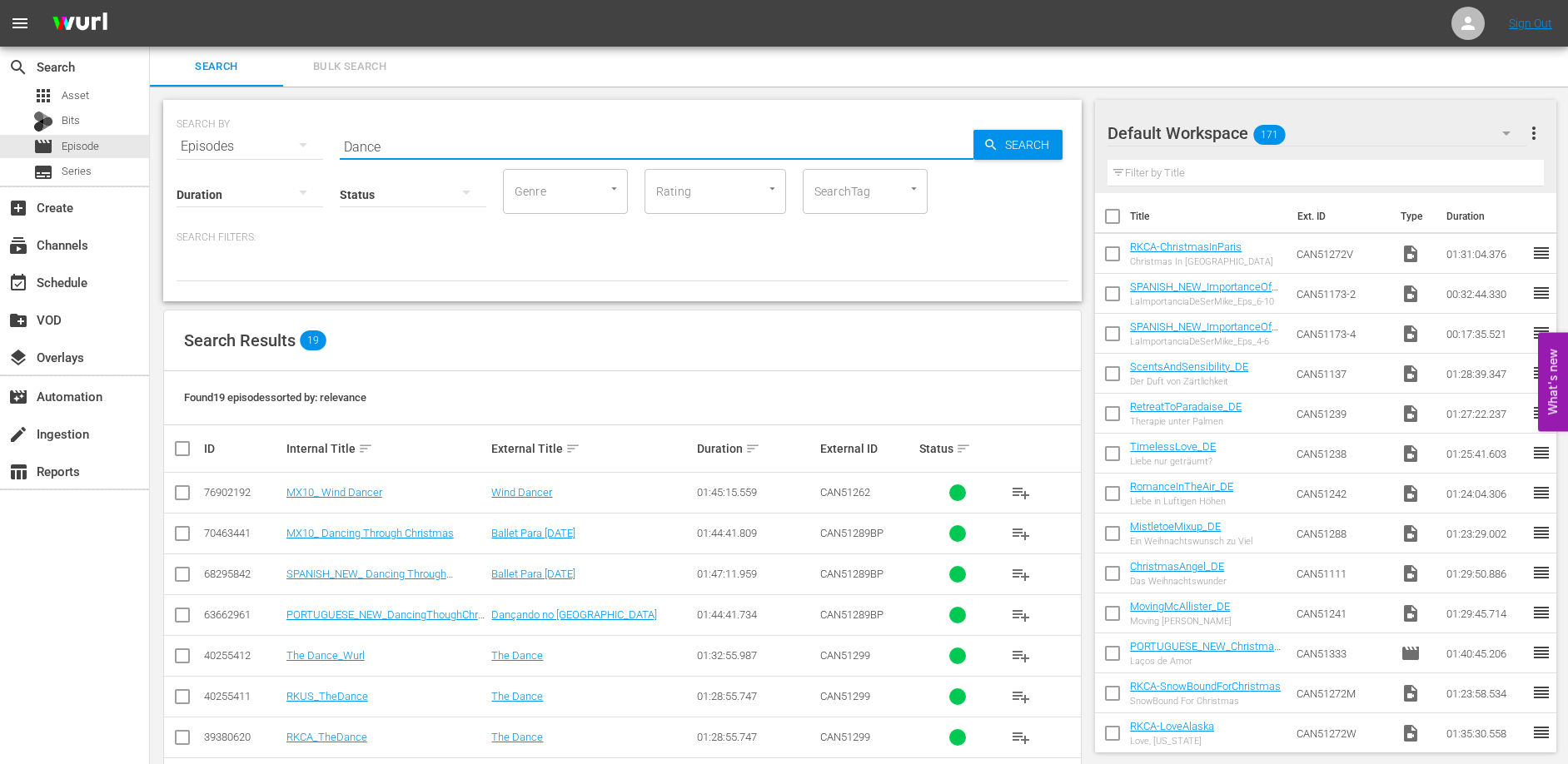
click at [428, 145] on input "Dance" at bounding box center [656, 146] width 634 height 40
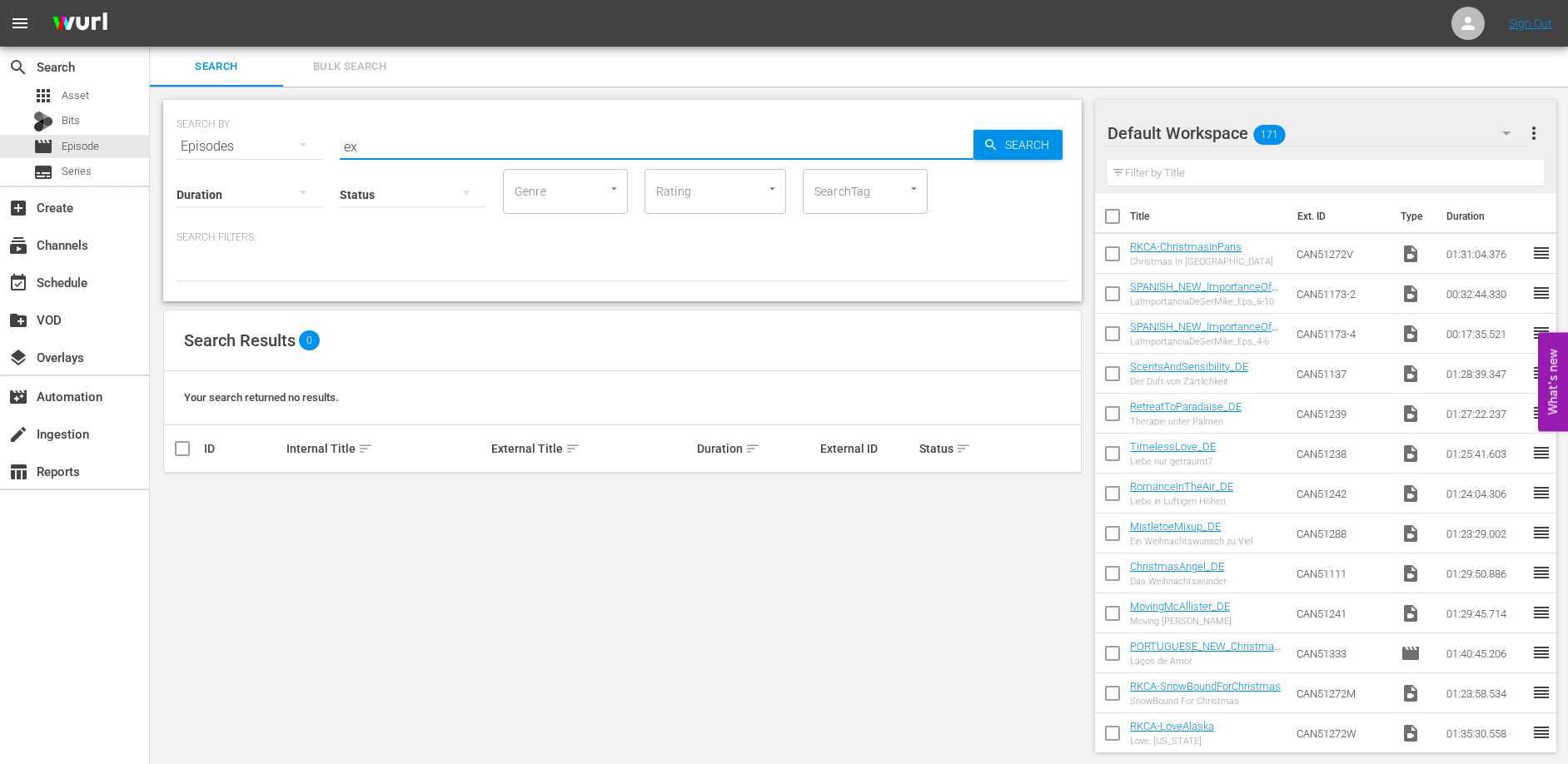
type input "e"
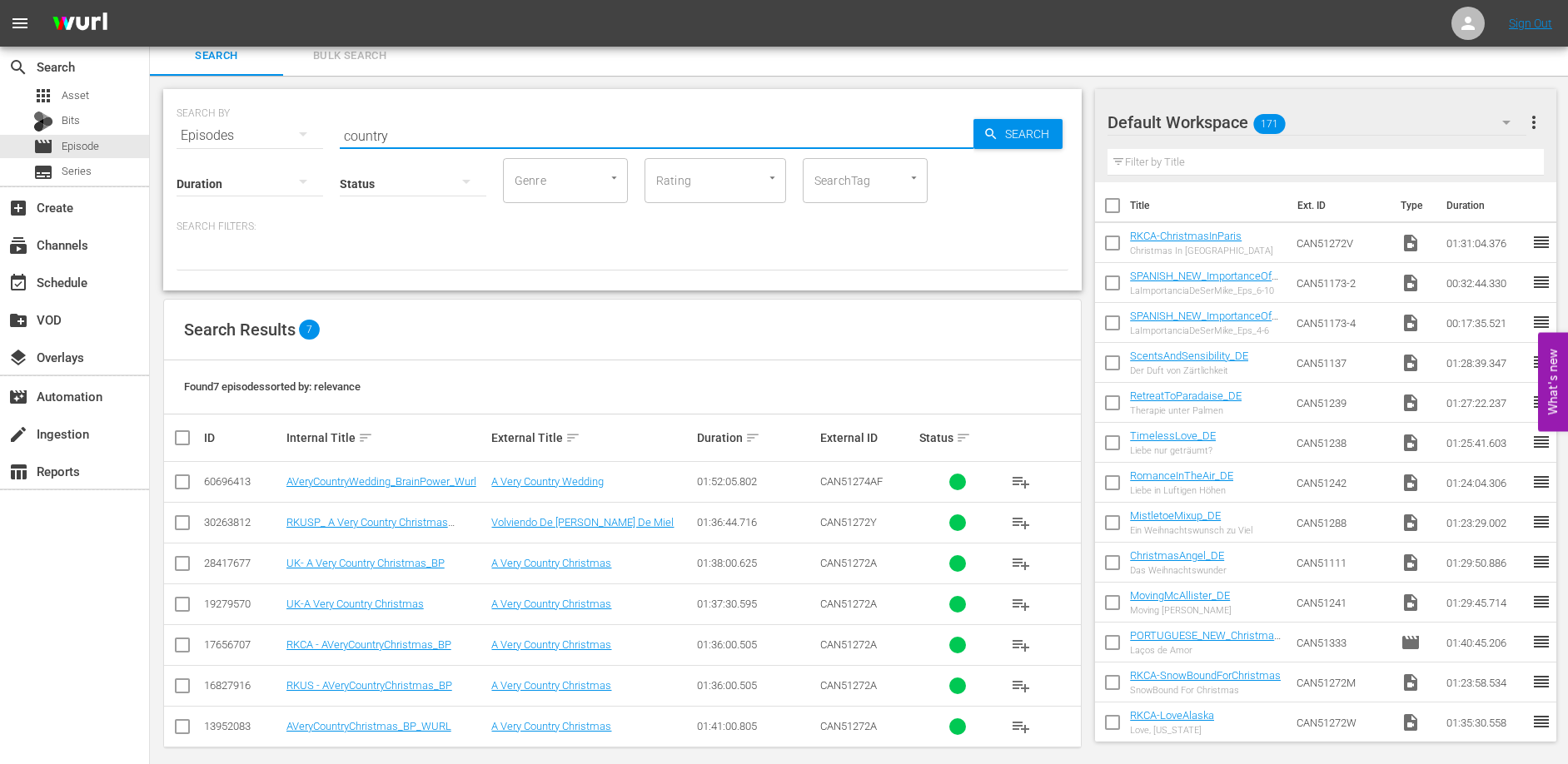
scroll to position [25, 0]
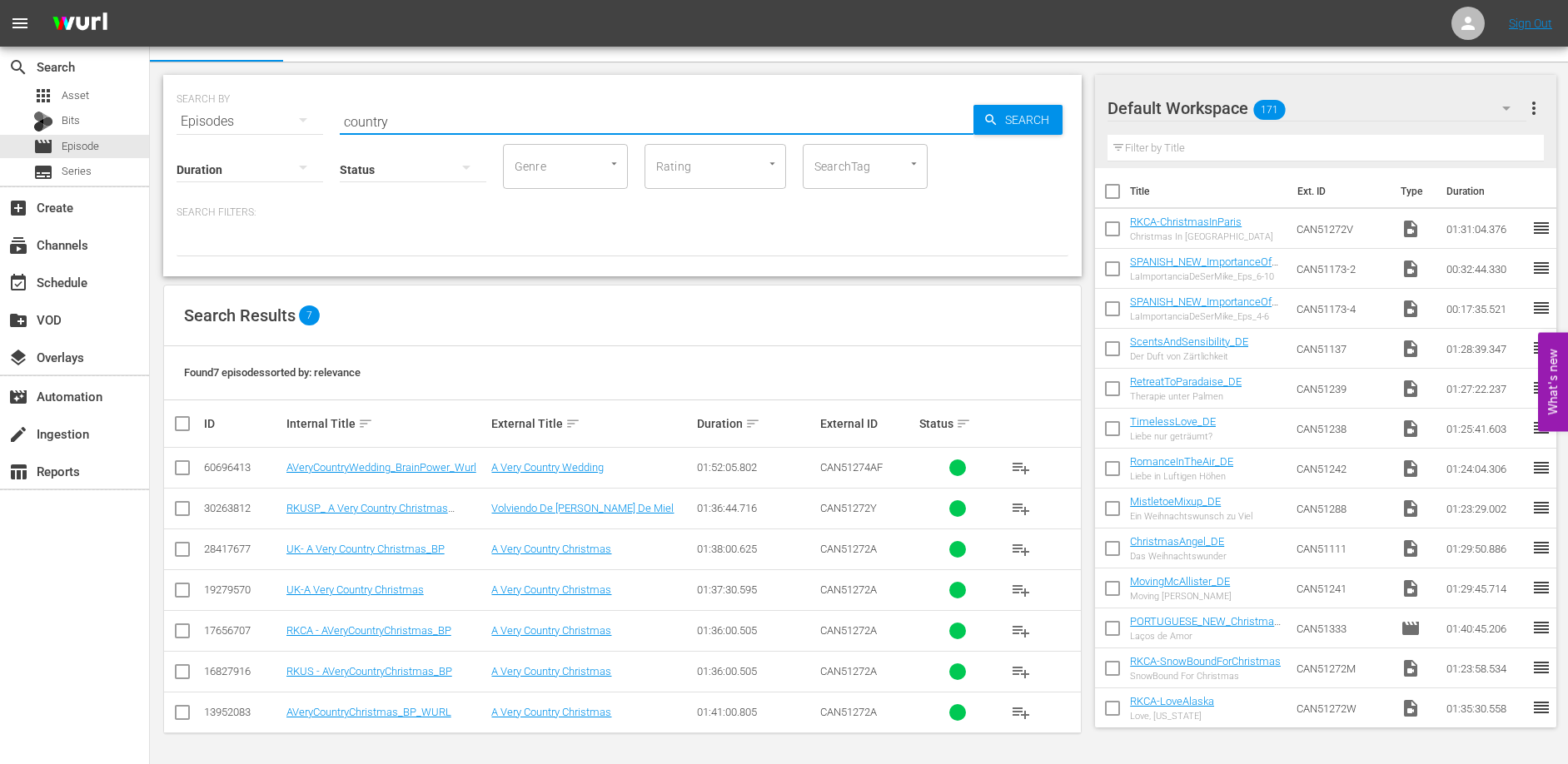
click at [412, 116] on input "country" at bounding box center [656, 121] width 634 height 40
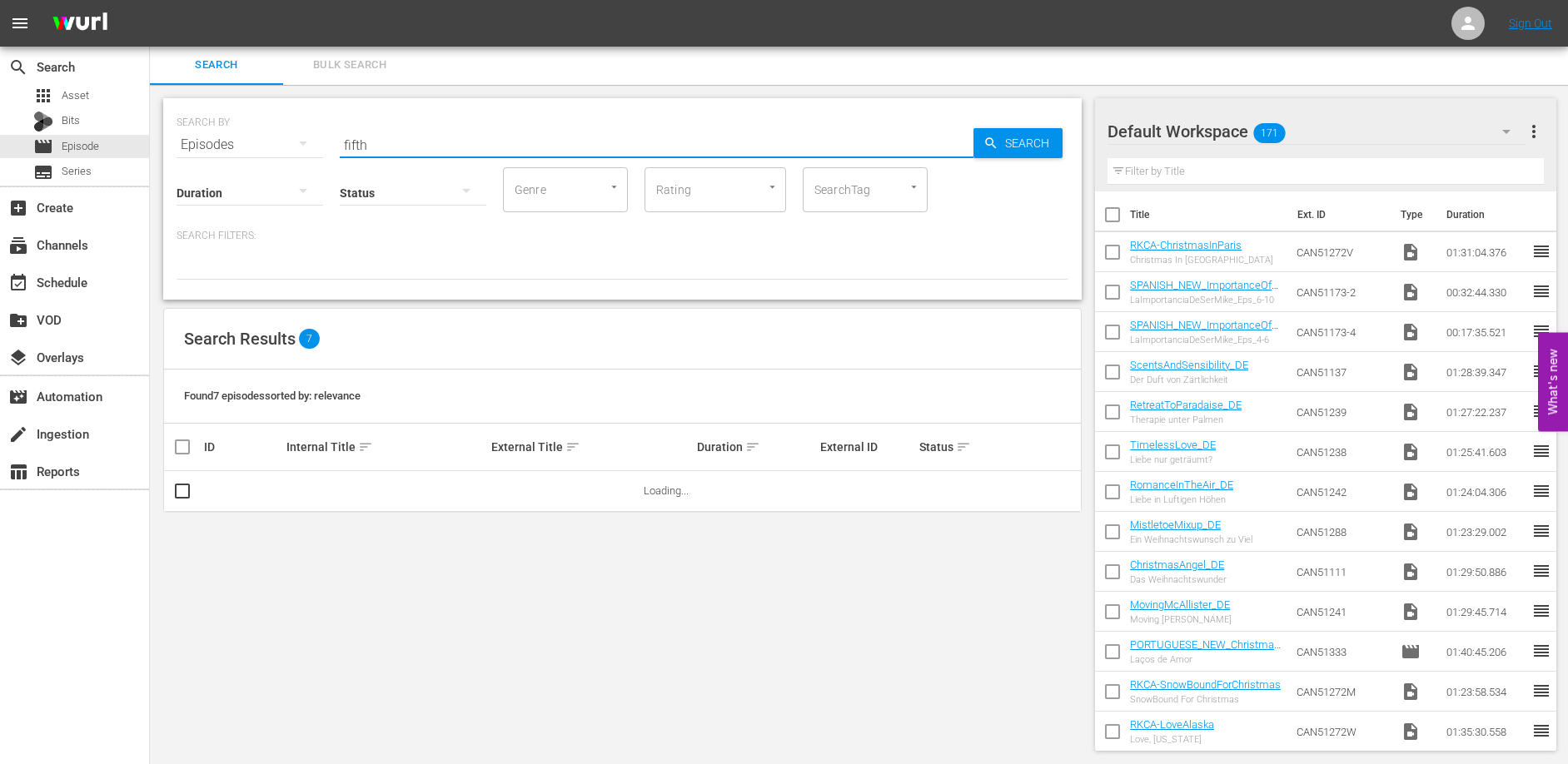
scroll to position [2, 0]
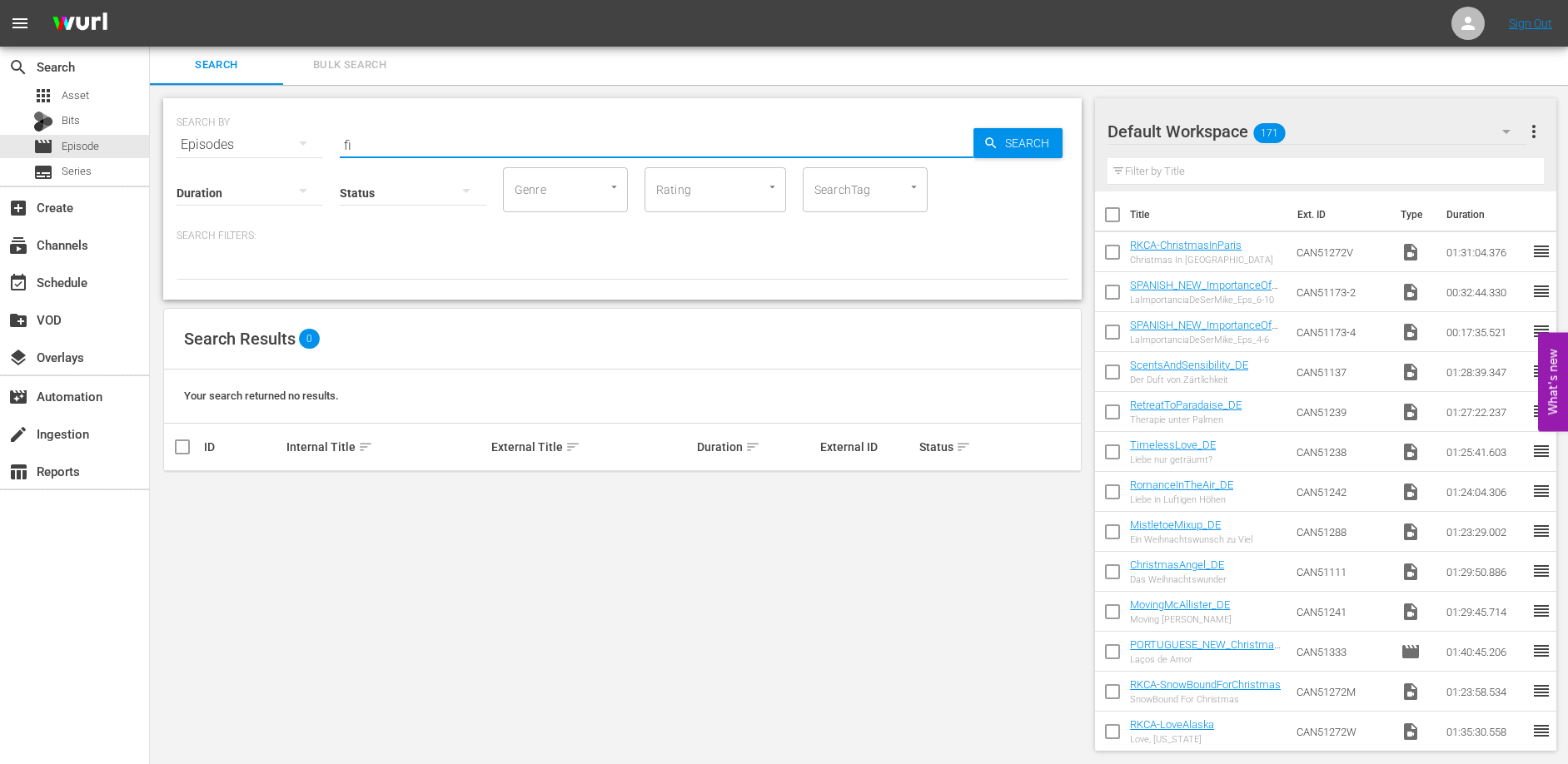
type input "f"
type input "5th"
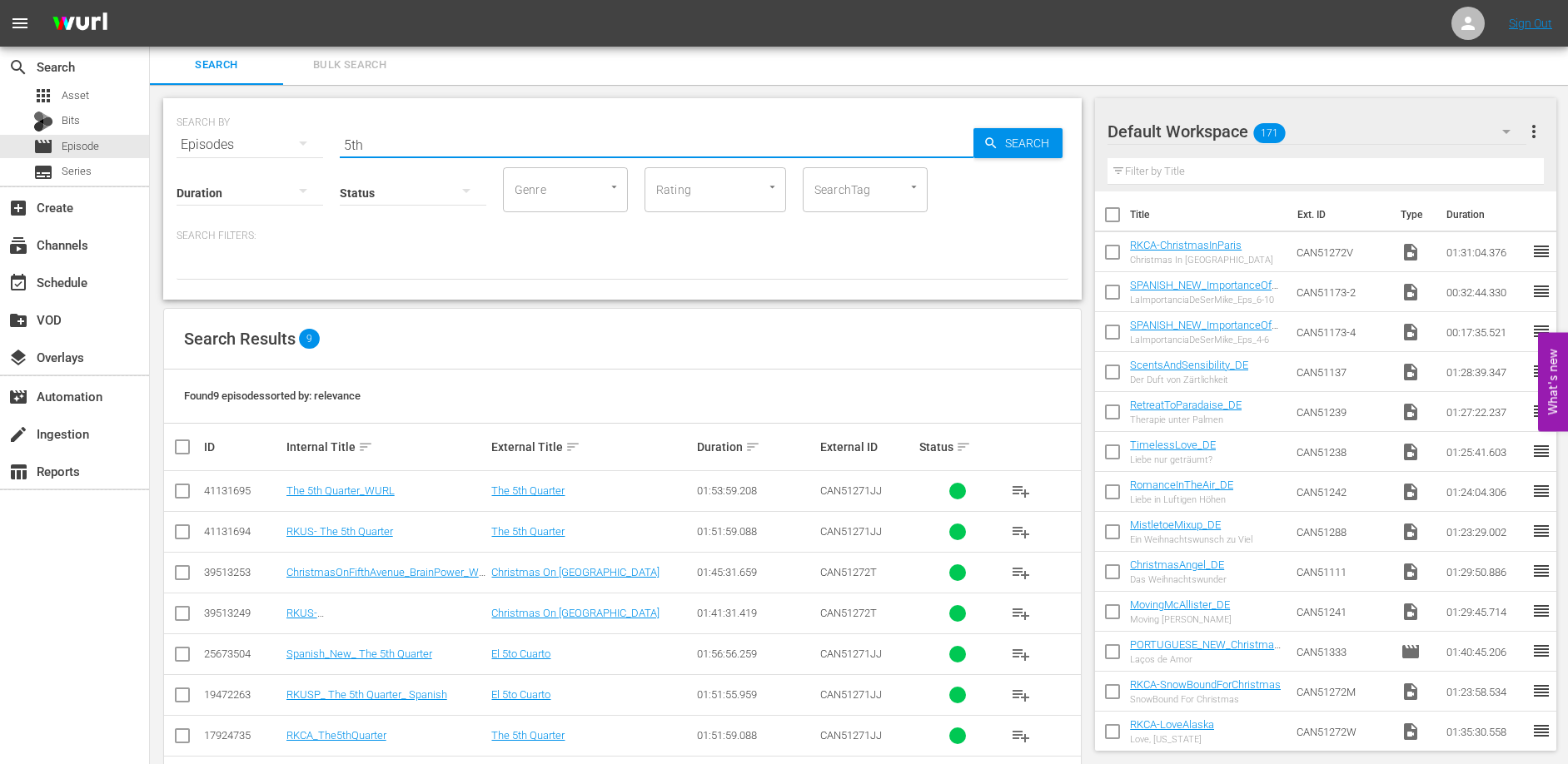
scroll to position [25, 0]
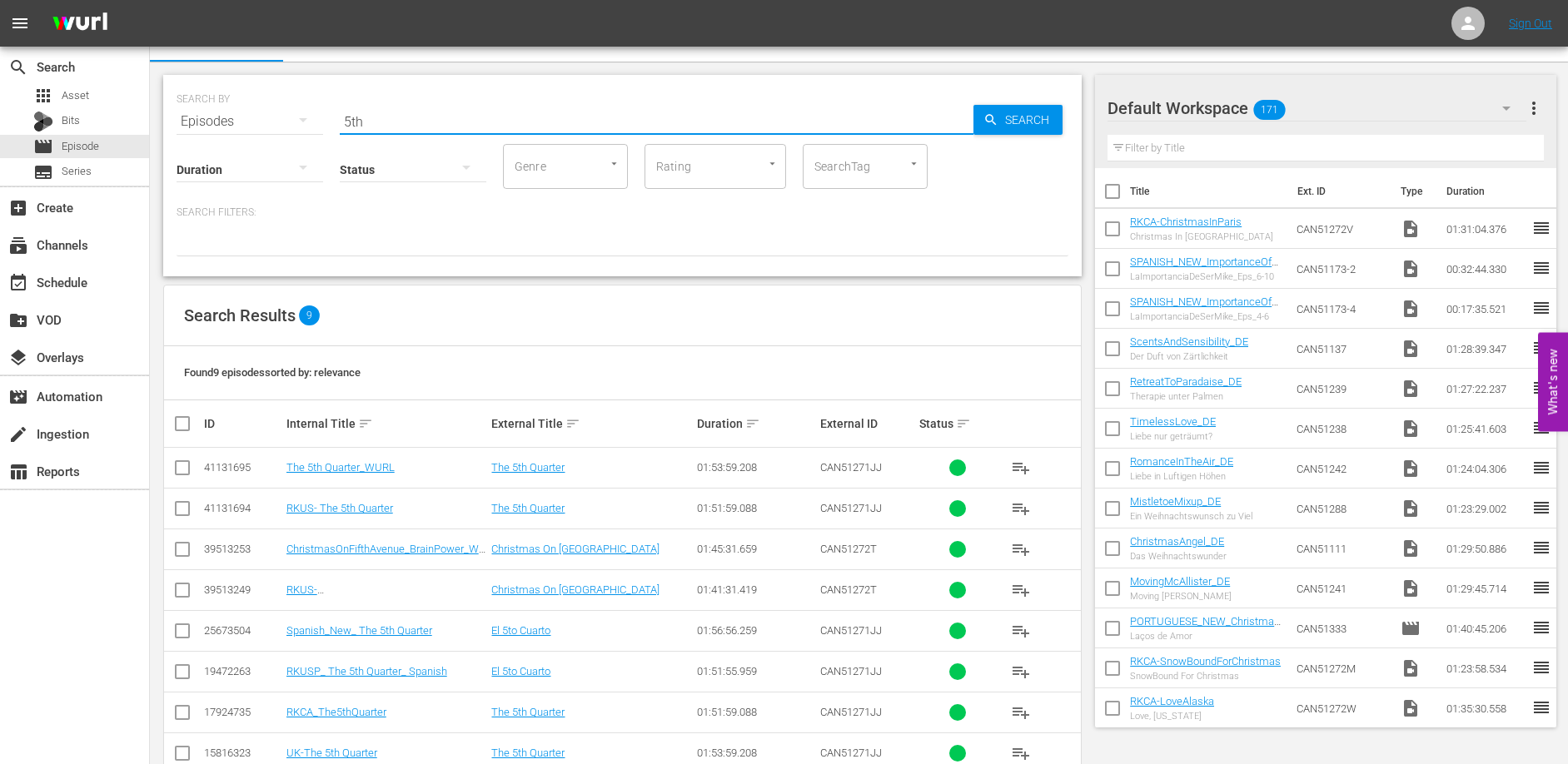
click at [410, 555] on td "ChristmasOnFifthAvenue_BrainPower_WURL" at bounding box center [387, 549] width 206 height 41
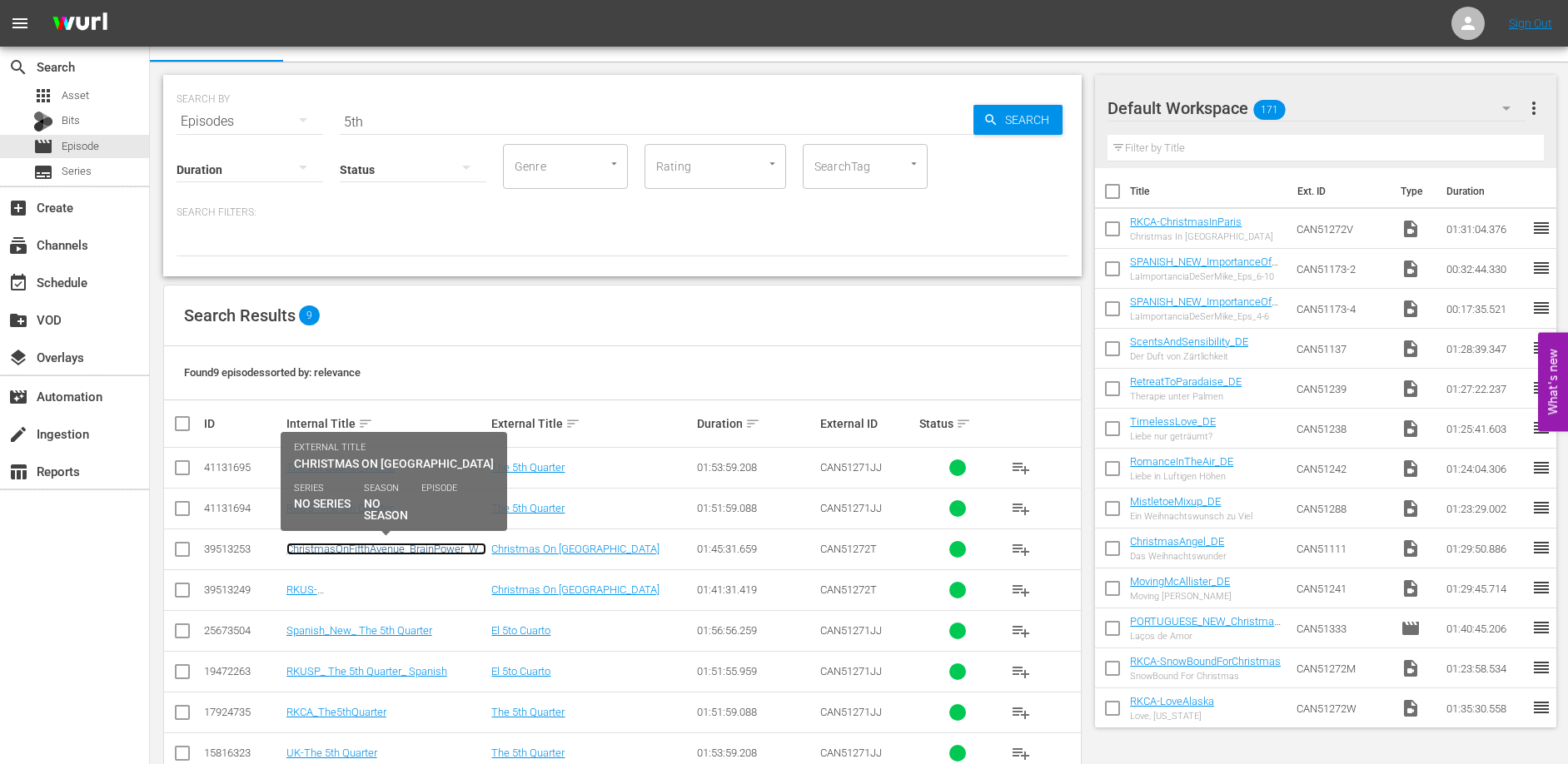
click at [412, 551] on link "ChristmasOnFifthAvenue_BrainPower_WURL" at bounding box center [386, 555] width 200 height 25
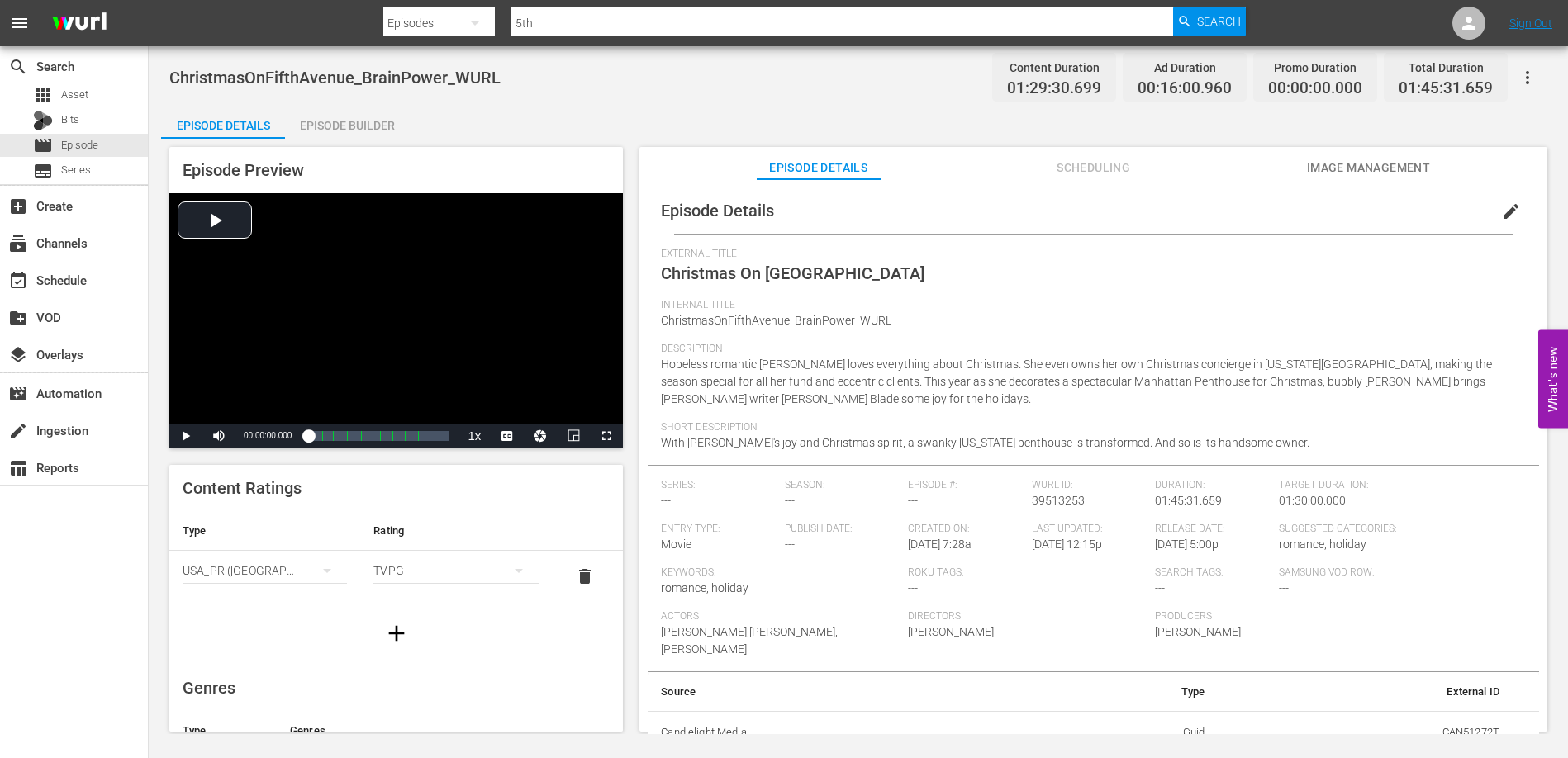
click at [365, 114] on div "Episode Builder" at bounding box center [347, 125] width 124 height 40
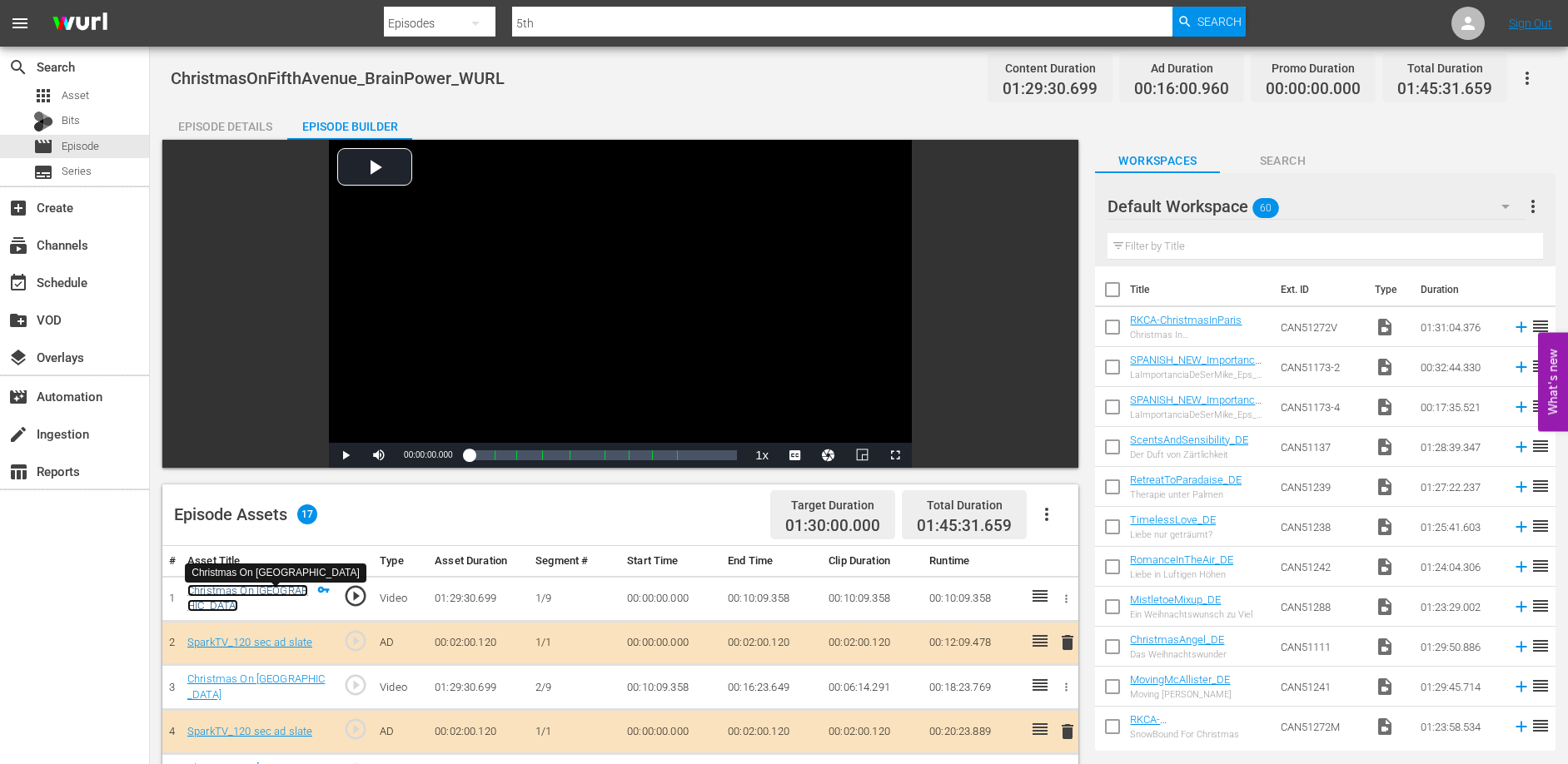
click at [261, 596] on link "Christmas On [GEOGRAPHIC_DATA]" at bounding box center [248, 598] width 121 height 28
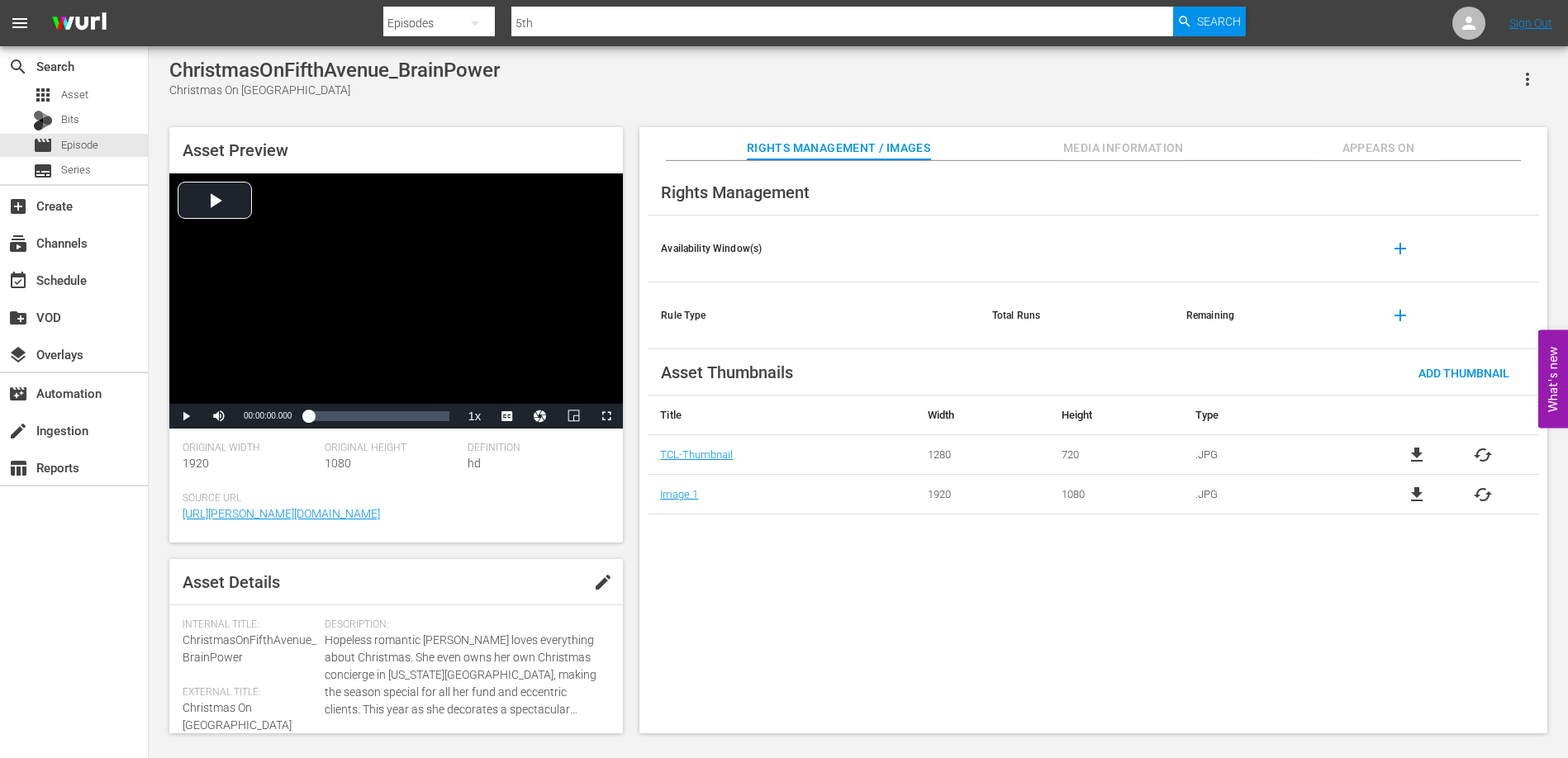
click at [1381, 144] on span "Appears On" at bounding box center [1378, 147] width 124 height 20
